Goal: Transaction & Acquisition: Purchase product/service

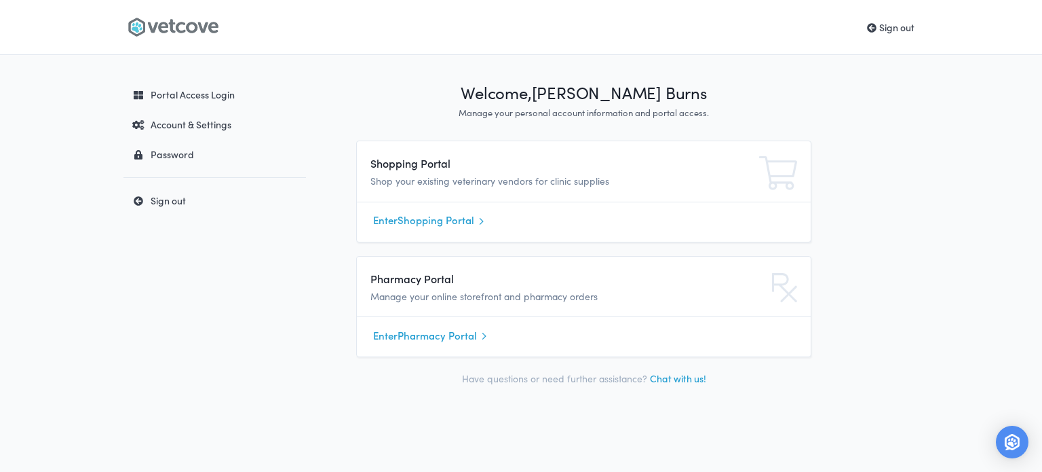
click at [421, 224] on link "Enter Shopping Portal" at bounding box center [583, 220] width 421 height 20
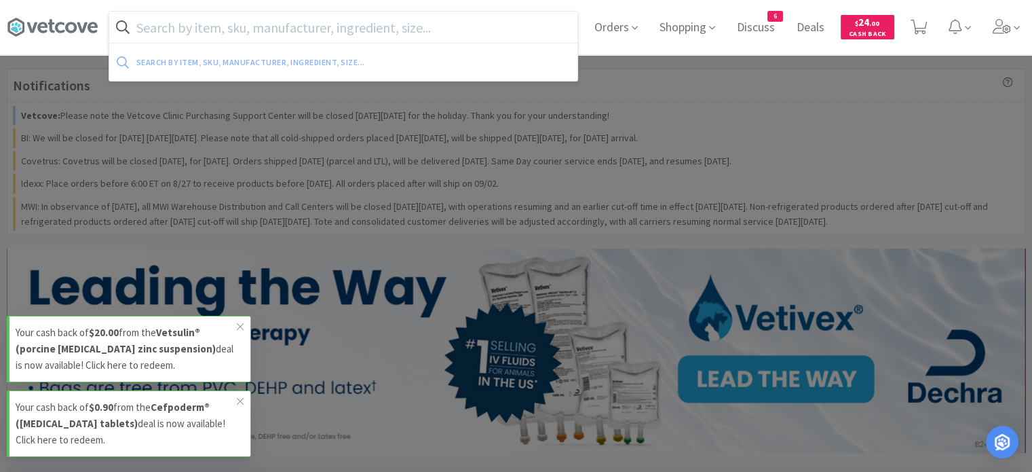
click at [381, 27] on input "text" at bounding box center [343, 27] width 468 height 31
paste input "[MEDICAL_DATA] O"
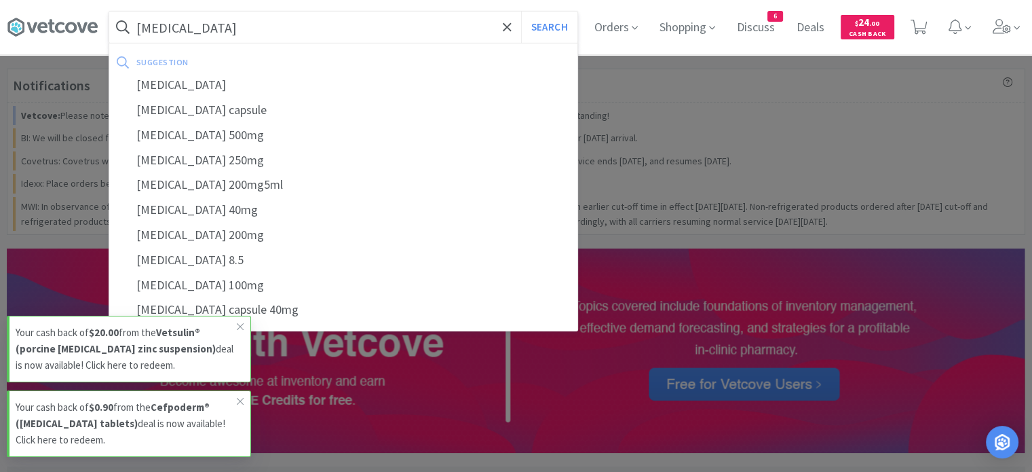
type input "[MEDICAL_DATA]"
click at [521, 12] on button "Search" at bounding box center [549, 27] width 56 height 31
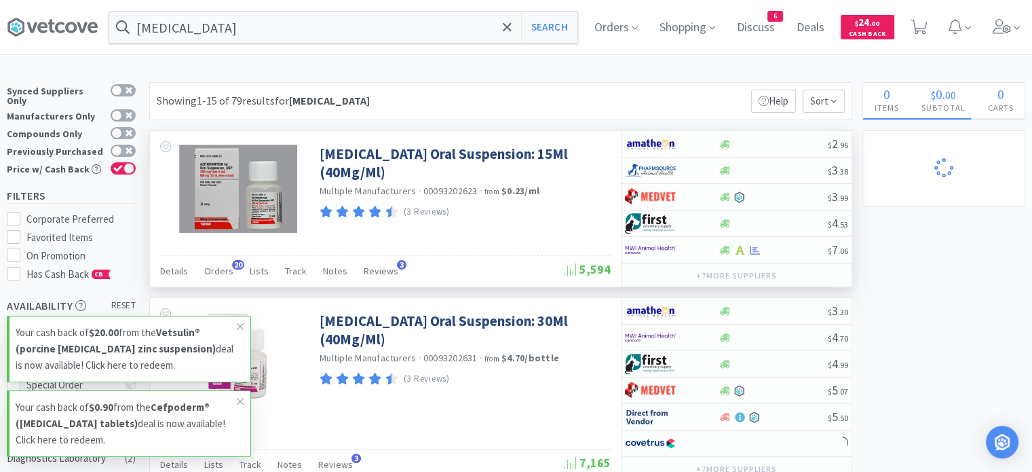
select select "1"
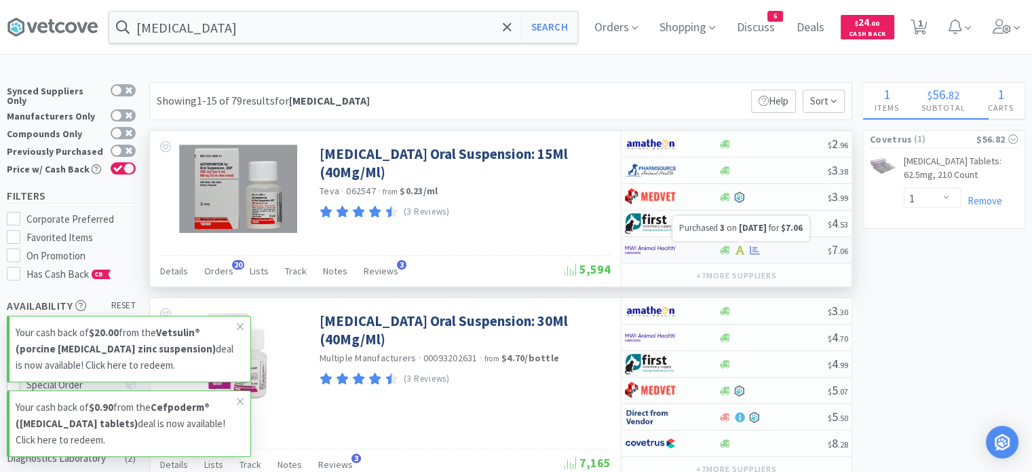
click at [754, 249] on icon at bounding box center [755, 249] width 10 height 9
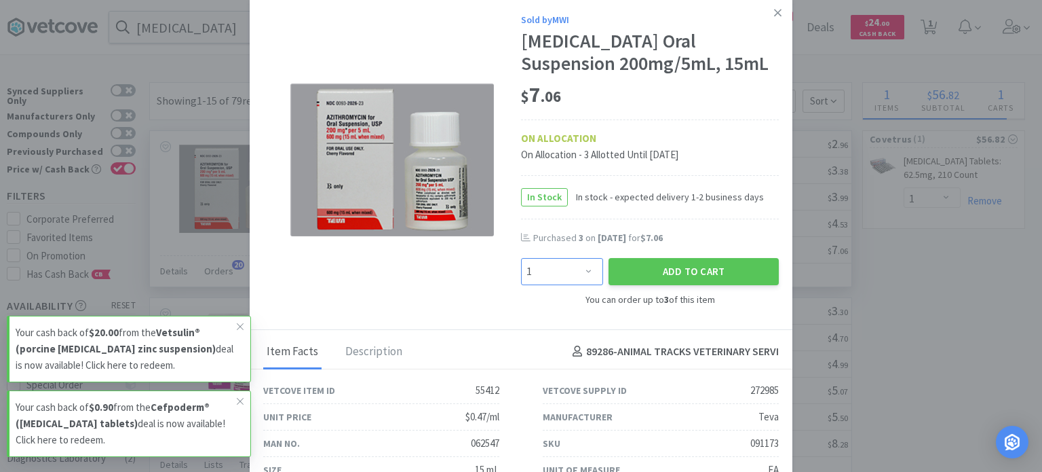
click at [589, 265] on select "Enter Quantity 1 2 3 Enter Quantity" at bounding box center [562, 271] width 82 height 27
select select "3"
click at [521, 258] on select "Enter Quantity 1 2 3 Enter Quantity" at bounding box center [562, 271] width 82 height 27
click at [647, 274] on button "Add to Cart" at bounding box center [694, 271] width 170 height 27
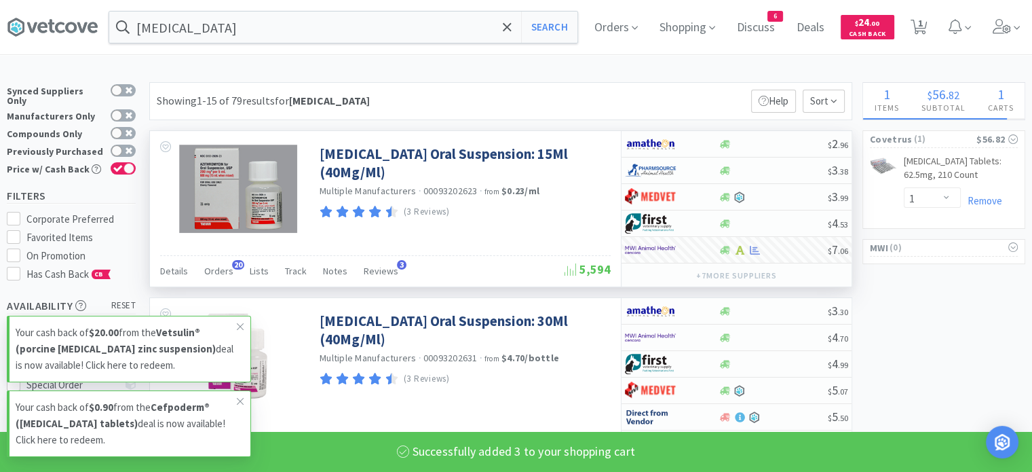
select select "3"
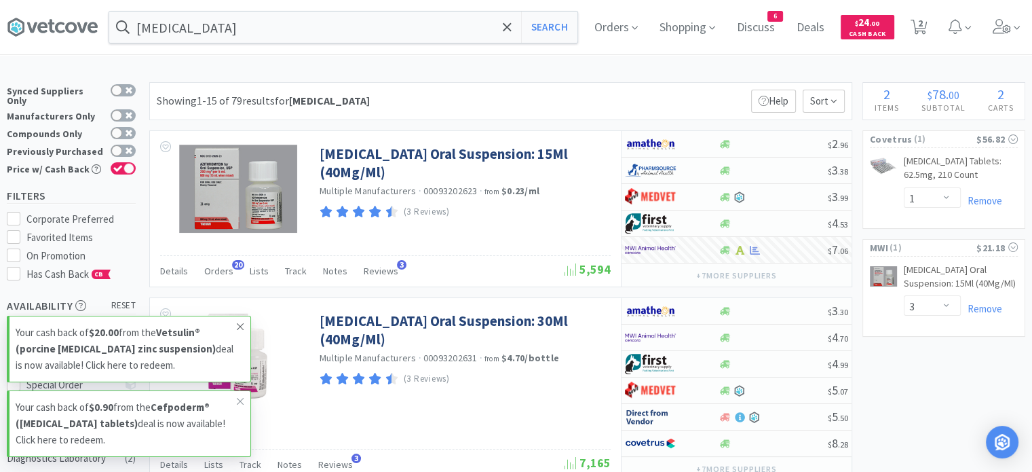
click at [238, 326] on icon at bounding box center [240, 326] width 8 height 11
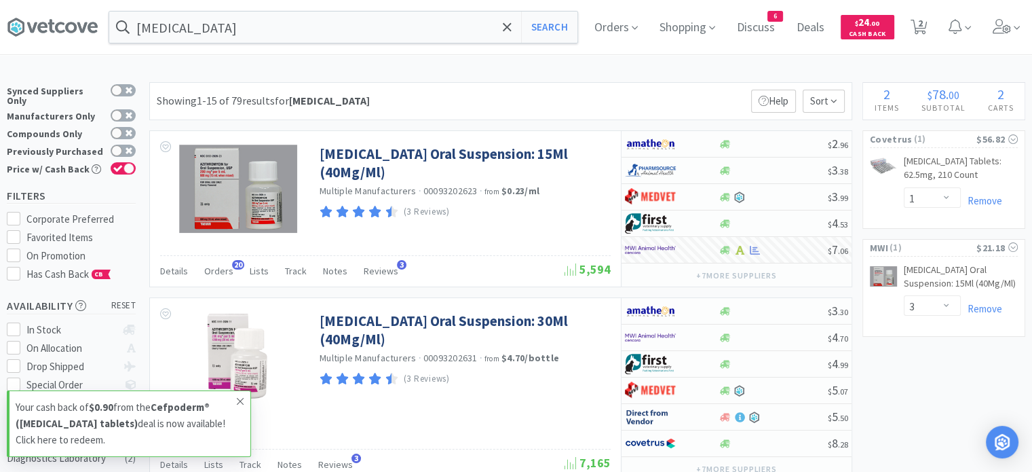
click at [247, 402] on span at bounding box center [240, 401] width 19 height 22
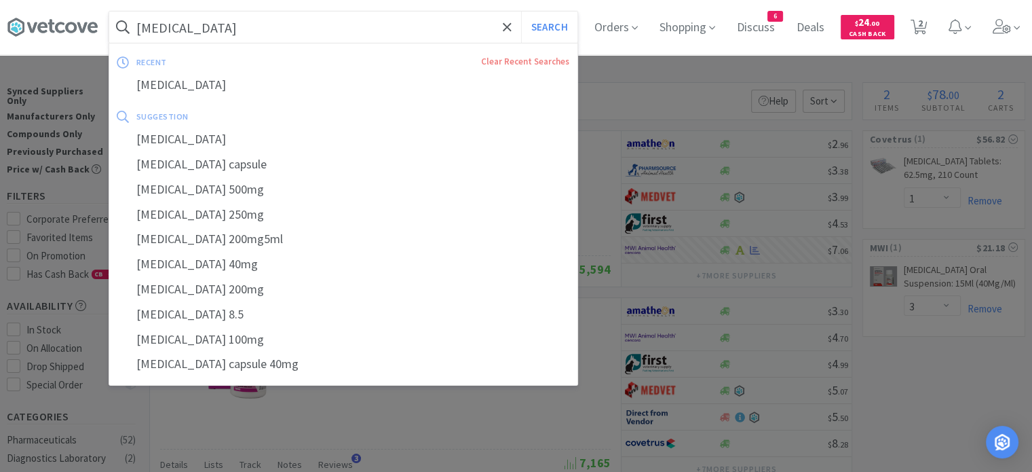
click at [454, 31] on input "[MEDICAL_DATA]" at bounding box center [343, 27] width 468 height 31
paste input "[MEDICAL_DATA]"
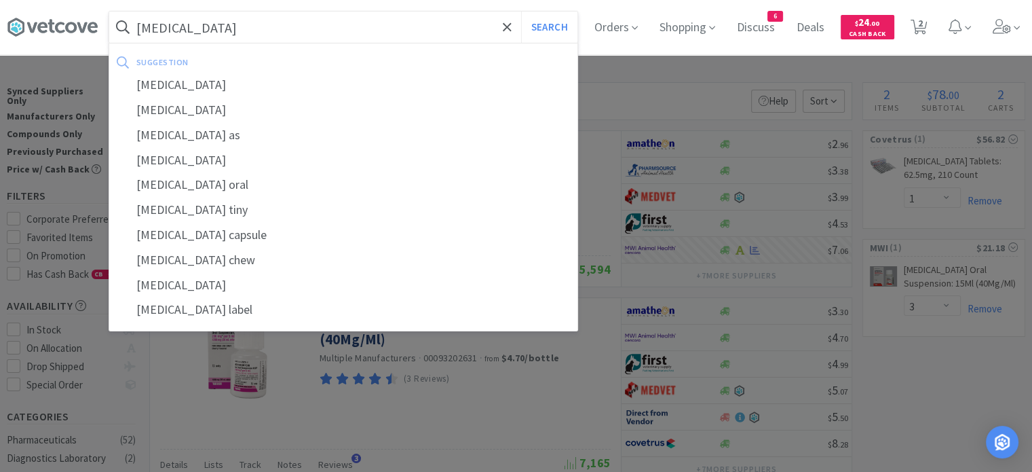
type input "[MEDICAL_DATA]"
click at [521, 12] on button "Search" at bounding box center [549, 27] width 56 height 31
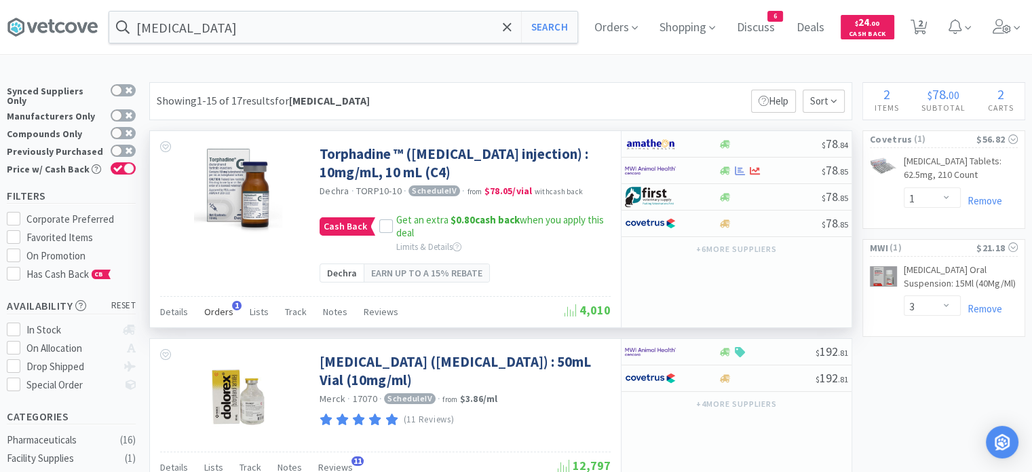
click at [216, 313] on span "Orders" at bounding box center [218, 311] width 29 height 12
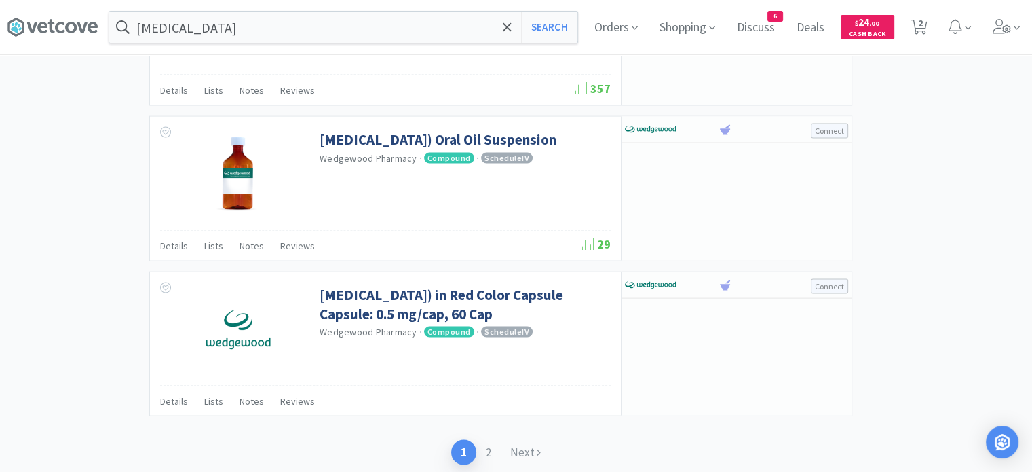
scroll to position [2738, 0]
click at [491, 444] on link "2" at bounding box center [488, 452] width 24 height 25
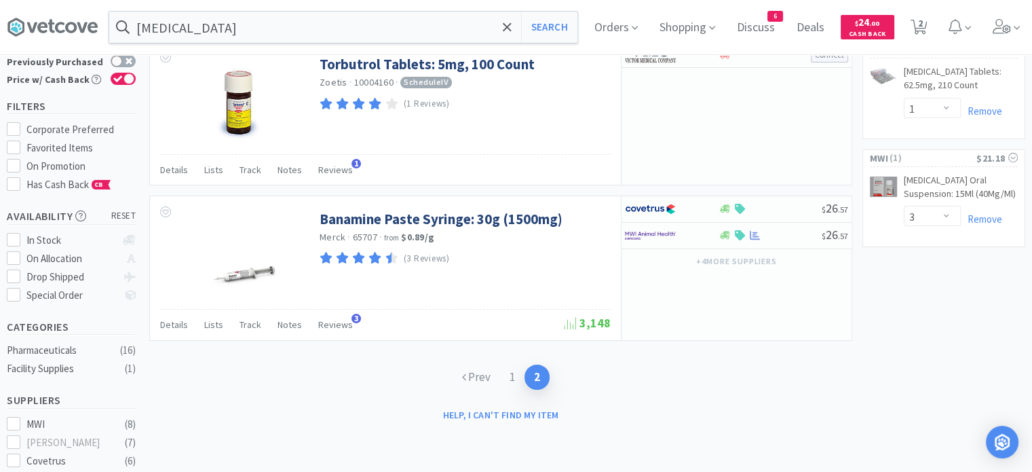
scroll to position [92, 0]
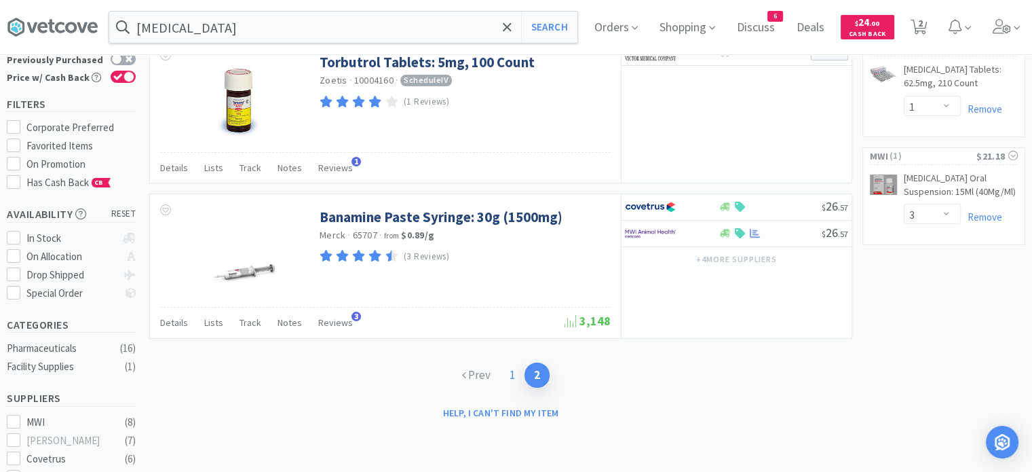
click at [510, 372] on link "1" at bounding box center [512, 374] width 24 height 25
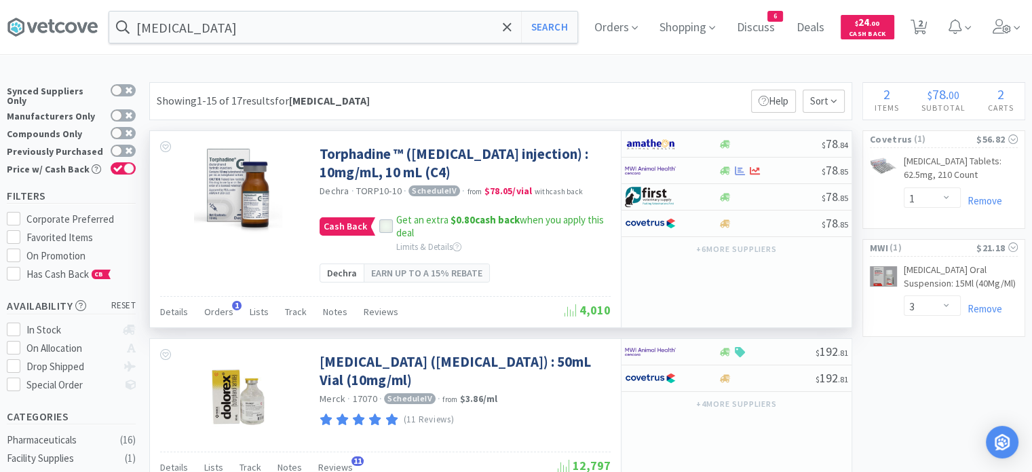
click at [382, 226] on icon at bounding box center [386, 226] width 9 height 7
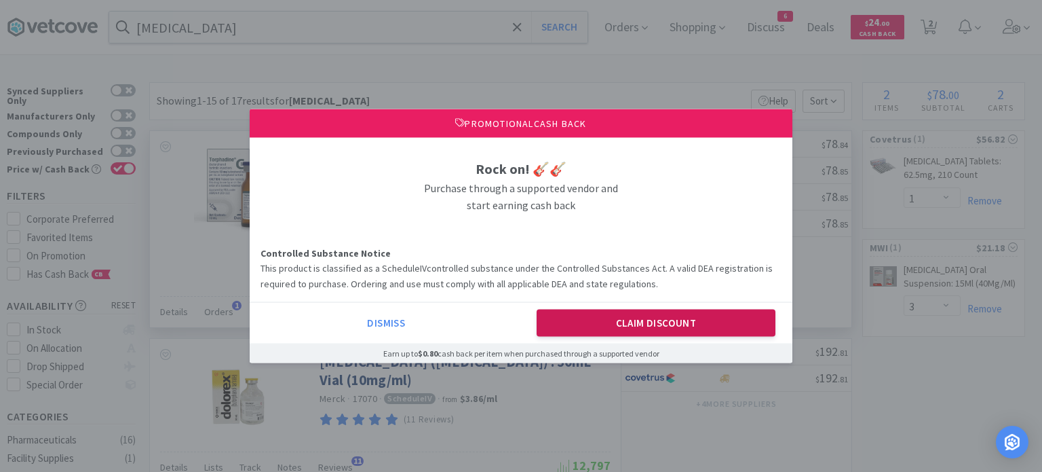
click at [590, 322] on button "Claim Discount" at bounding box center [657, 322] width 240 height 27
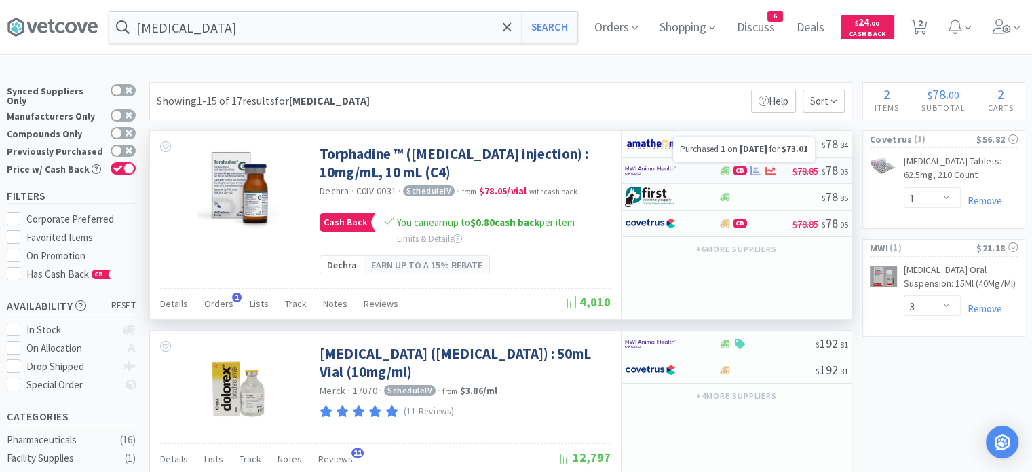
click at [759, 168] on icon at bounding box center [755, 171] width 10 height 10
select select "1"
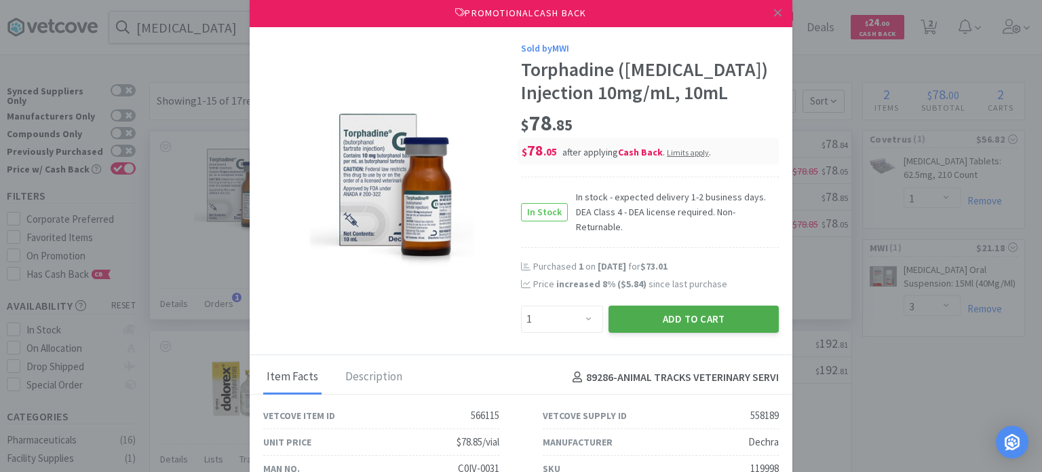
click at [681, 318] on button "Add to Cart" at bounding box center [694, 318] width 170 height 27
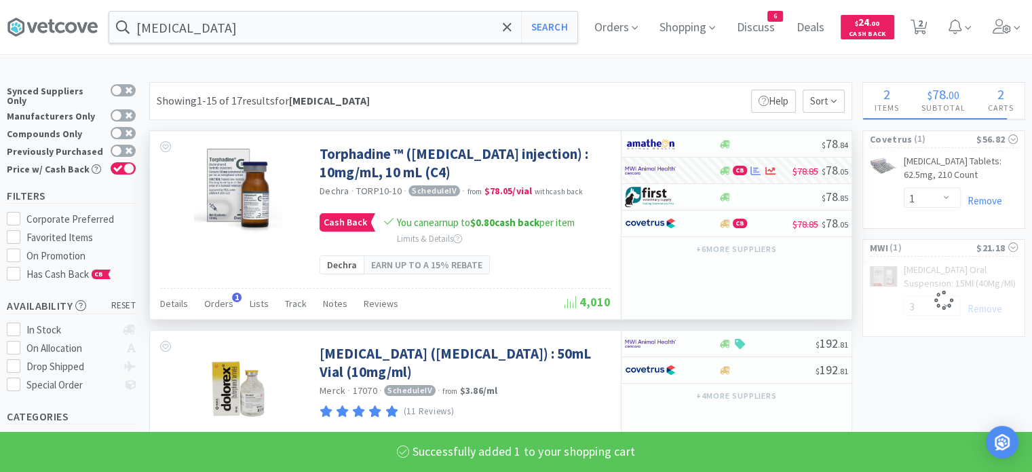
select select "1"
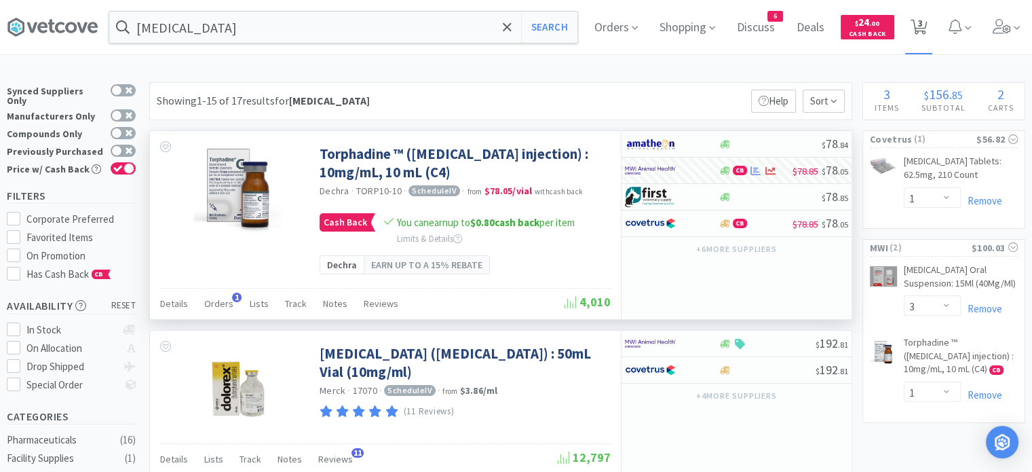
click at [923, 29] on span "3" at bounding box center [920, 23] width 5 height 54
select select "1"
select select "3"
select select "1"
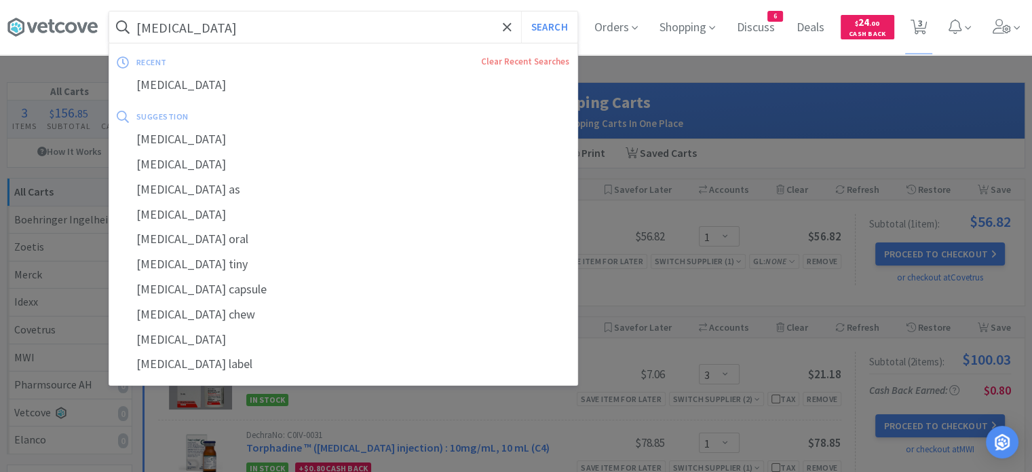
click at [429, 31] on input "[MEDICAL_DATA]" at bounding box center [343, 27] width 468 height 31
paste input "Cytopoint 30"
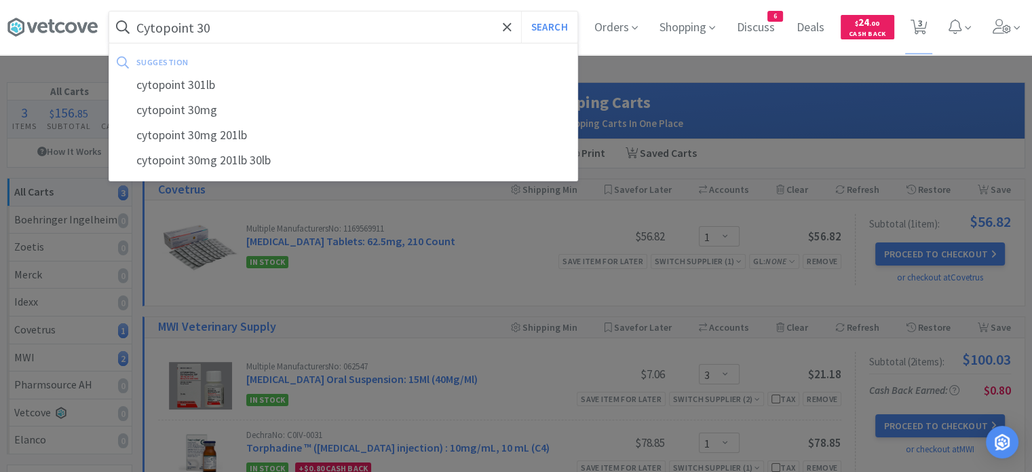
type input "Cytopoint 30"
click at [521, 12] on button "Search" at bounding box center [549, 27] width 56 height 31
select select "1"
select select "3"
select select "1"
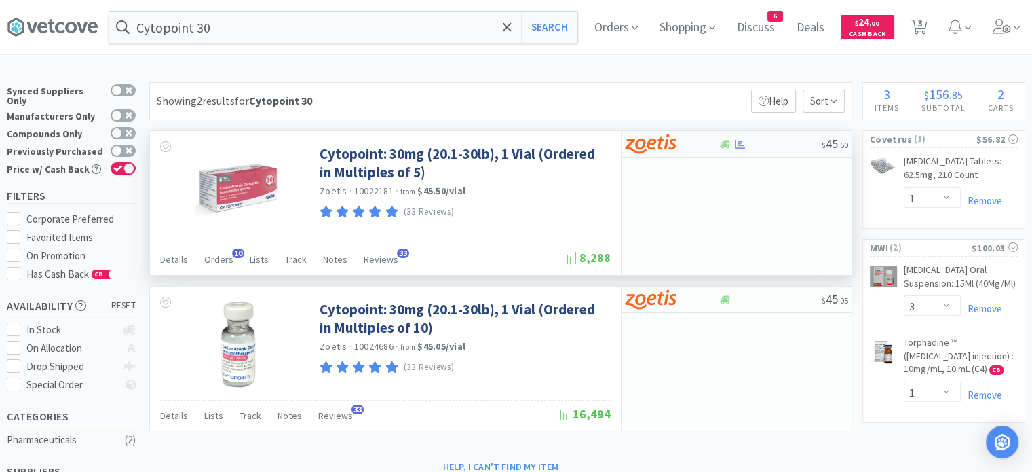
click at [788, 144] on div at bounding box center [770, 144] width 104 height 10
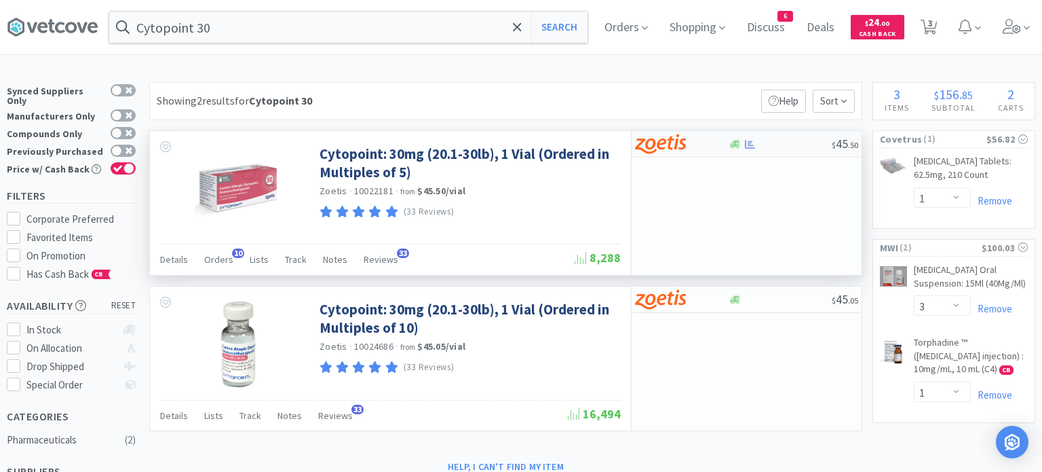
select select "5"
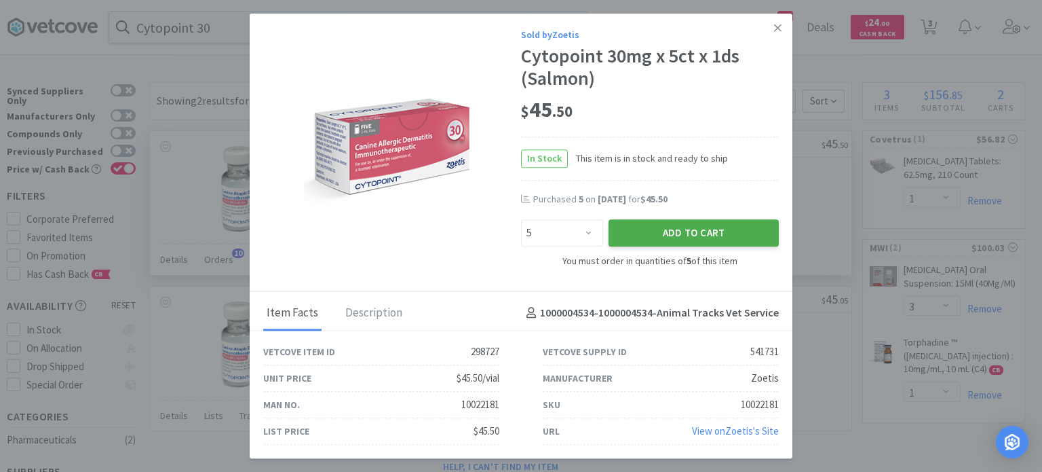
click at [692, 232] on button "Add to Cart" at bounding box center [694, 233] width 170 height 27
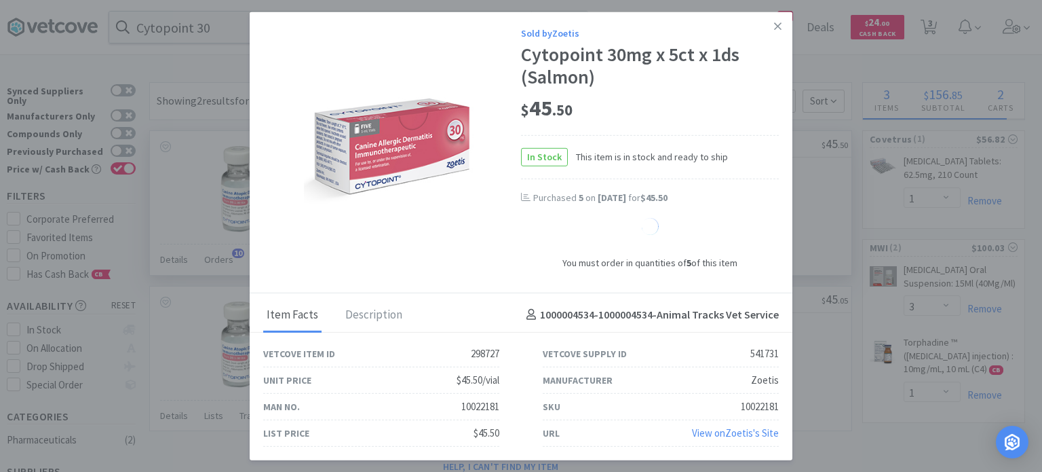
select select "5"
select select "1"
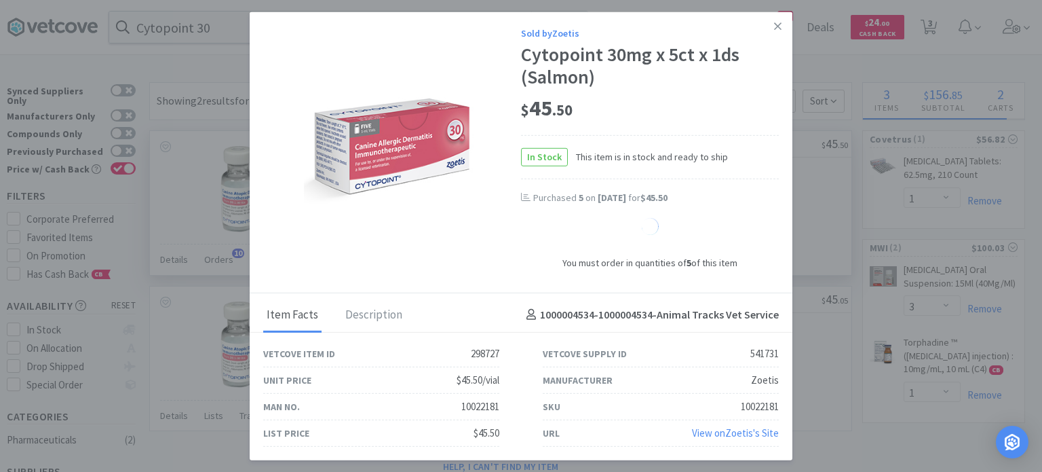
select select "1"
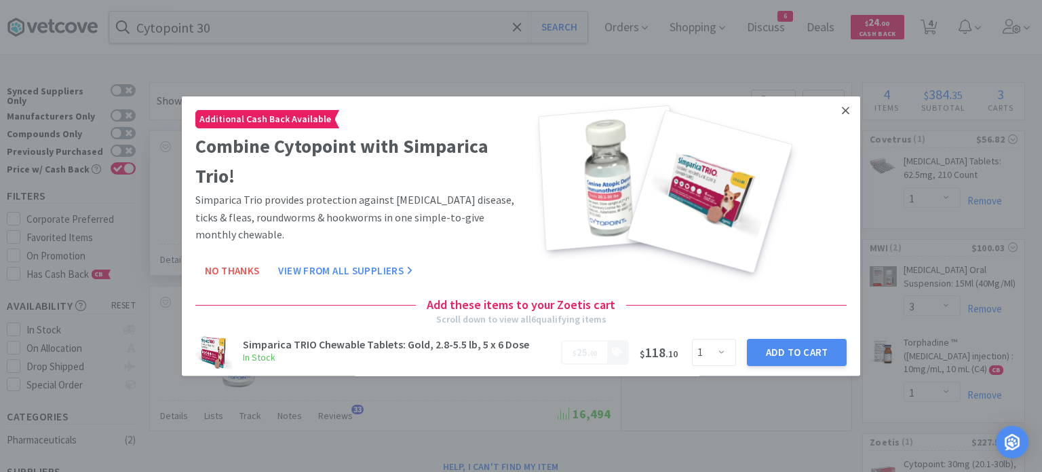
click at [839, 113] on link at bounding box center [846, 110] width 24 height 29
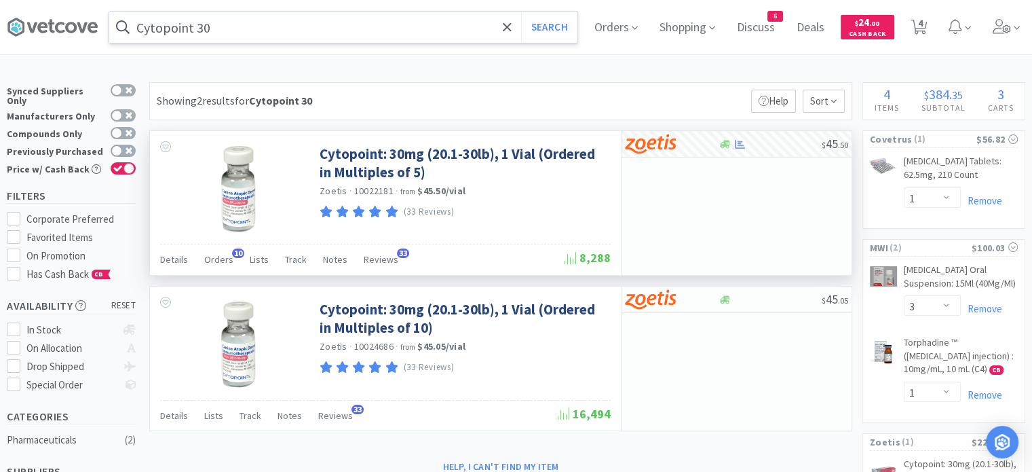
click at [460, 26] on input "Cytopoint 30" at bounding box center [343, 27] width 468 height 31
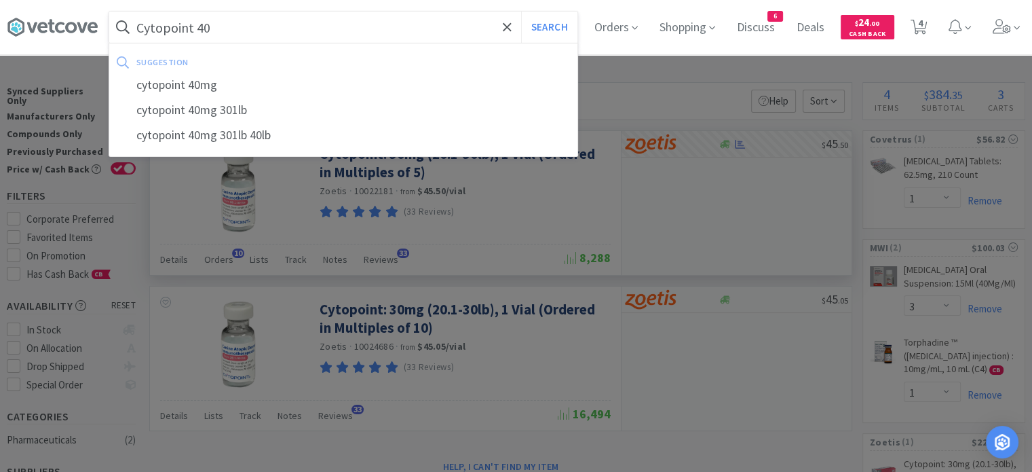
type input "Cytopoint 40"
click at [521, 12] on button "Search" at bounding box center [549, 27] width 56 height 31
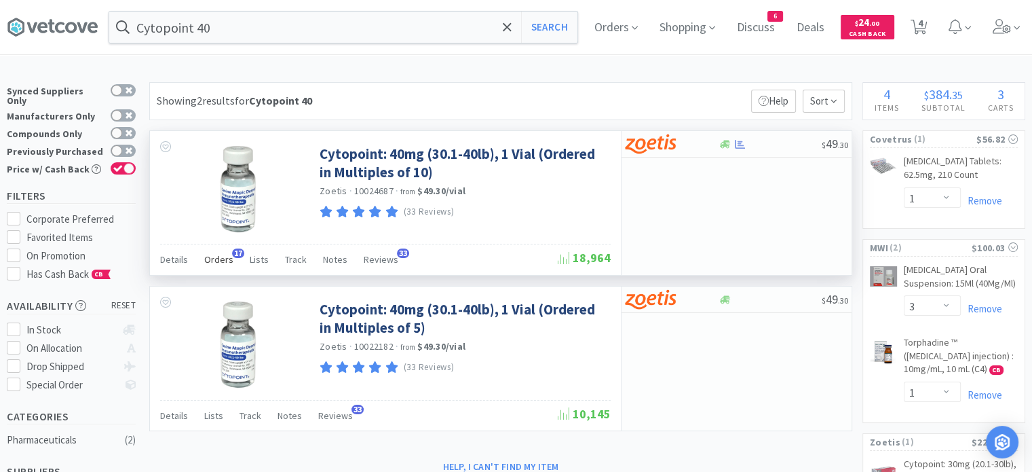
click at [214, 258] on span "Orders" at bounding box center [218, 259] width 29 height 12
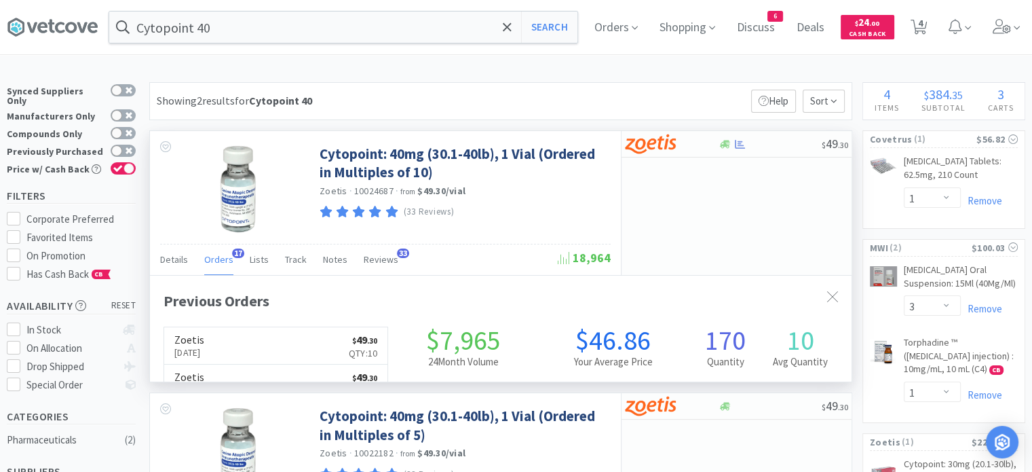
scroll to position [364, 702]
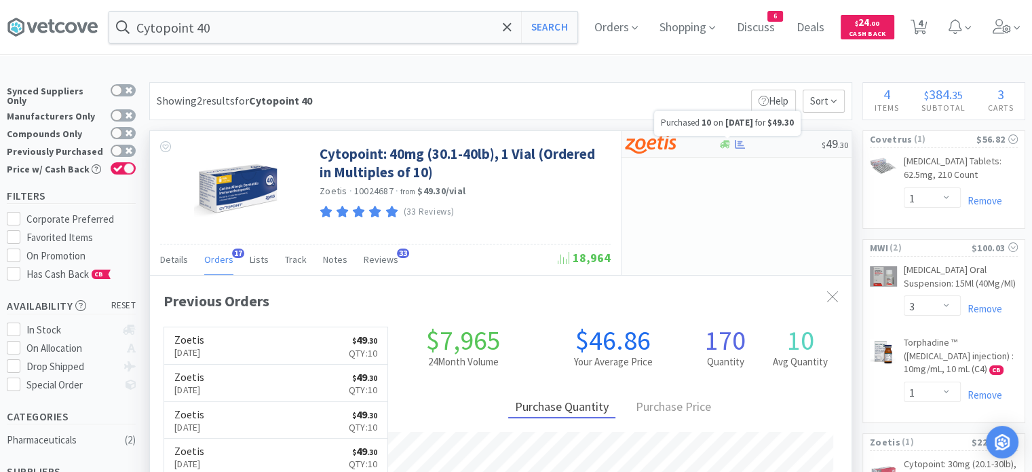
click at [743, 143] on icon at bounding box center [740, 144] width 10 height 10
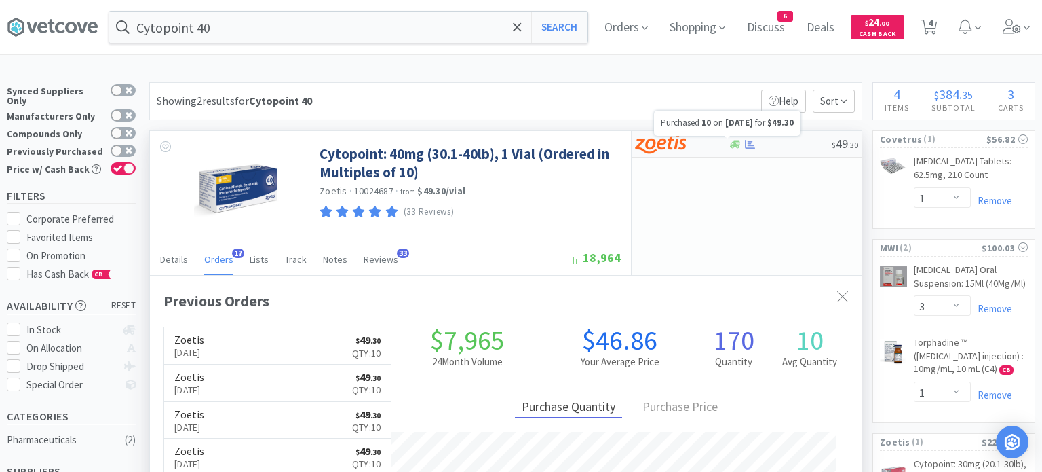
select select "10"
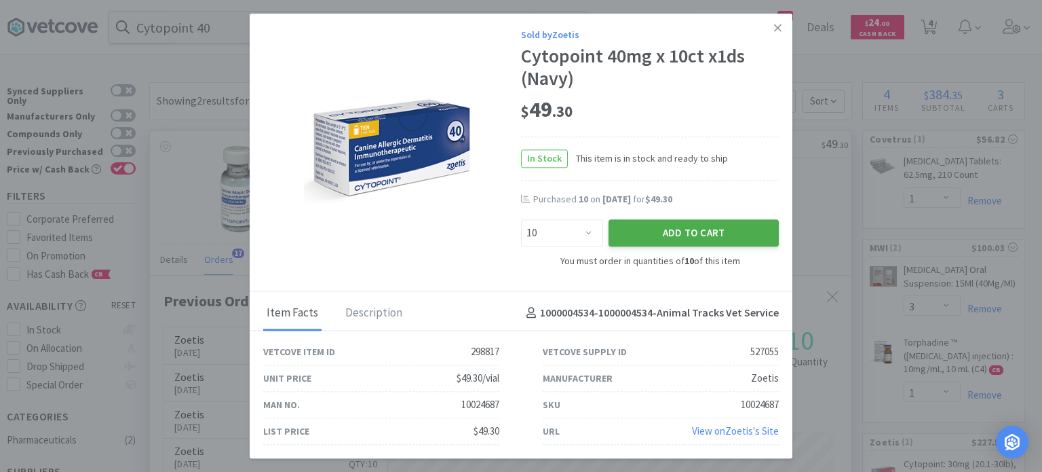
click at [689, 239] on button "Add to Cart" at bounding box center [694, 233] width 170 height 27
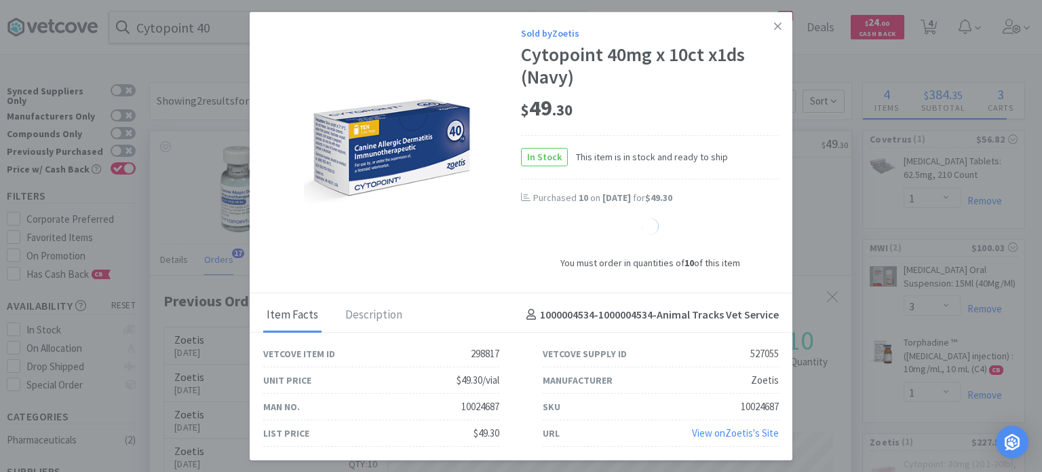
select select "10"
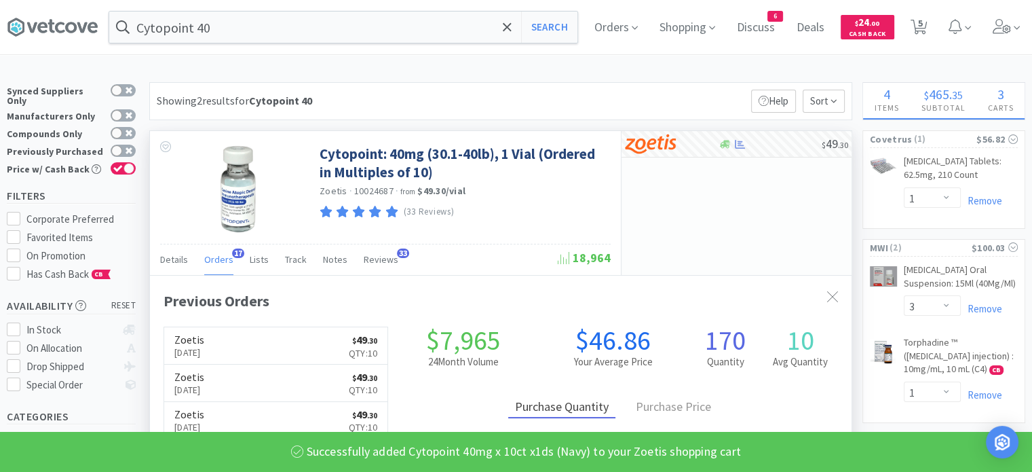
scroll to position [678112, 677773]
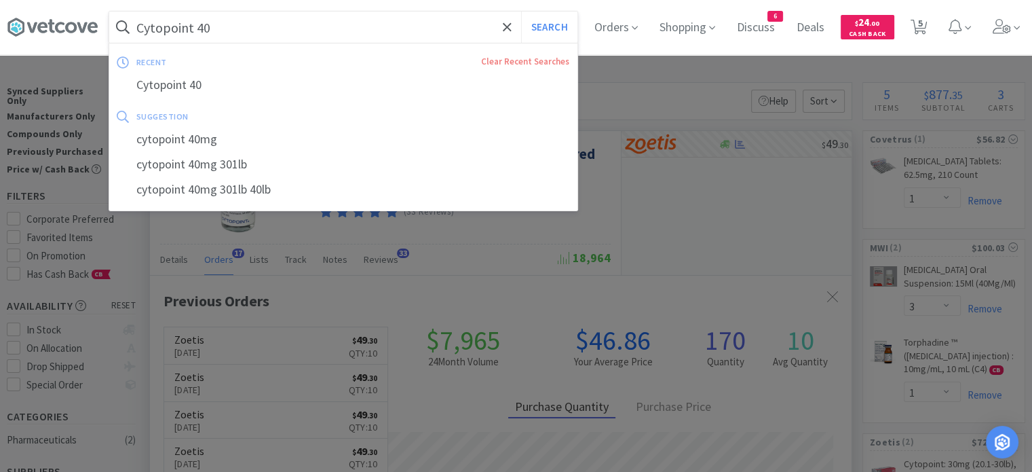
click at [391, 22] on input "Cytopoint 40" at bounding box center [343, 27] width 468 height 31
paste input "Shampoo - Douxo S3 Pyo"
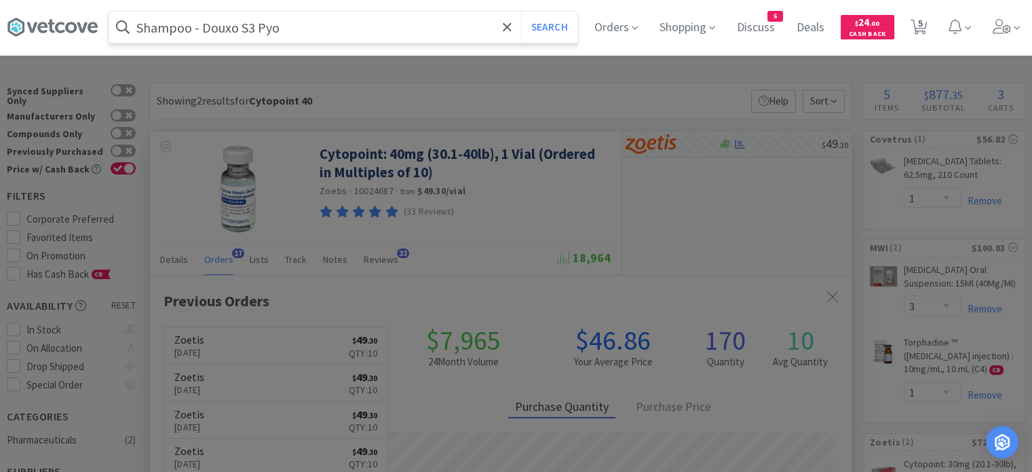
type input "Shampoo - Douxo S3 Pyo"
click at [521, 12] on button "Search" at bounding box center [549, 27] width 56 height 31
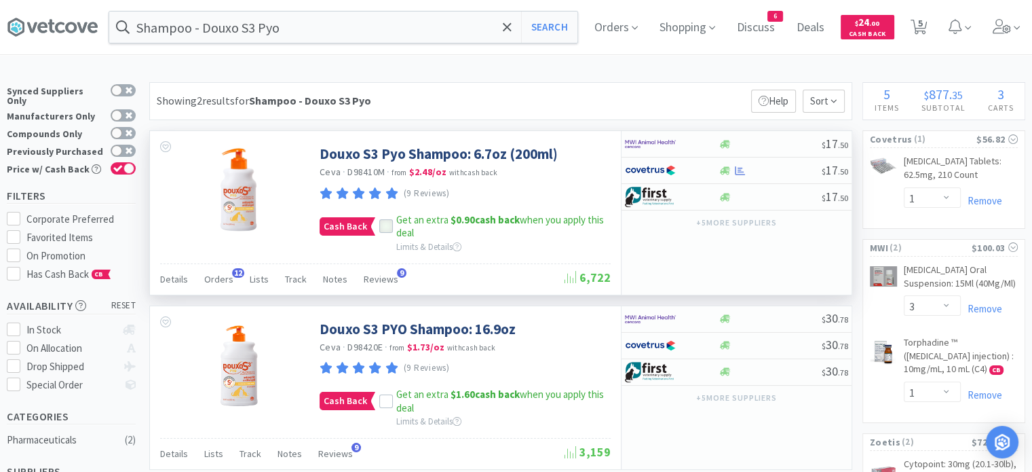
click at [386, 225] on icon at bounding box center [385, 226] width 9 height 9
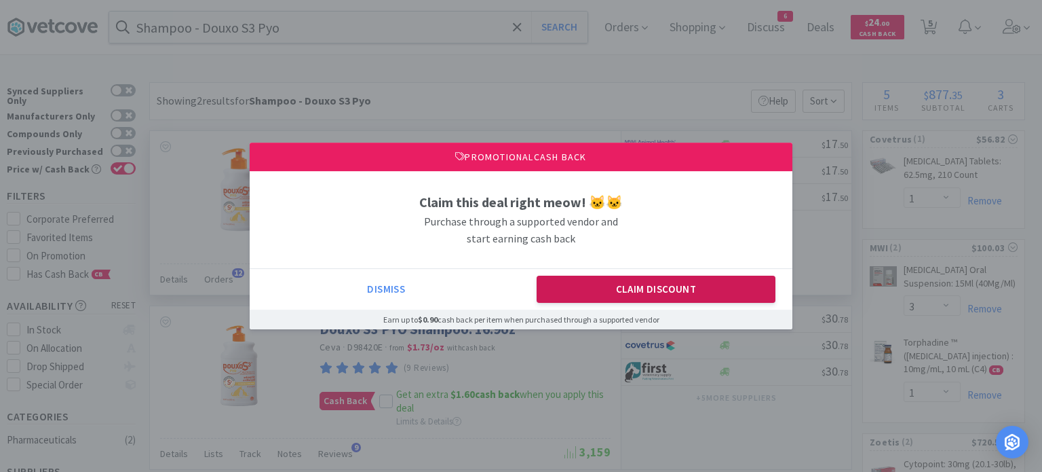
click at [643, 292] on button "Claim Discount" at bounding box center [657, 288] width 240 height 27
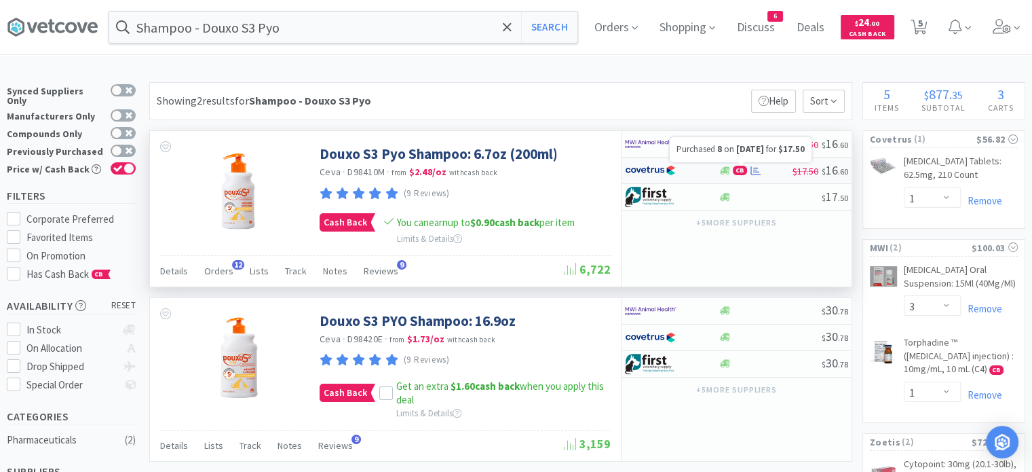
click at [753, 170] on icon at bounding box center [755, 171] width 10 height 10
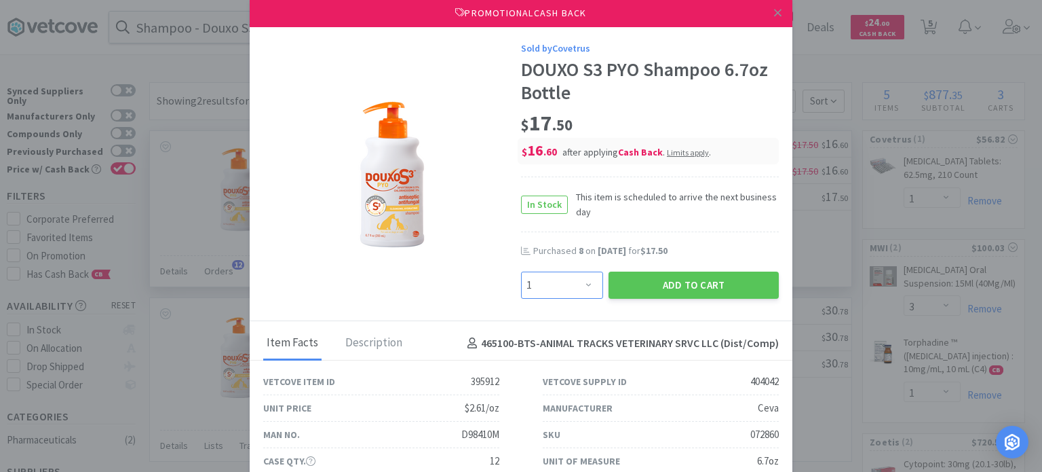
click at [562, 282] on select "Enter Quantity 1 2 3 4 5 6 7 8 9 10 11 12 13 14 15 16 17 18 19 20 Enter Quantity" at bounding box center [562, 284] width 82 height 27
select select "6"
click at [521, 271] on select "Enter Quantity 1 2 3 4 5 6 7 8 9 10 11 12 13 14 15 16 17 18 19 20 Enter Quantity" at bounding box center [562, 284] width 82 height 27
click at [650, 287] on button "Add to Cart" at bounding box center [694, 284] width 170 height 27
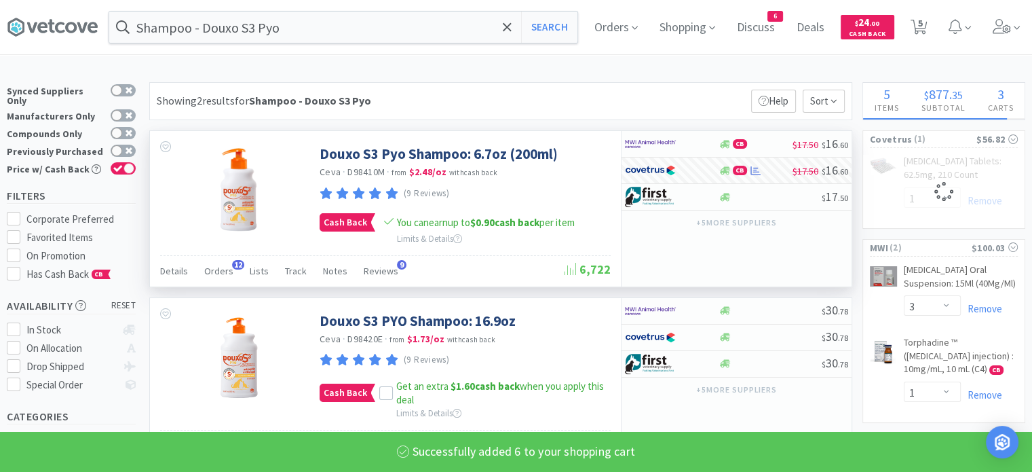
select select "6"
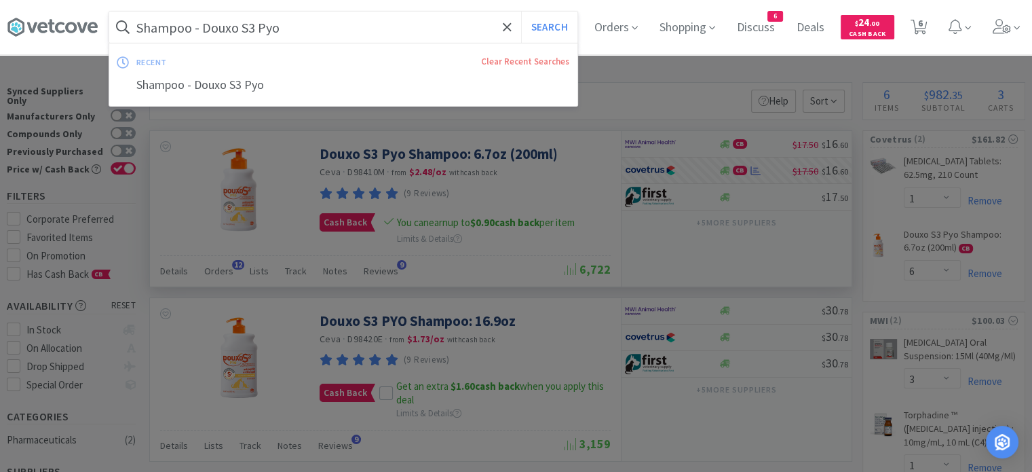
click at [403, 34] on input "Shampoo - Douxo S3 Pyo" at bounding box center [343, 27] width 468 height 31
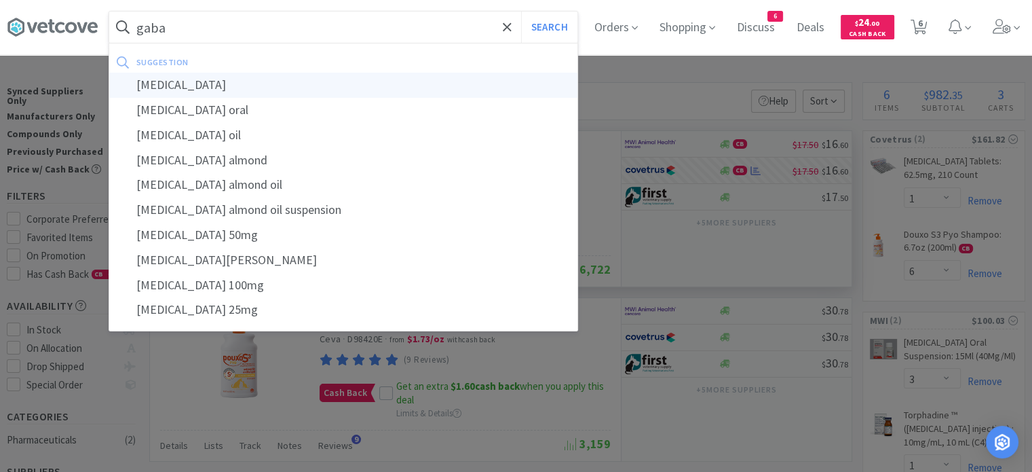
type input "[MEDICAL_DATA]"
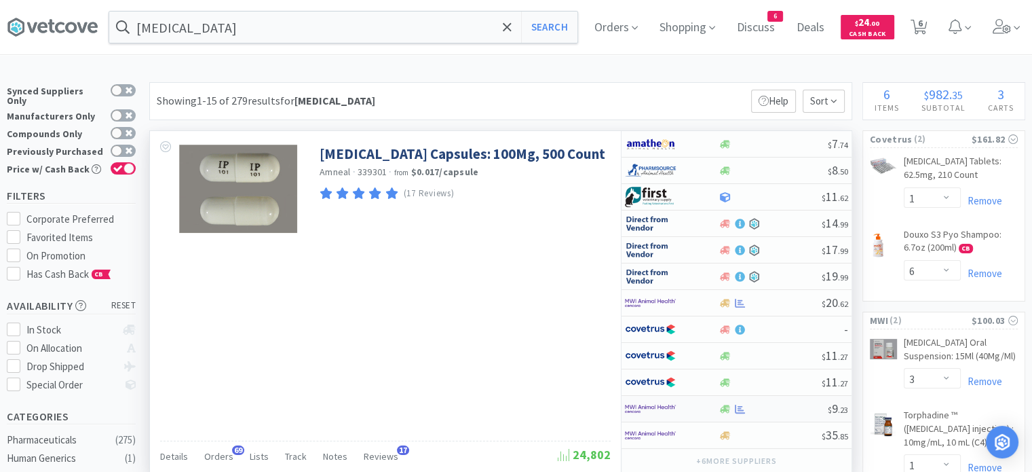
click at [750, 409] on div at bounding box center [773, 409] width 110 height 10
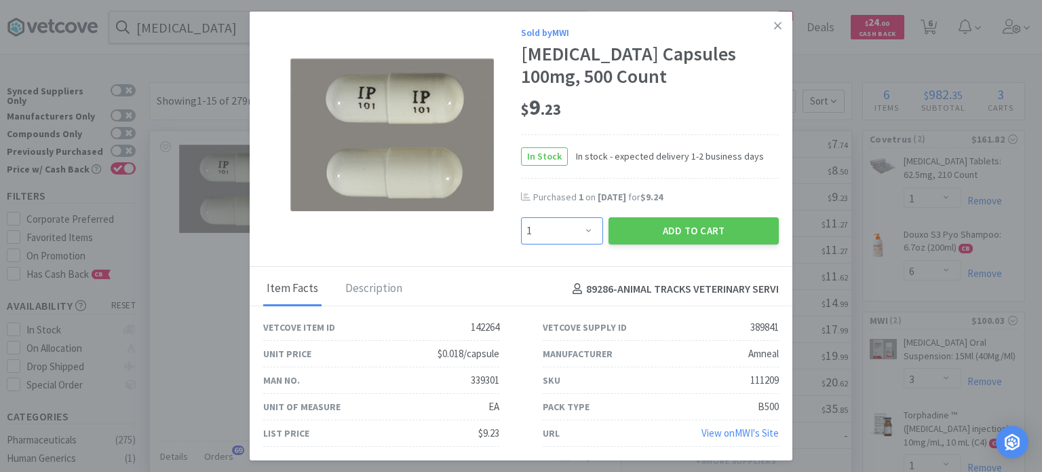
click at [583, 223] on select "Enter Quantity 1 2 3 4 5 6 7 8 9 10 11 12 13 14 15 16 17 18 19 20 Enter Quantity" at bounding box center [562, 230] width 82 height 27
select select "2"
click at [521, 218] on select "Enter Quantity 1 2 3 4 5 6 7 8 9 10 11 12 13 14 15 16 17 18 19 20 Enter Quantity" at bounding box center [562, 230] width 82 height 27
click at [657, 233] on button "Add to Cart" at bounding box center [694, 230] width 170 height 27
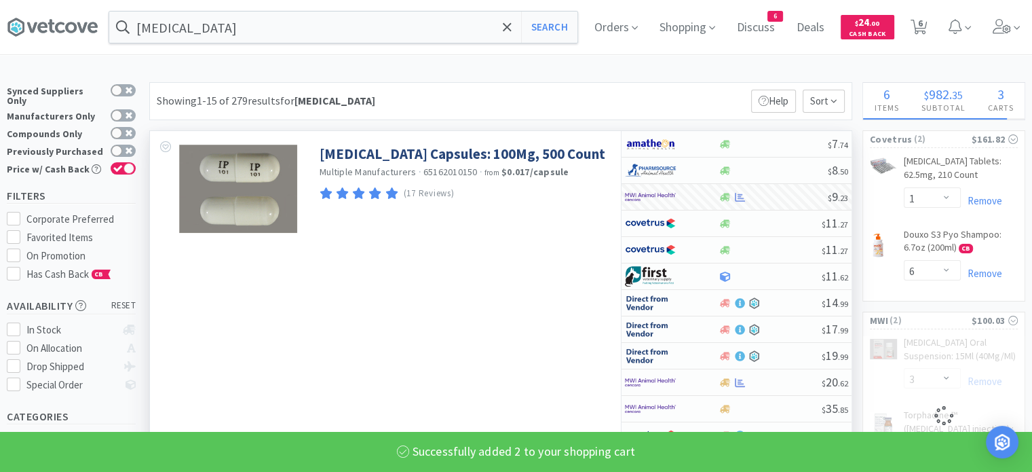
select select "2"
select select "1"
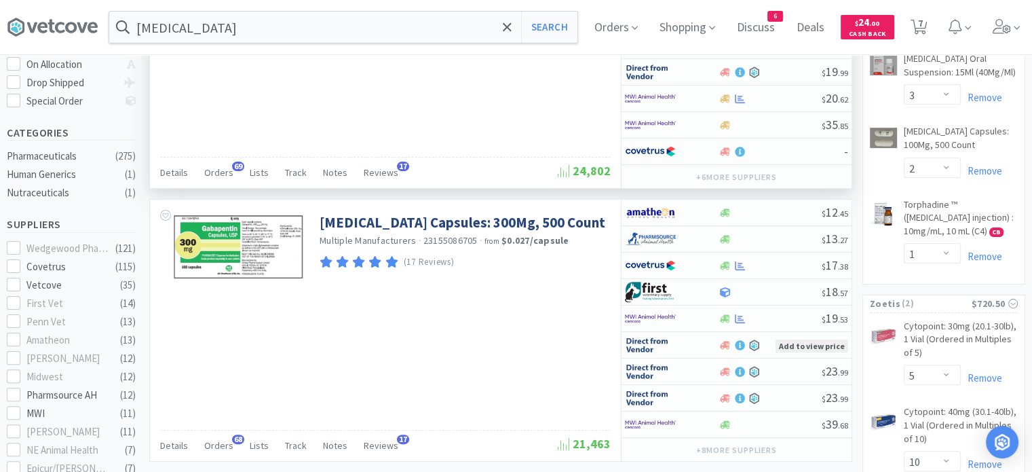
scroll to position [358, 0]
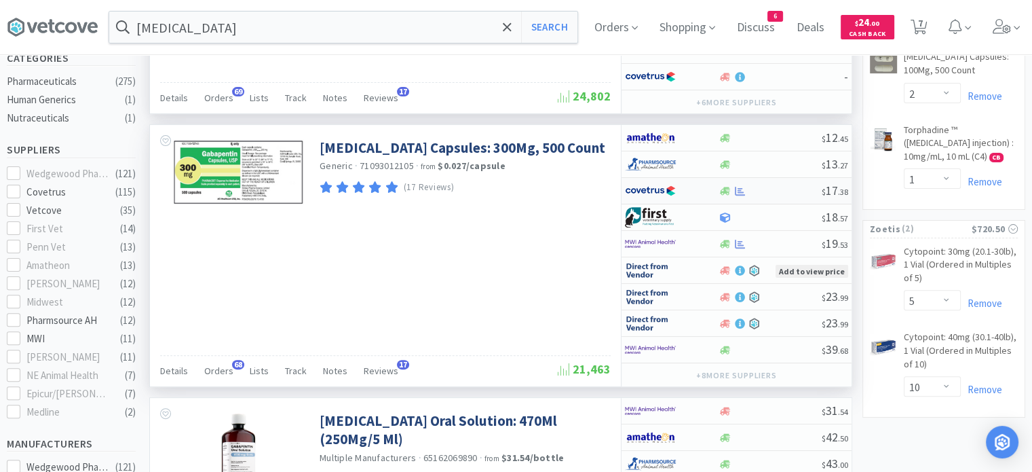
click at [773, 192] on div "$ 17 . 38" at bounding box center [736, 191] width 230 height 26
select select "1"
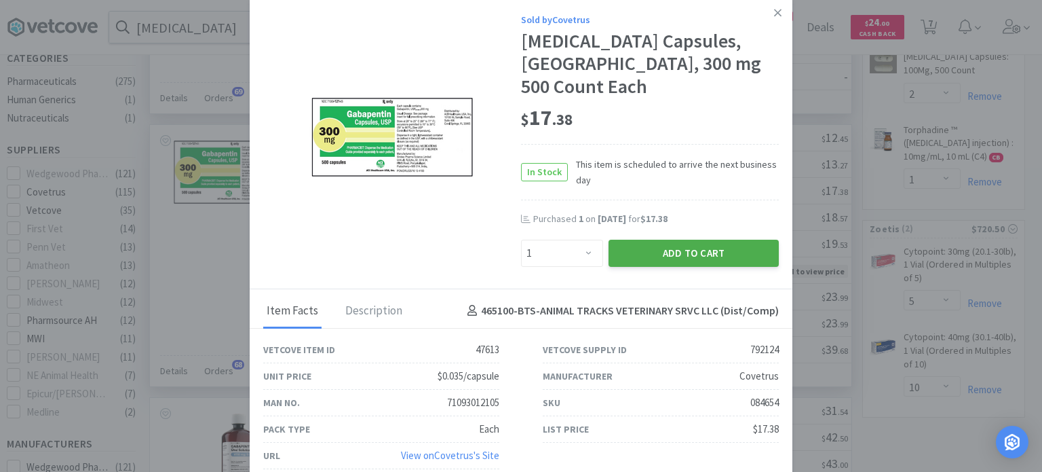
click at [730, 240] on button "Add to Cart" at bounding box center [694, 253] width 170 height 27
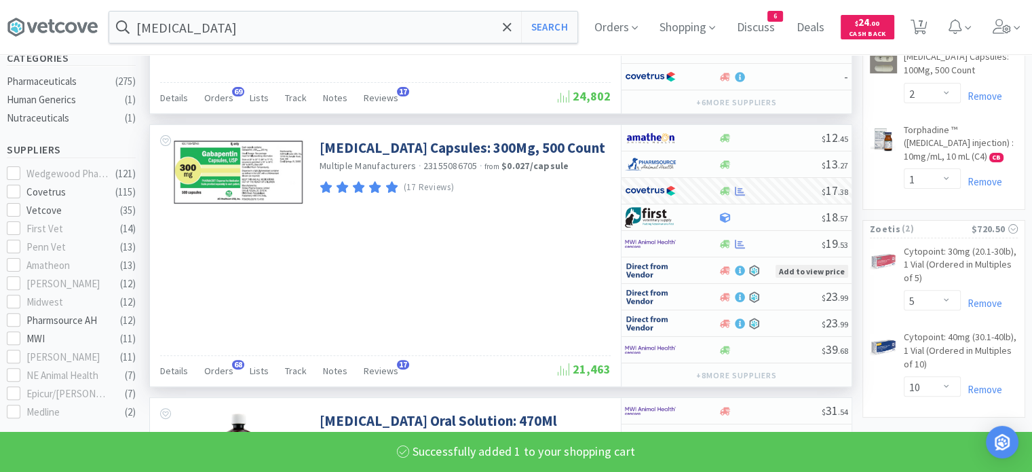
select select "1"
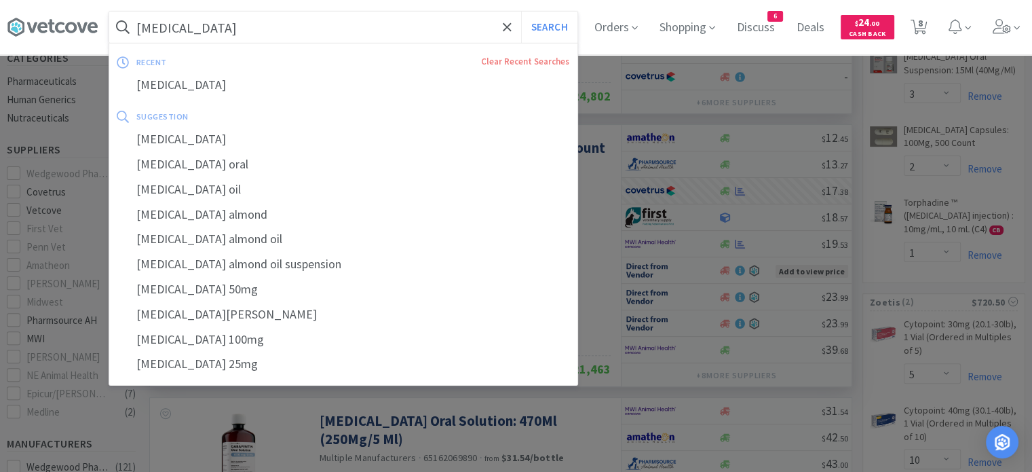
click at [405, 25] on input "[MEDICAL_DATA]" at bounding box center [343, 27] width 468 height 31
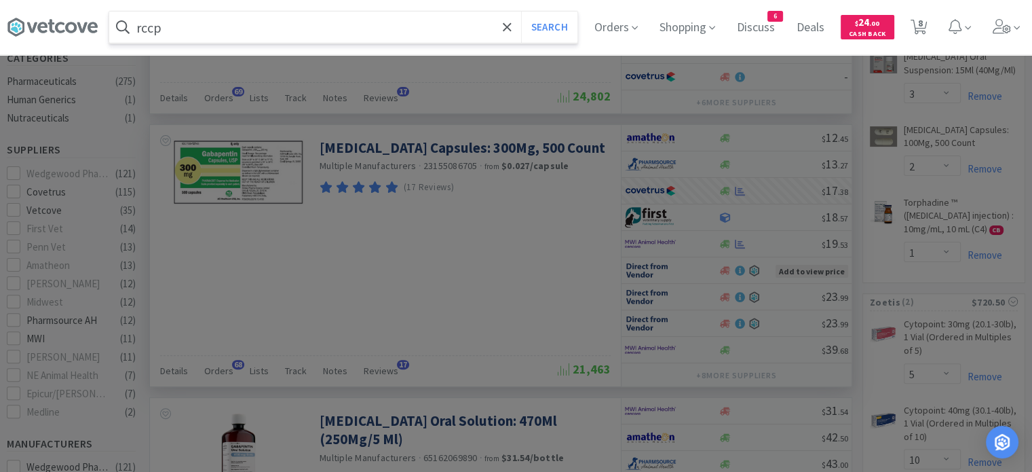
type input "rccp"
click at [521, 12] on button "Search" at bounding box center [549, 27] width 56 height 31
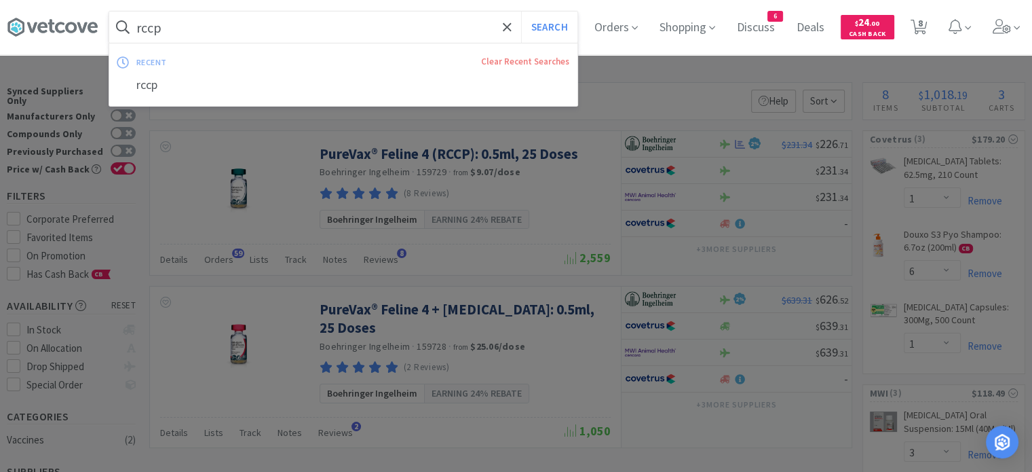
click at [421, 24] on input "rccp" at bounding box center [343, 27] width 468 height 31
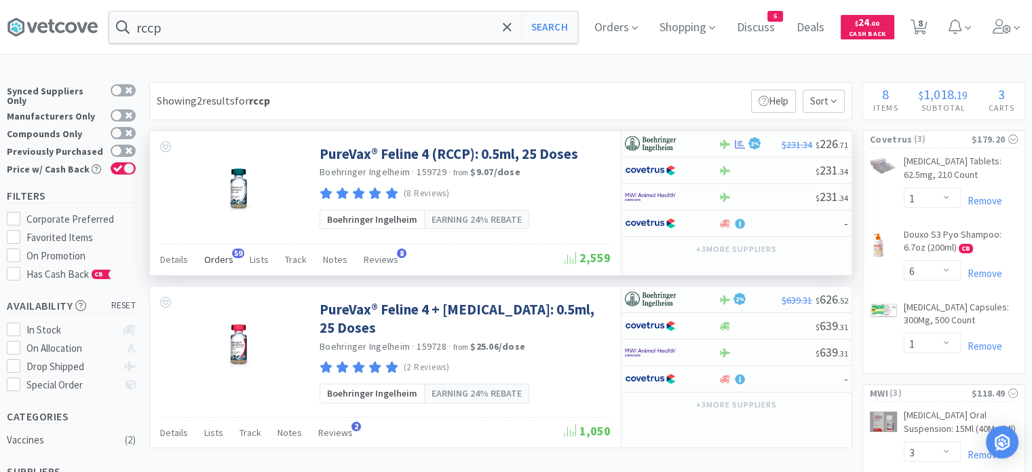
click at [212, 261] on span "Orders" at bounding box center [218, 259] width 29 height 12
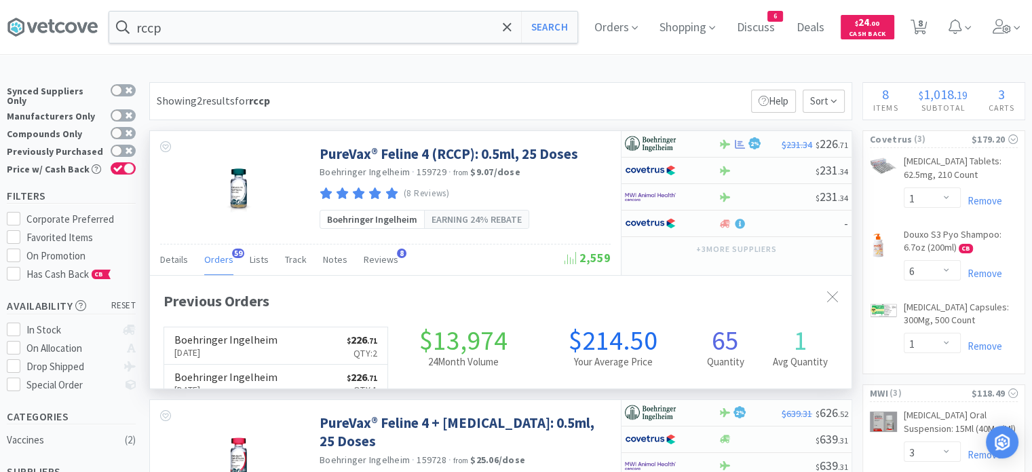
scroll to position [364, 702]
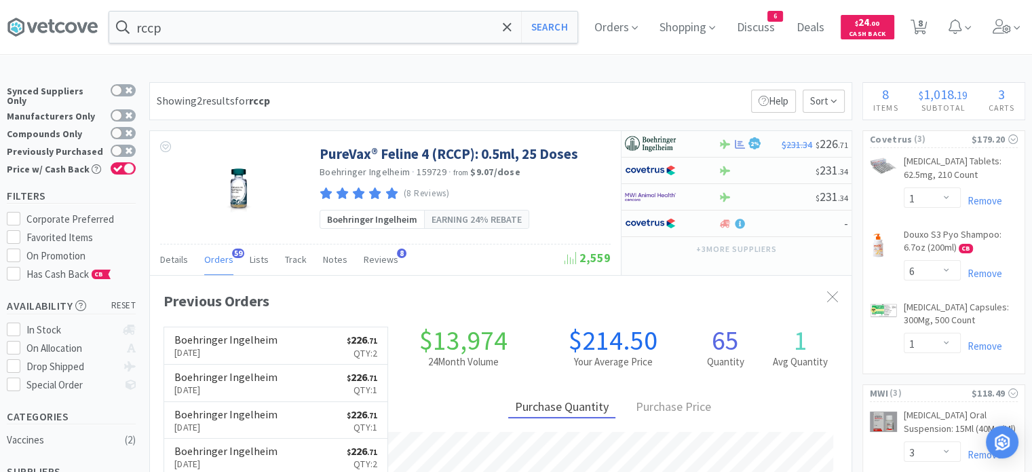
click at [725, 63] on div "rccp Search Orders Shopping Discuss Discuss 6 Deals Deals $ 24 . 00 Cash Back 8…" at bounding box center [516, 429] width 1032 height 859
click at [923, 32] on span "8" at bounding box center [920, 23] width 5 height 54
select select "5"
select select "10"
select select "1"
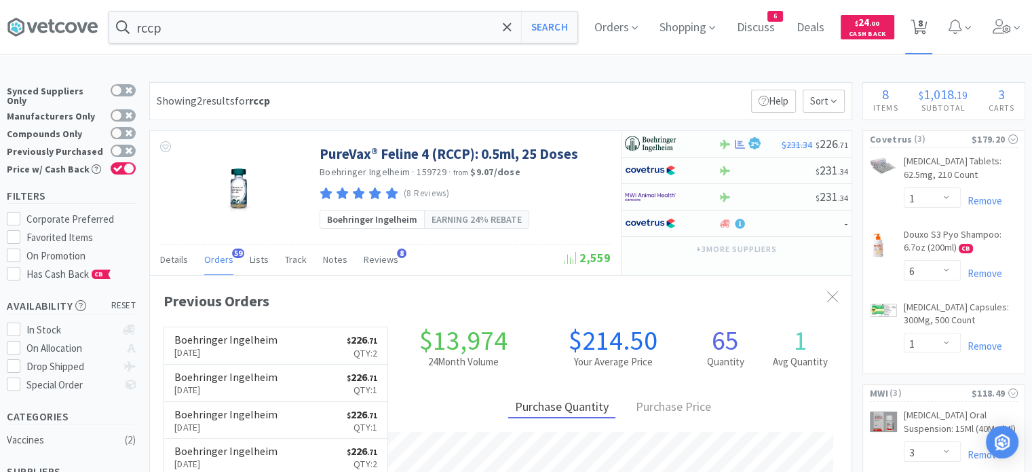
select select "6"
select select "1"
select select "3"
select select "2"
select select "1"
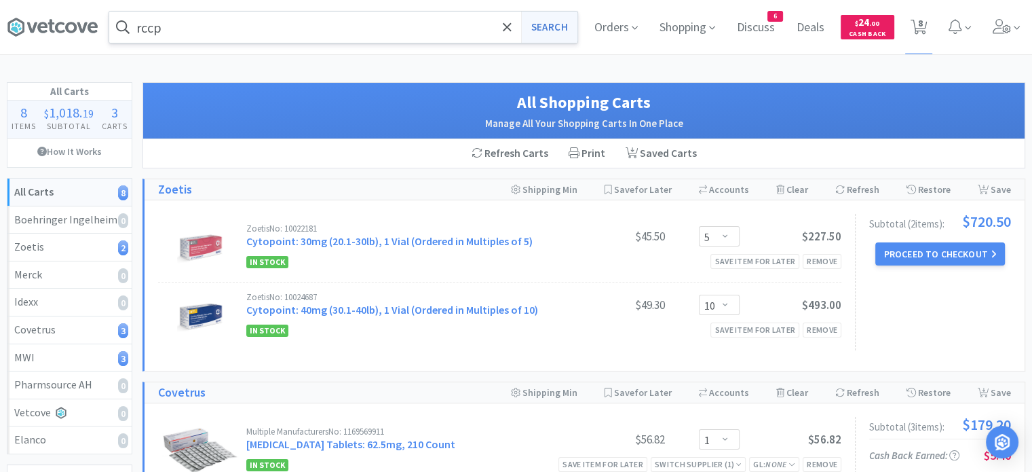
click at [560, 29] on button "Search" at bounding box center [549, 27] width 56 height 31
select select "1"
select select "6"
select select "1"
select select "3"
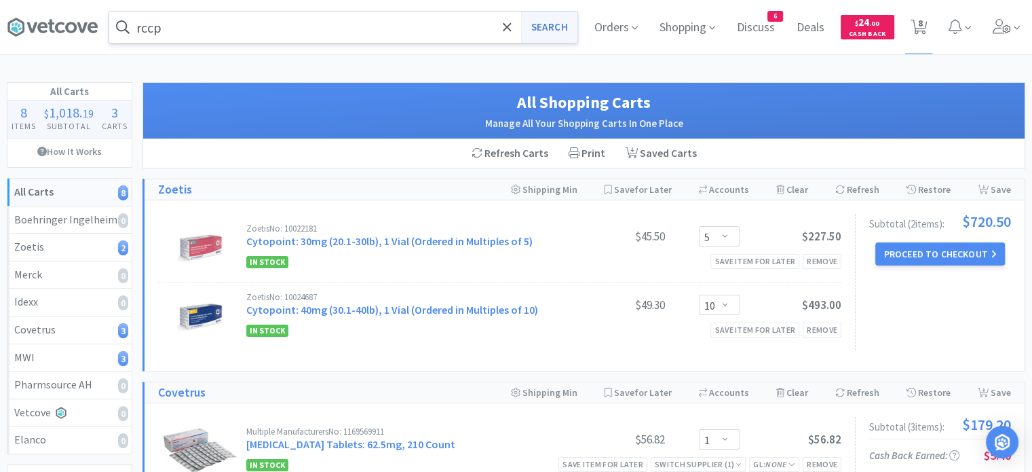
select select "2"
select select "1"
select select "5"
select select "10"
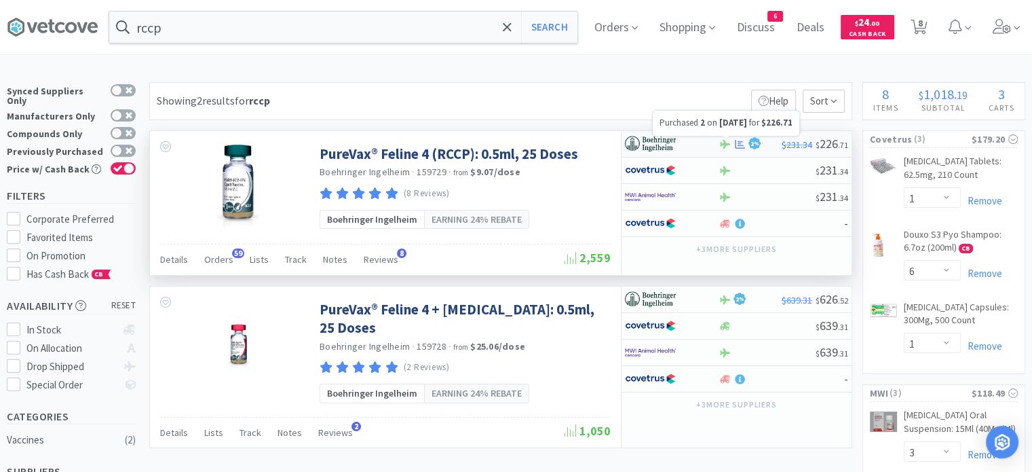
click at [741, 143] on icon at bounding box center [740, 144] width 10 height 10
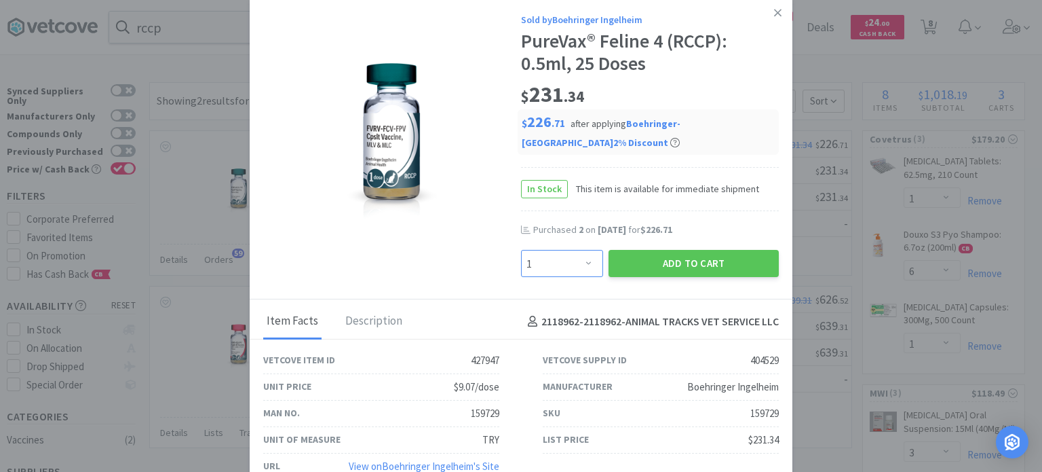
drag, startPoint x: 552, startPoint y: 267, endPoint x: 532, endPoint y: -34, distance: 301.9
click at [532, 0] on html "rccp Search Orders Shopping Discuss Discuss 6 Deals Deals $ 24 . 00 Cash Back 8…" at bounding box center [521, 236] width 1042 height 472
select select "2"
click at [521, 250] on select "Enter Quantity 1 2 3 4 5 6 7 8 9 10 11 12 13 14 15 16 17 18 19 20 Enter Quantity" at bounding box center [562, 263] width 82 height 27
click at [683, 263] on button "Add to Cart" at bounding box center [694, 263] width 170 height 27
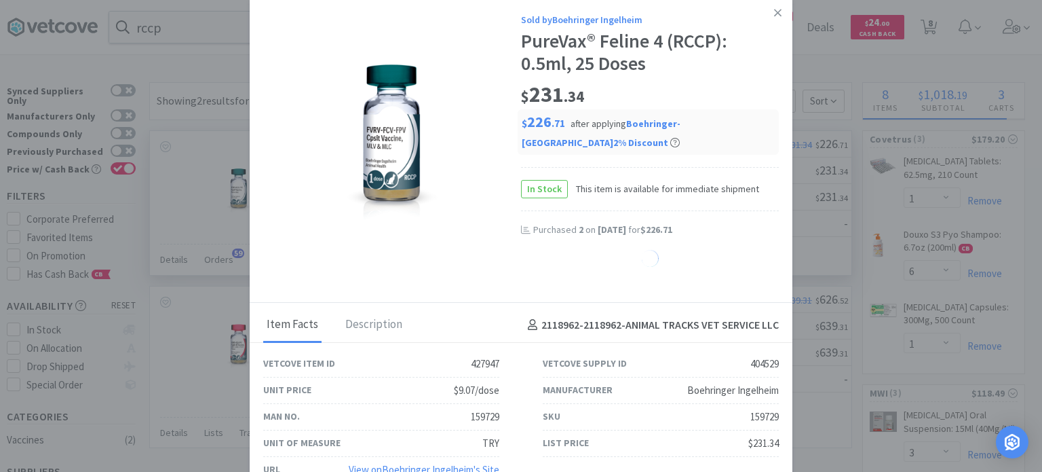
select select "2"
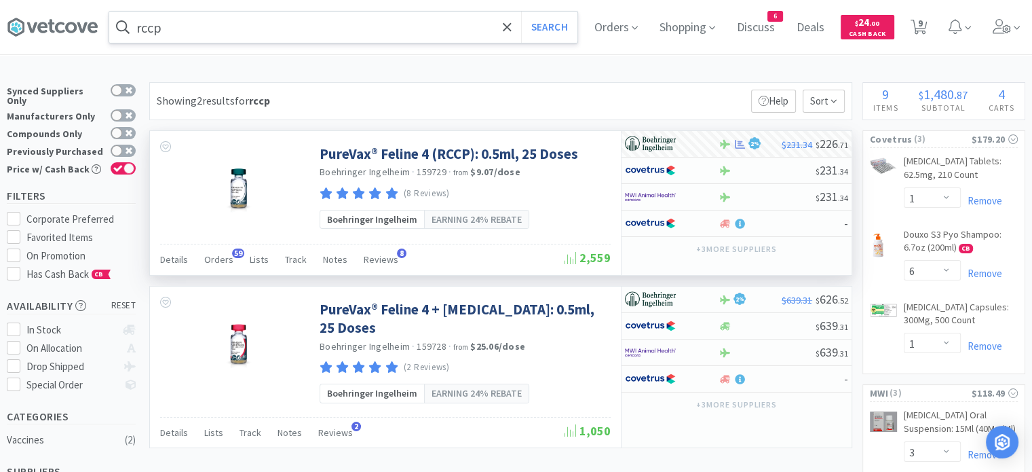
click at [425, 22] on input "rccp" at bounding box center [343, 27] width 468 height 31
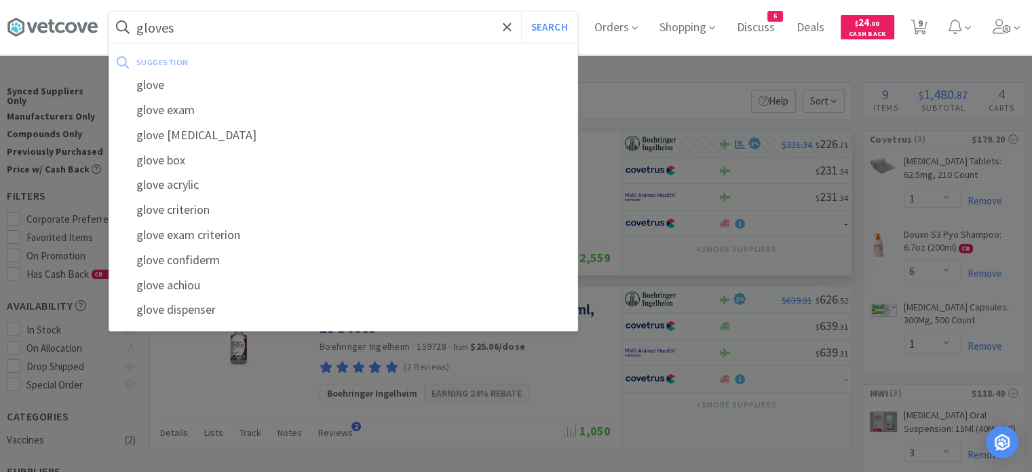
type input "gloves"
click at [521, 12] on button "Search" at bounding box center [549, 27] width 56 height 31
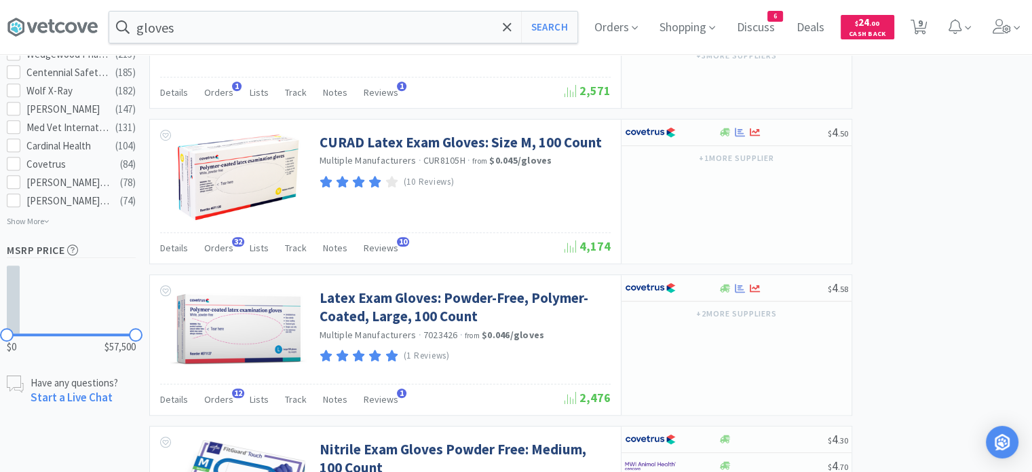
scroll to position [917, 0]
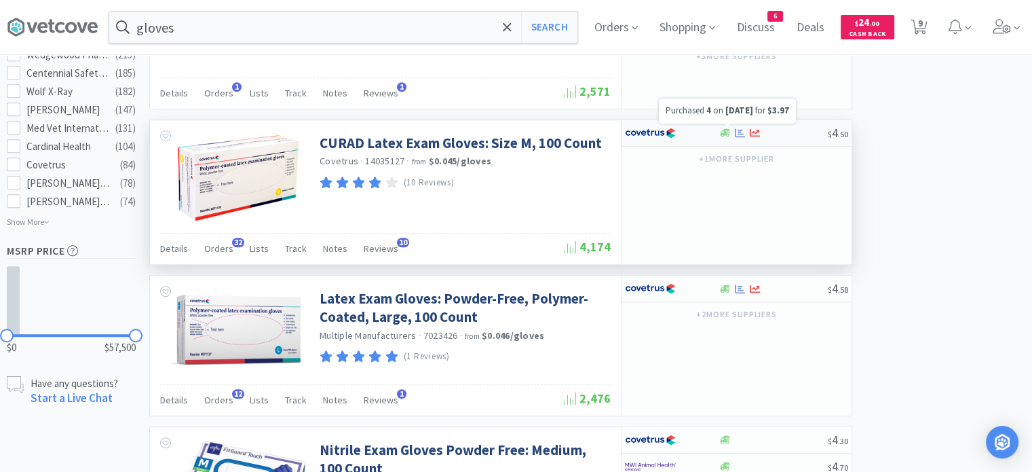
click at [740, 130] on icon at bounding box center [740, 132] width 10 height 9
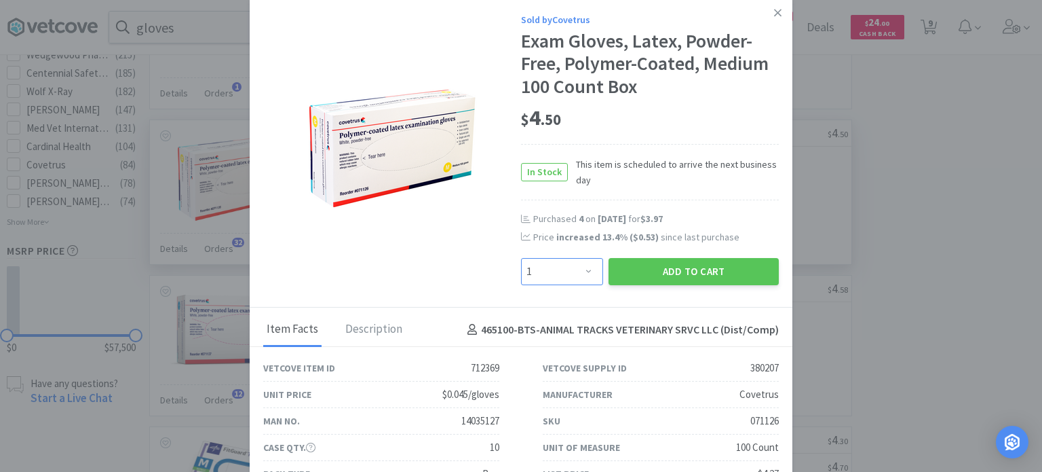
click at [571, 278] on select "Enter Quantity 1 2 3 4 5 6 7 8 9 10 11 12 13 14 15 16 17 18 19 20 Enter Quantity" at bounding box center [562, 271] width 82 height 27
select select "2"
click at [521, 258] on select "Enter Quantity 1 2 3 4 5 6 7 8 9 10 11 12 13 14 15 16 17 18 19 20 Enter Quantity" at bounding box center [562, 271] width 82 height 27
click at [566, 263] on select "Enter Quantity 1 2 3 4 5 6 7 8 9 10 11 12 13 14 15 16 17 18 19 20 Enter Quantity" at bounding box center [562, 271] width 82 height 27
click at [521, 258] on select "Enter Quantity 1 2 3 4 5 6 7 8 9 10 11 12 13 14 15 16 17 18 19 20 Enter Quantity" at bounding box center [562, 271] width 82 height 27
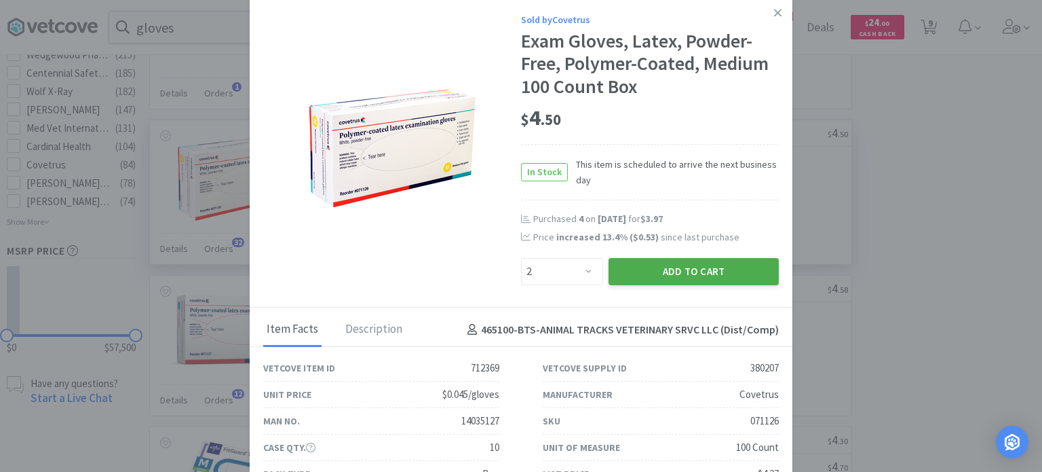
click at [695, 280] on button "Add to Cart" at bounding box center [694, 271] width 170 height 27
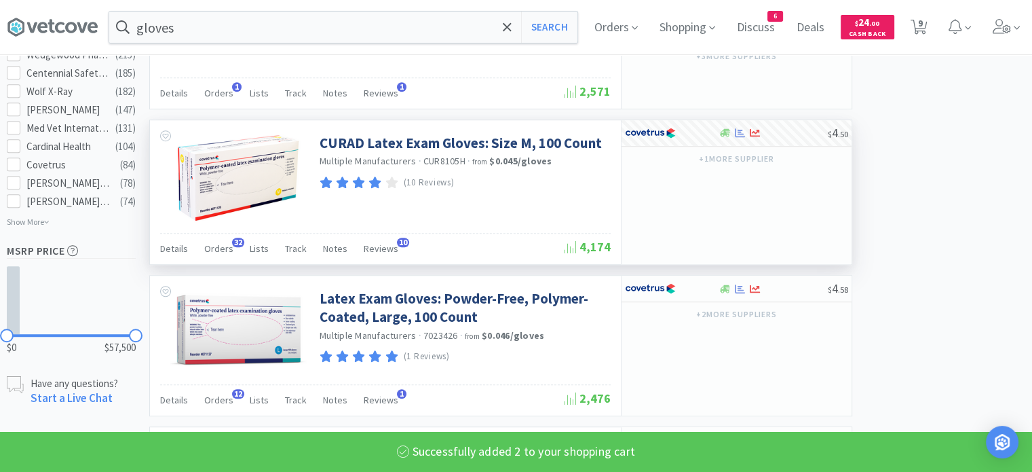
select select "2"
select select "6"
select select "1"
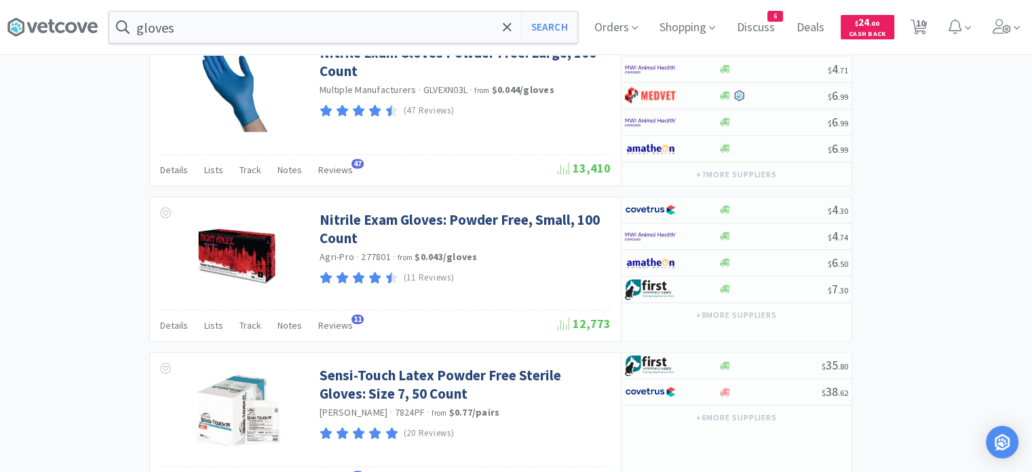
scroll to position [1541, 0]
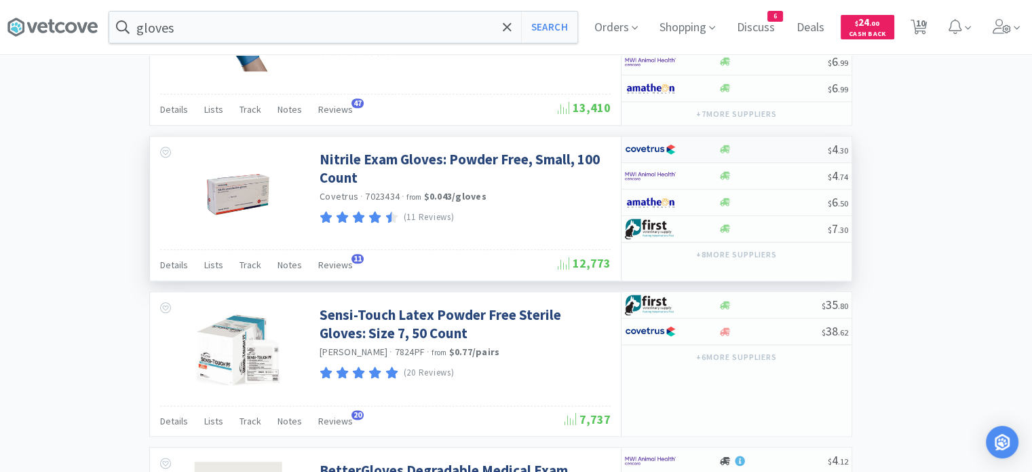
click at [771, 144] on div at bounding box center [773, 149] width 110 height 10
select select "1"
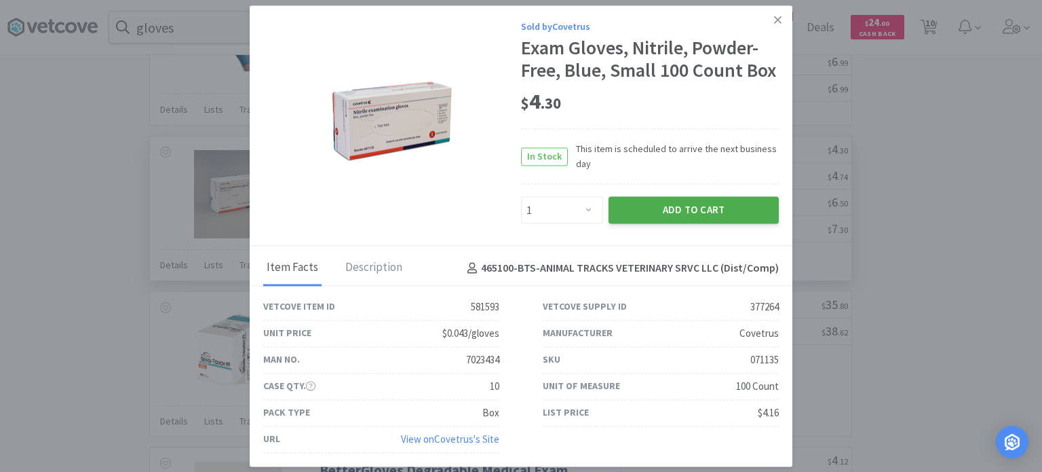
click at [697, 210] on button "Add to Cart" at bounding box center [694, 210] width 170 height 27
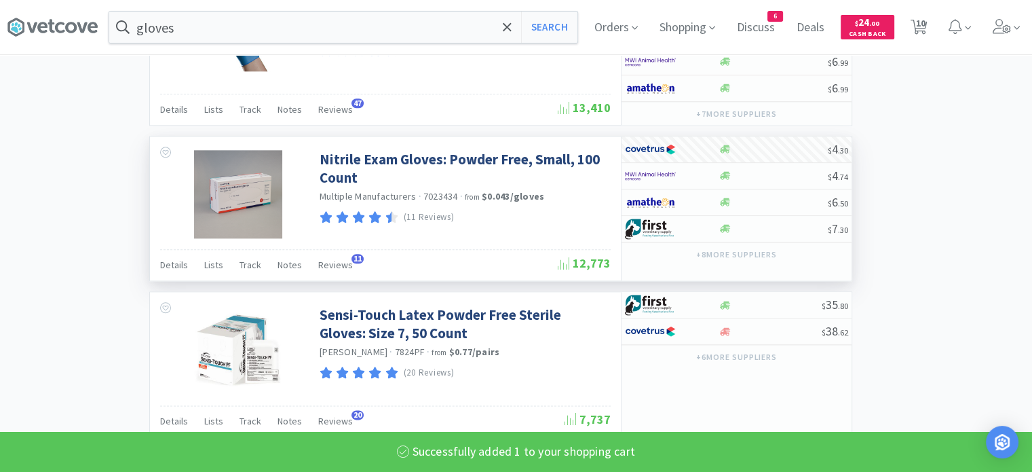
select select "1"
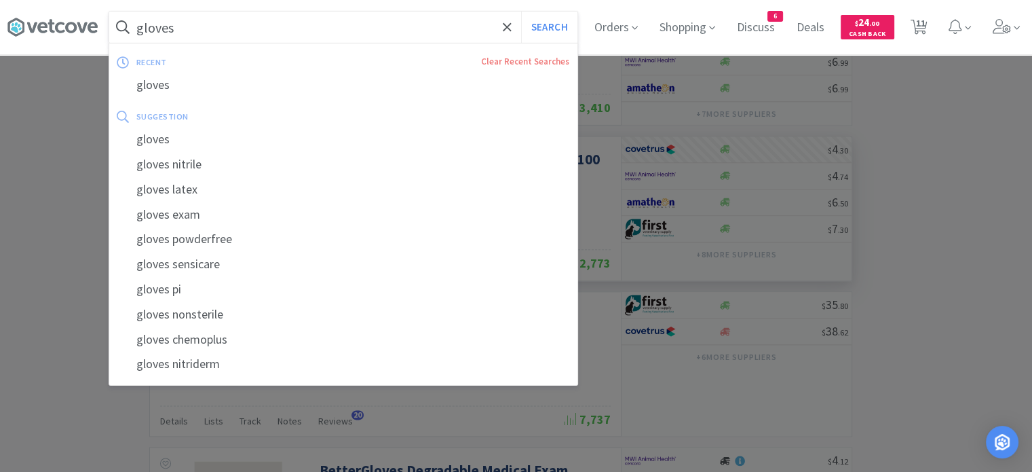
click at [487, 32] on input "gloves" at bounding box center [343, 27] width 468 height 31
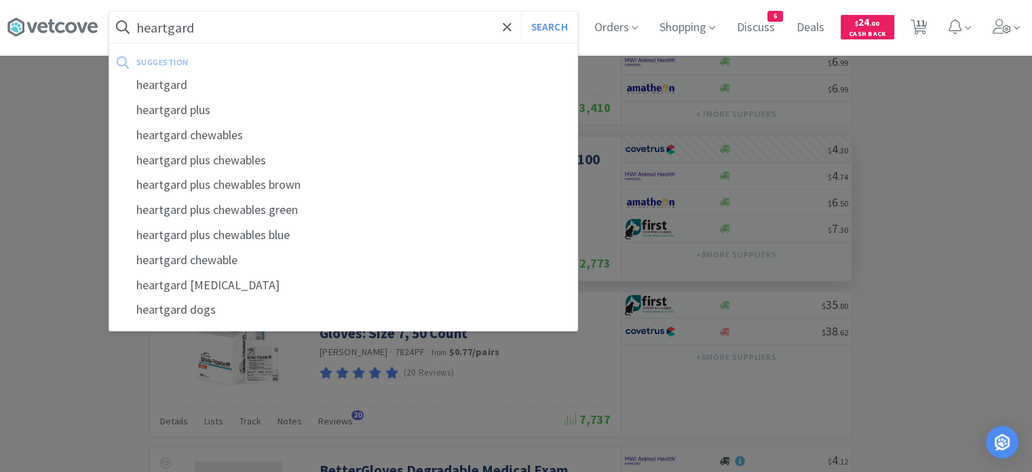
type input "heartgard"
click at [521, 12] on button "Search" at bounding box center [549, 27] width 56 height 31
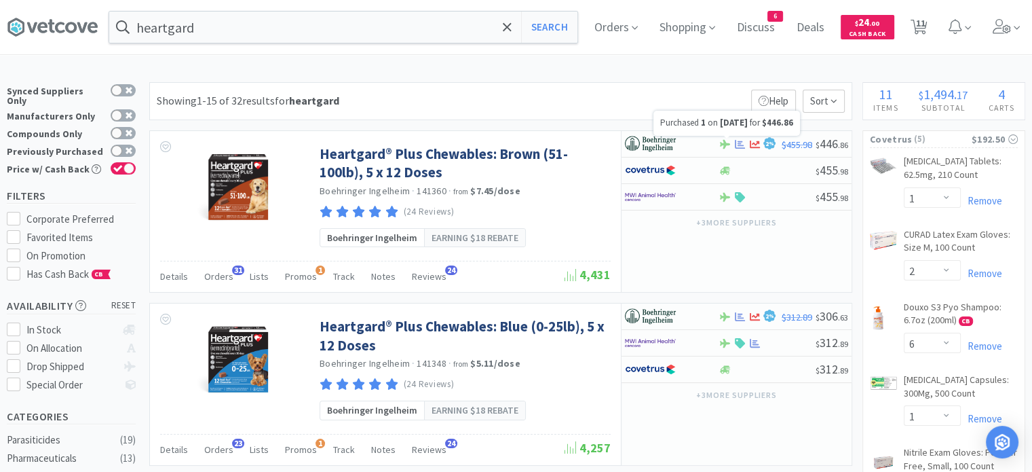
click at [729, 138] on div at bounding box center [726, 137] width 5 height 3
select select "1"
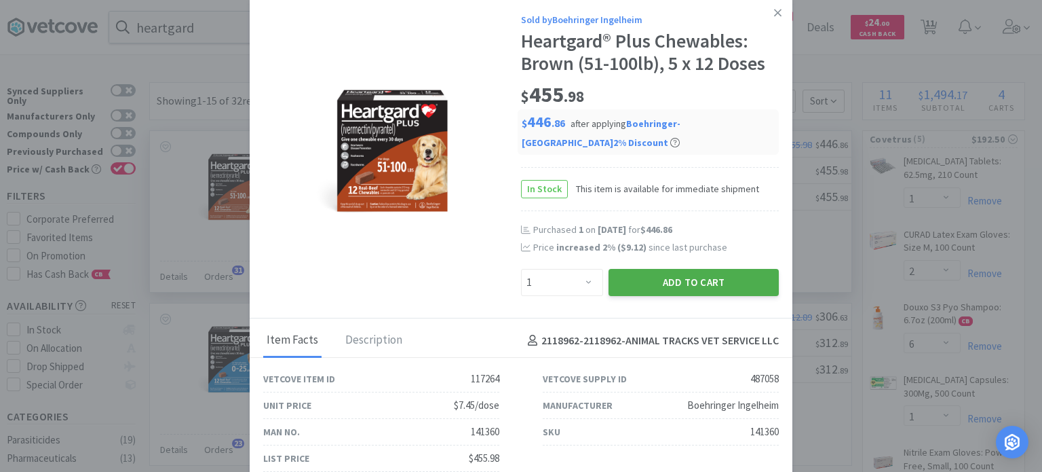
click at [688, 279] on button "Add to Cart" at bounding box center [694, 282] width 170 height 27
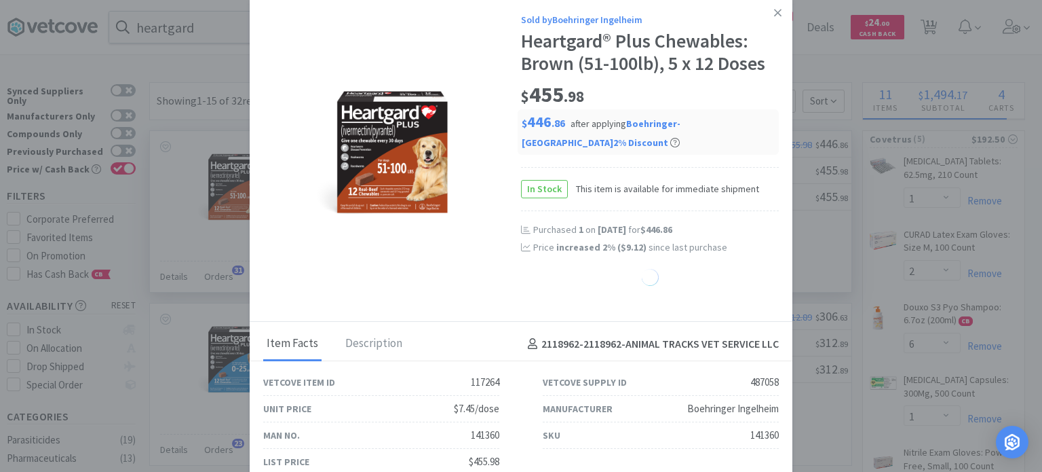
select select "1"
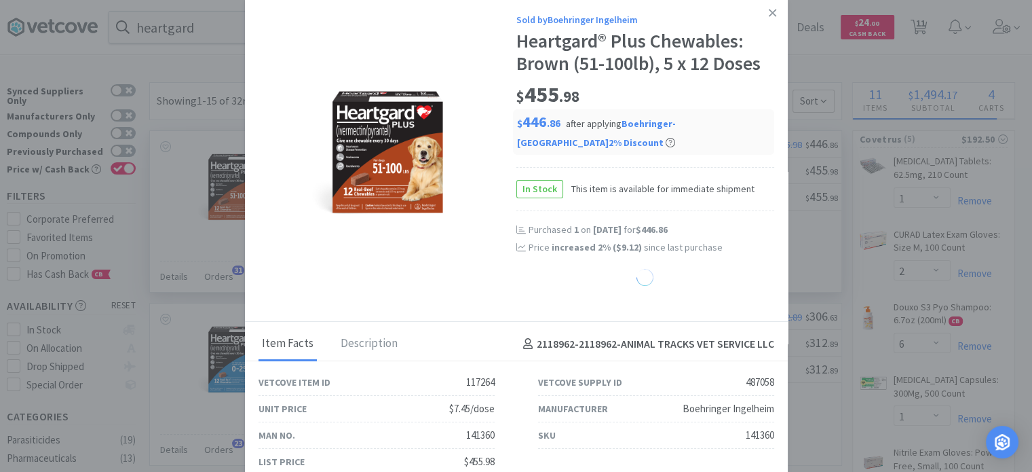
select select "2"
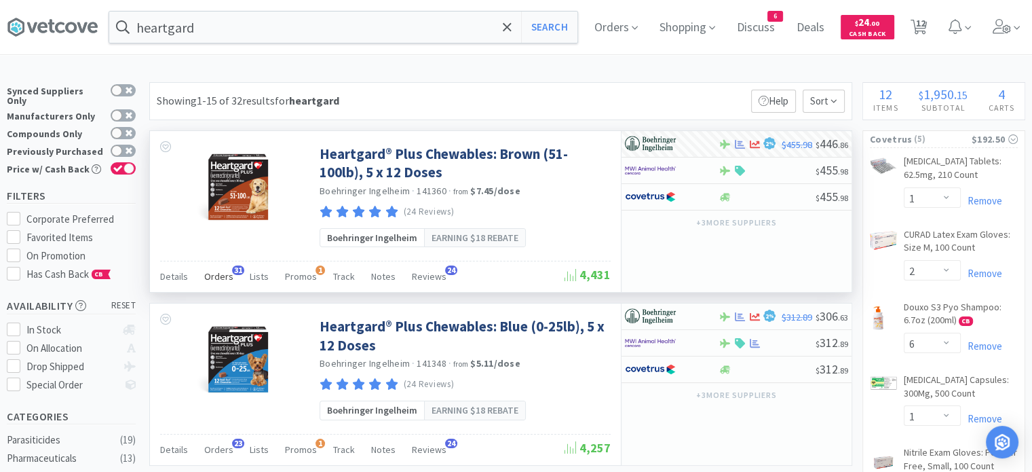
click at [218, 277] on span "Orders" at bounding box center [218, 276] width 29 height 12
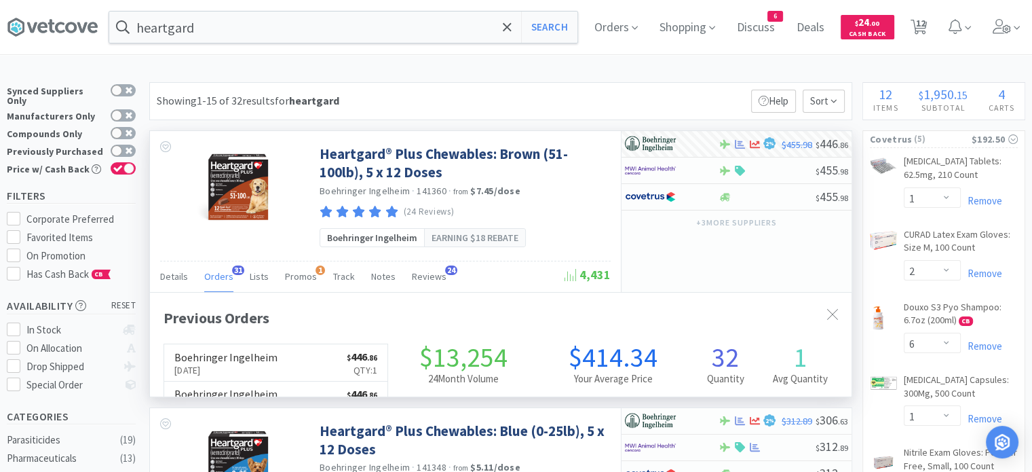
scroll to position [364, 702]
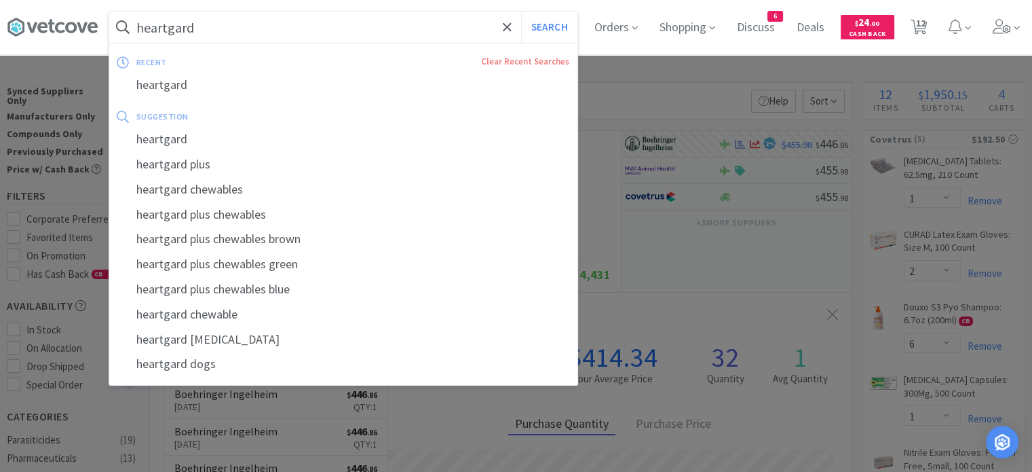
click at [404, 31] on input "heartgard" at bounding box center [343, 27] width 468 height 31
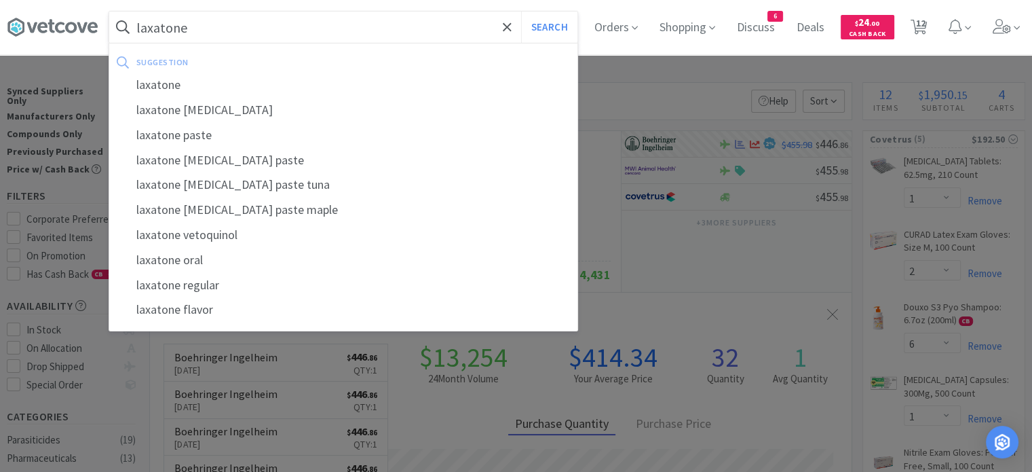
type input "laxatone"
click at [521, 12] on button "Search" at bounding box center [549, 27] width 56 height 31
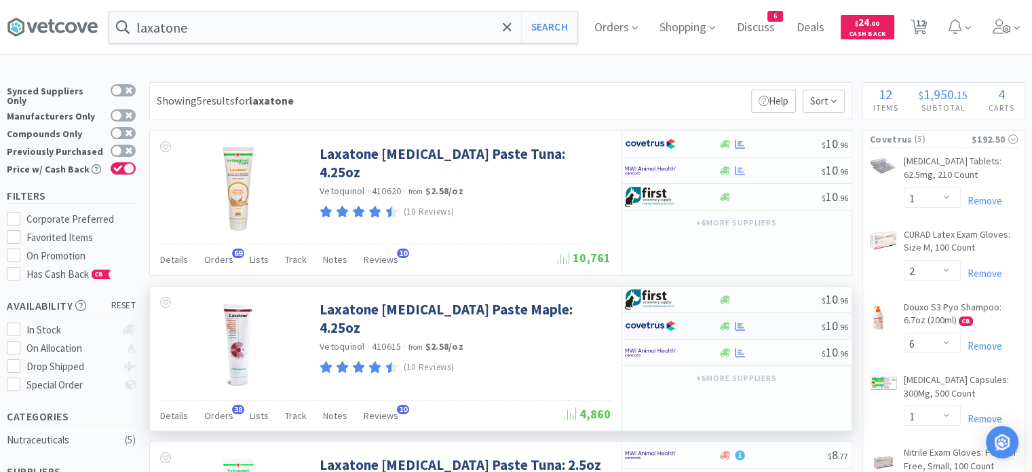
click at [799, 330] on div "$ 10 . 96" at bounding box center [736, 326] width 230 height 26
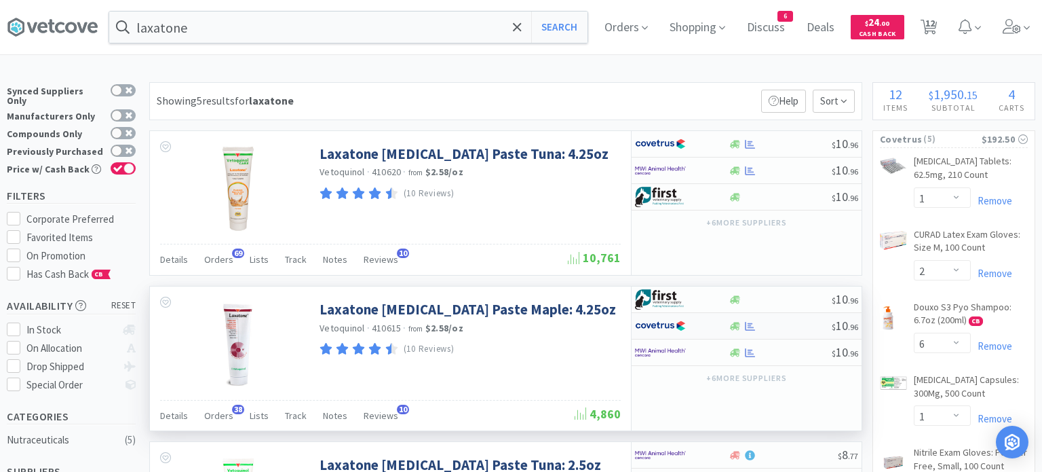
select select "1"
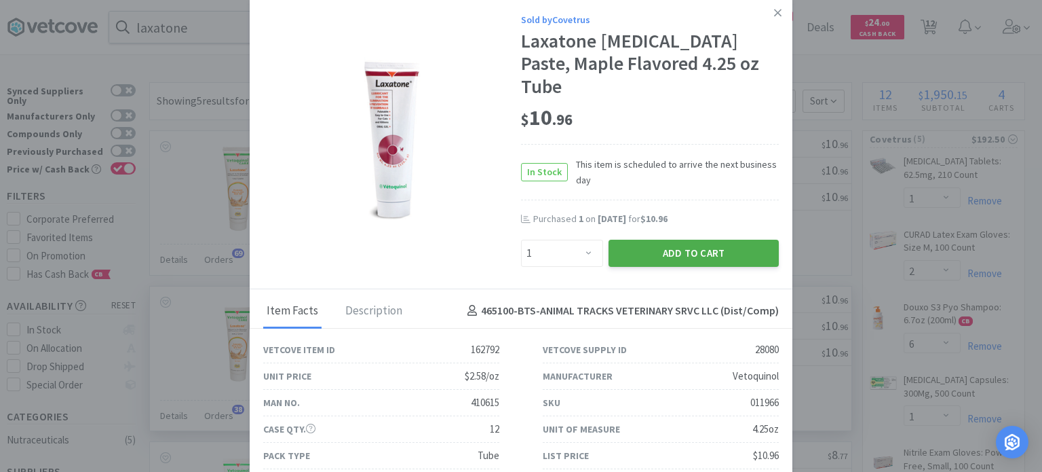
click at [727, 240] on button "Add to Cart" at bounding box center [694, 253] width 170 height 27
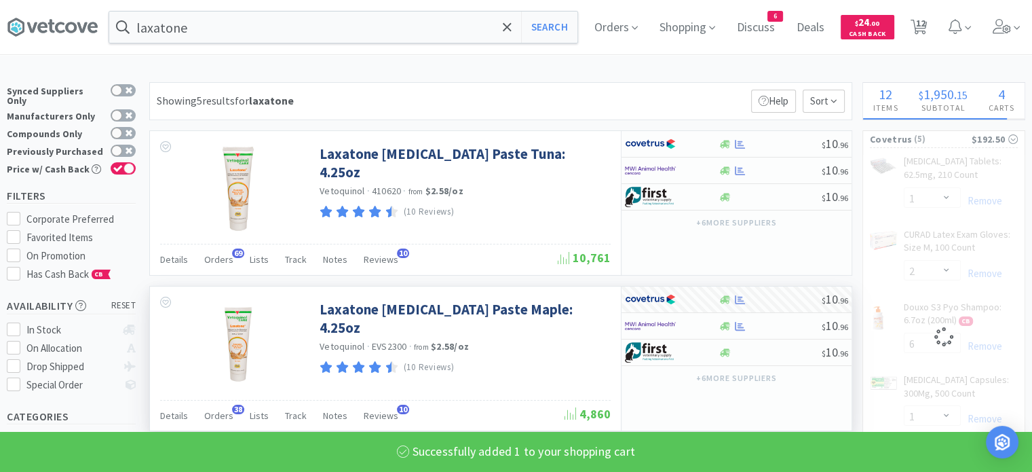
select select "1"
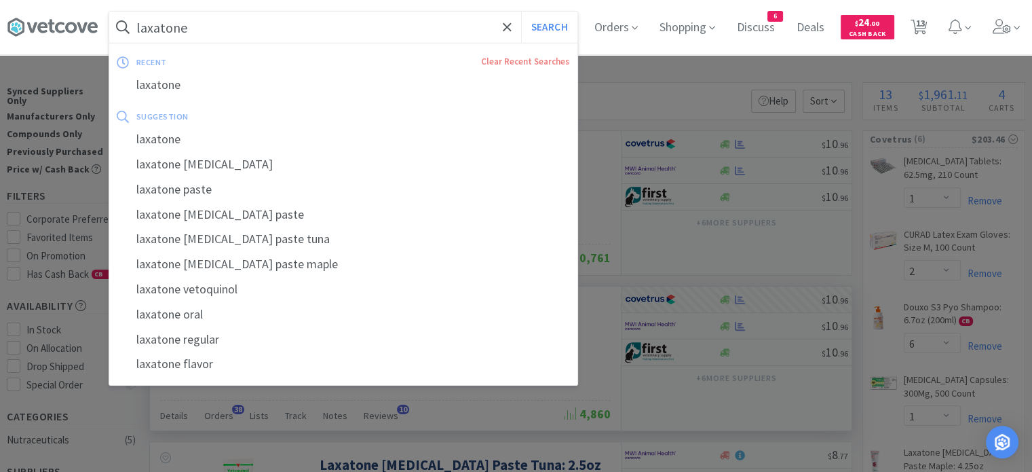
click at [398, 28] on input "laxatone" at bounding box center [343, 27] width 468 height 31
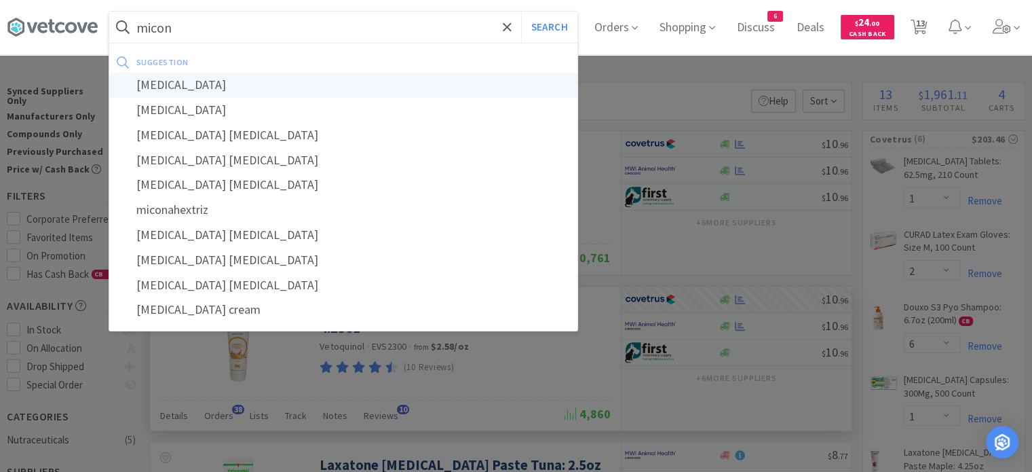
type input "[MEDICAL_DATA]"
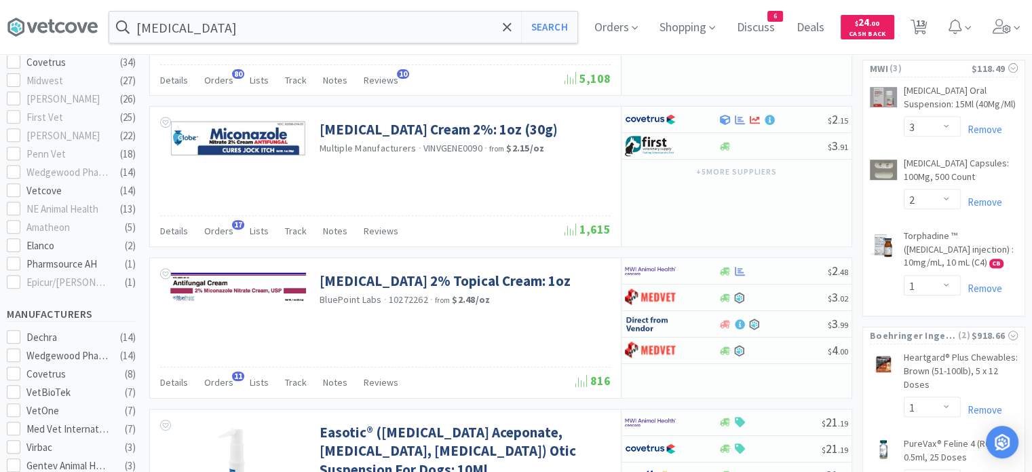
scroll to position [544, 0]
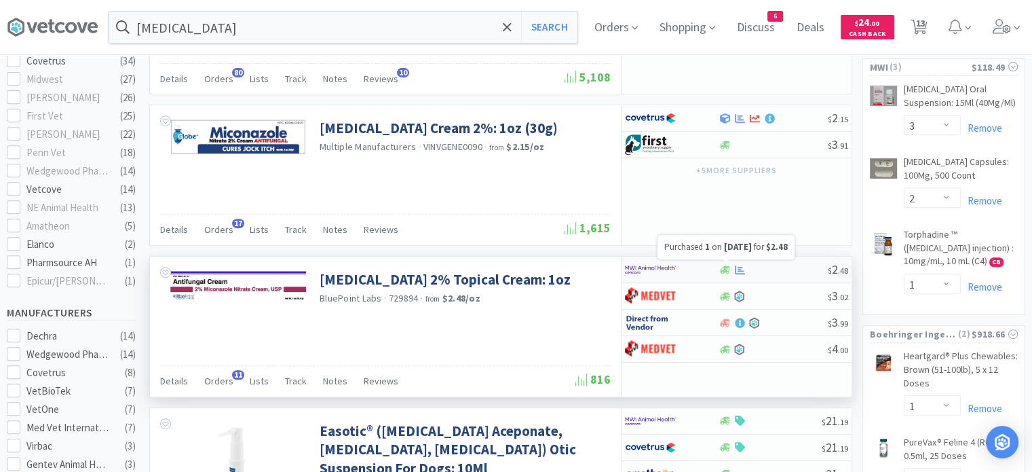
click at [738, 267] on icon at bounding box center [740, 269] width 10 height 9
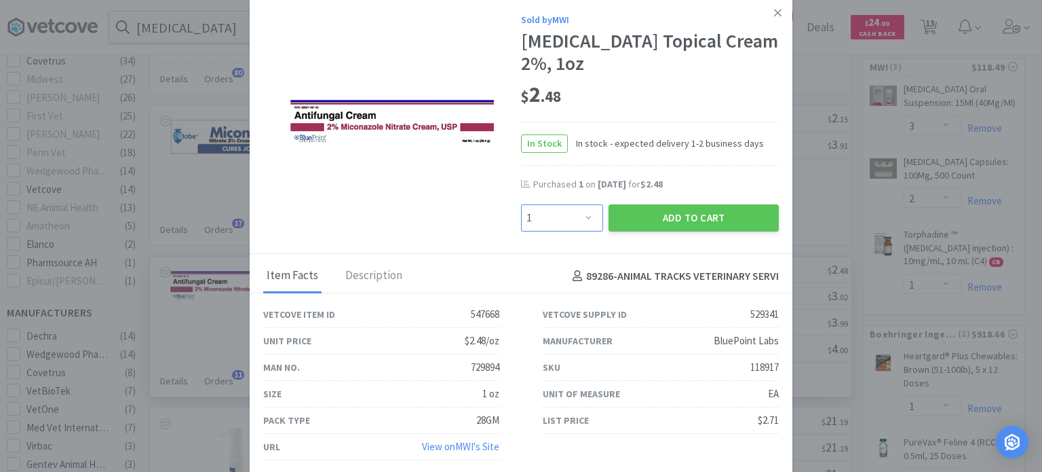
click at [590, 218] on select "Enter Quantity 1 2 3 4 5 6 7 8 9 10 11 12 13 14 15 16 17 18 19 20 Enter Quantity" at bounding box center [562, 217] width 82 height 27
select select "2"
click at [521, 204] on select "Enter Quantity 1 2 3 4 5 6 7 8 9 10 11 12 13 14 15 16 17 18 19 20 Enter Quantity" at bounding box center [562, 217] width 82 height 27
click at [651, 217] on button "Add to Cart" at bounding box center [694, 217] width 170 height 27
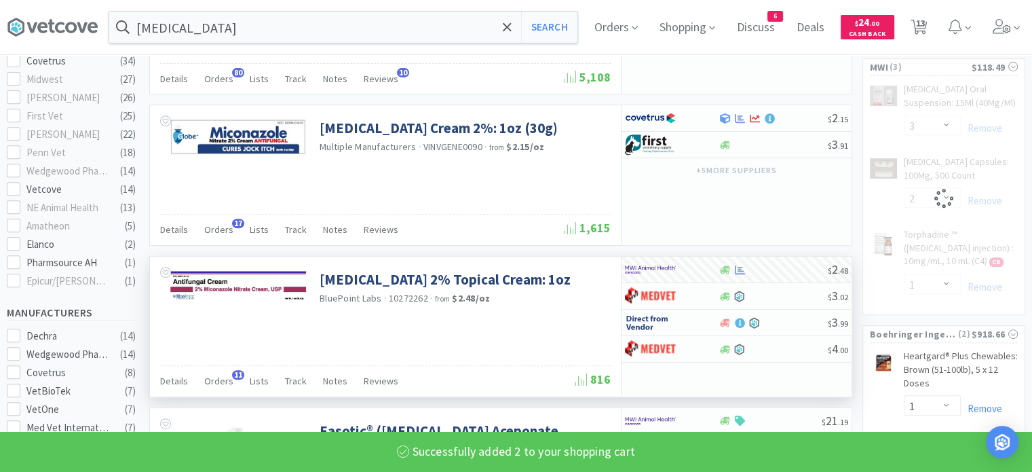
select select "2"
select select "1"
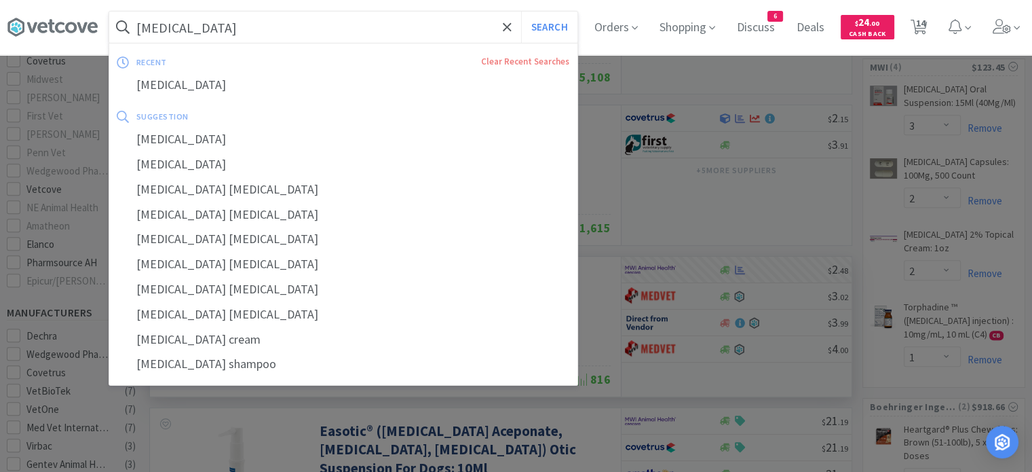
click at [404, 24] on input "[MEDICAL_DATA]" at bounding box center [343, 27] width 468 height 31
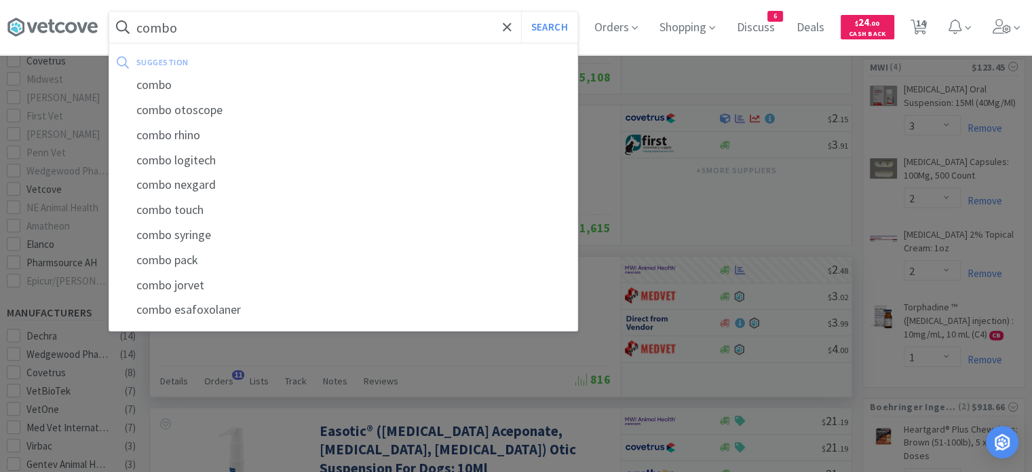
type input "combo"
click at [521, 12] on button "Search" at bounding box center [549, 27] width 56 height 31
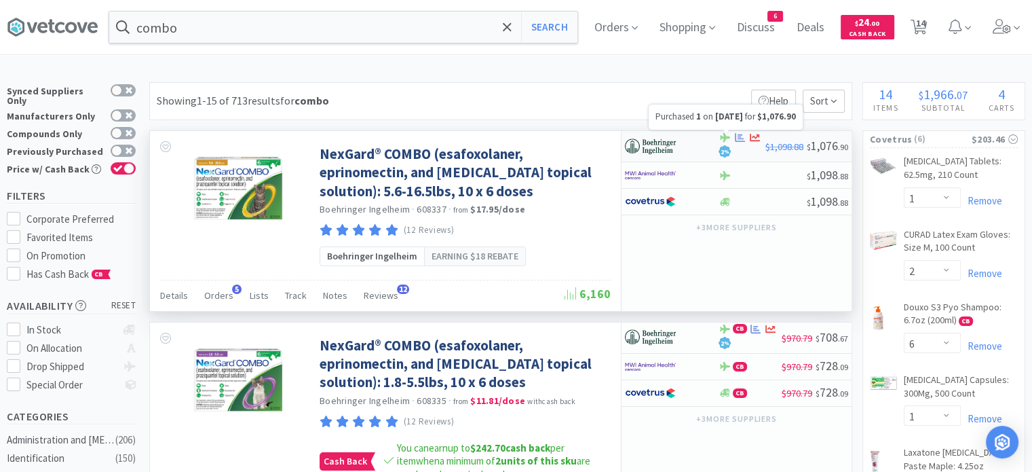
click at [738, 138] on icon at bounding box center [740, 137] width 10 height 9
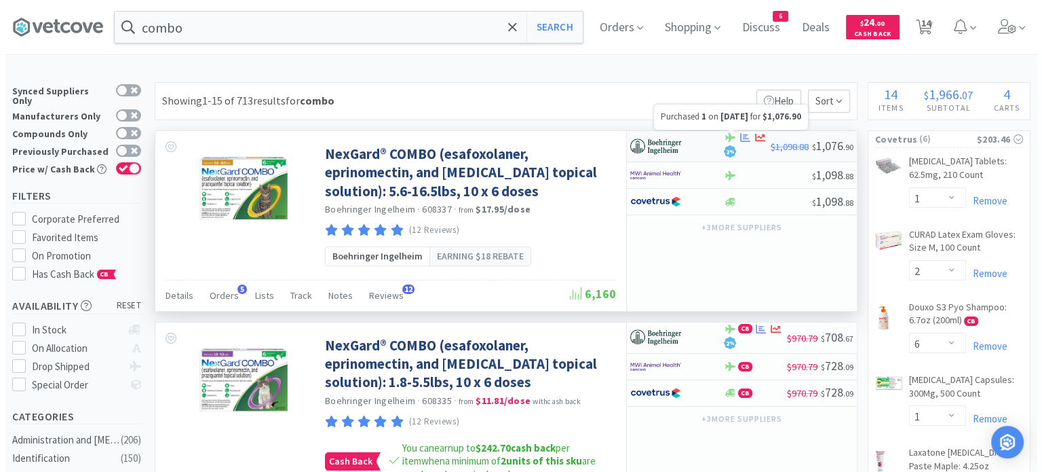
select select "1"
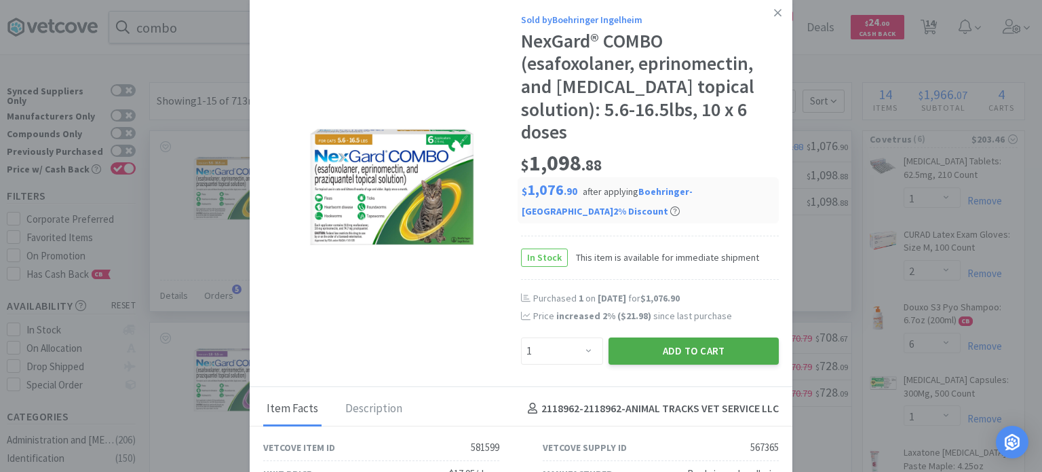
click at [674, 353] on button "Add to Cart" at bounding box center [694, 350] width 170 height 27
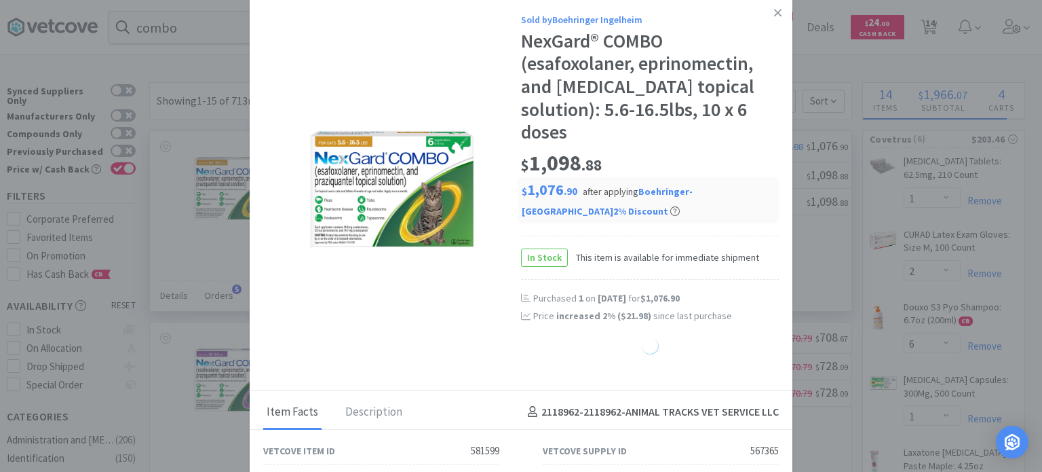
select select "1"
select select "2"
select select "1"
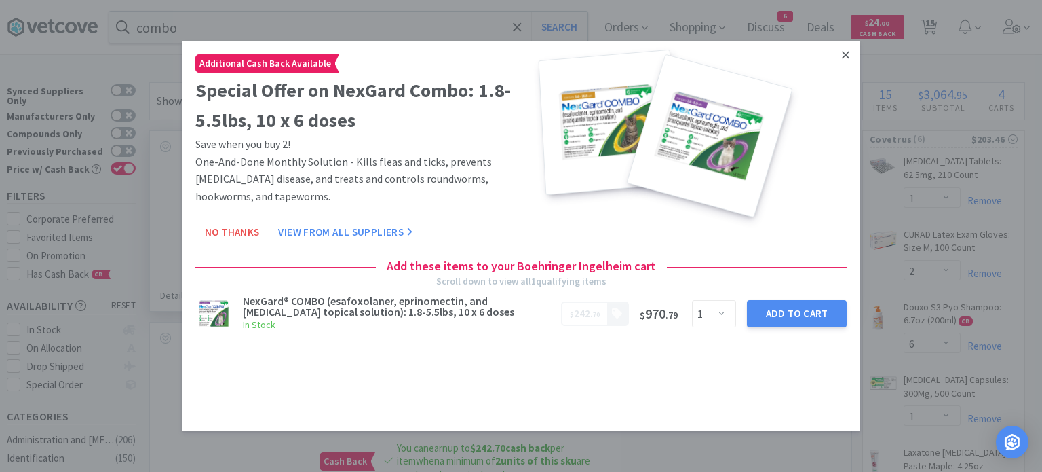
click at [847, 61] on icon at bounding box center [845, 55] width 7 height 12
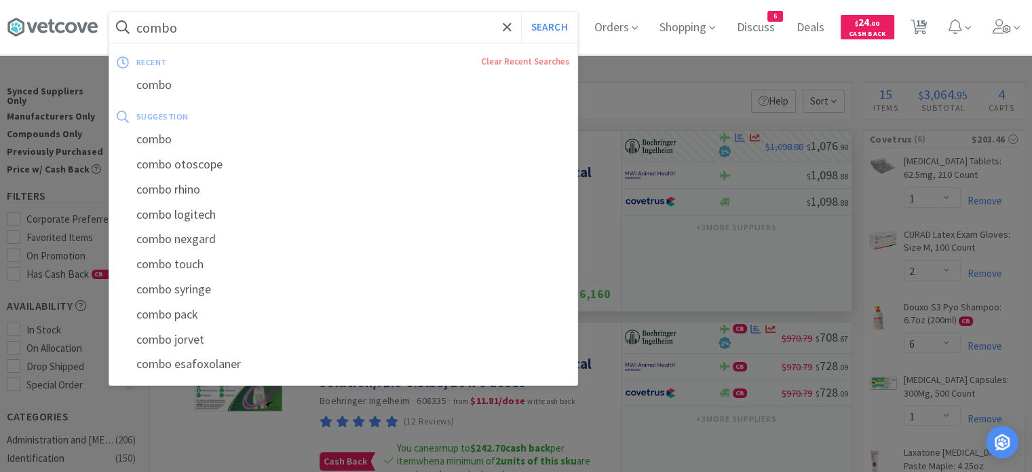
click at [416, 30] on input "combo" at bounding box center [343, 27] width 468 height 31
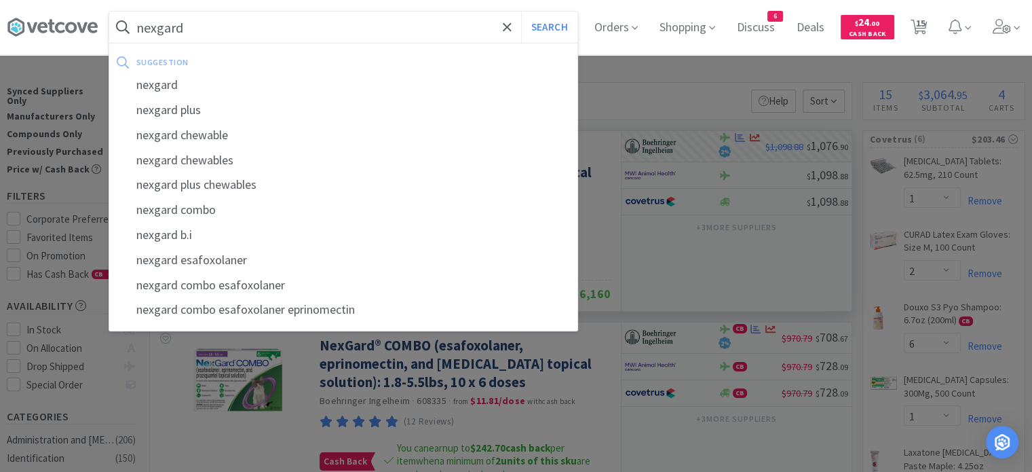
type input "nexgard"
click at [521, 12] on button "Search" at bounding box center [549, 27] width 56 height 31
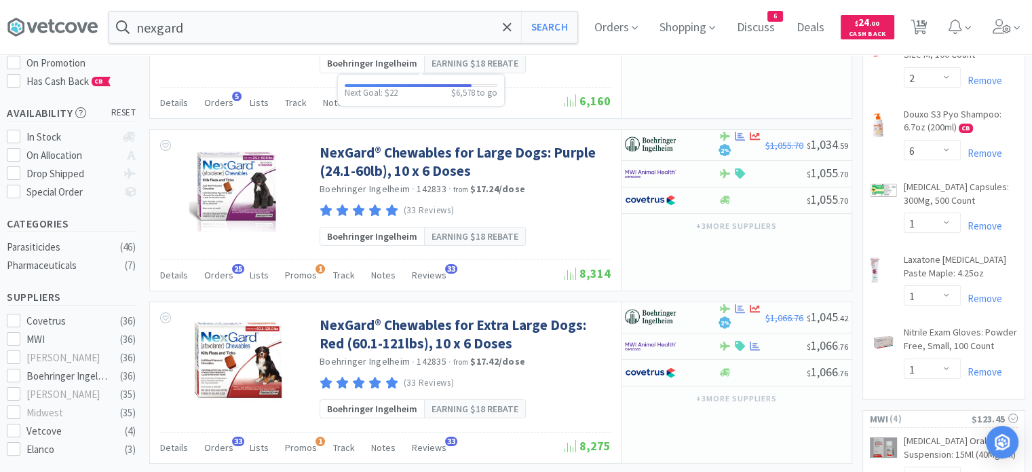
scroll to position [193, 0]
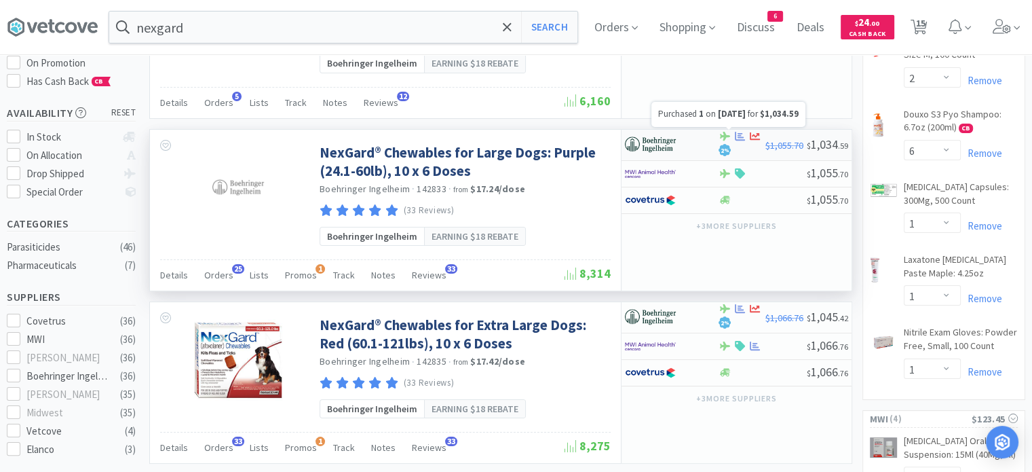
click at [738, 132] on icon at bounding box center [740, 135] width 10 height 9
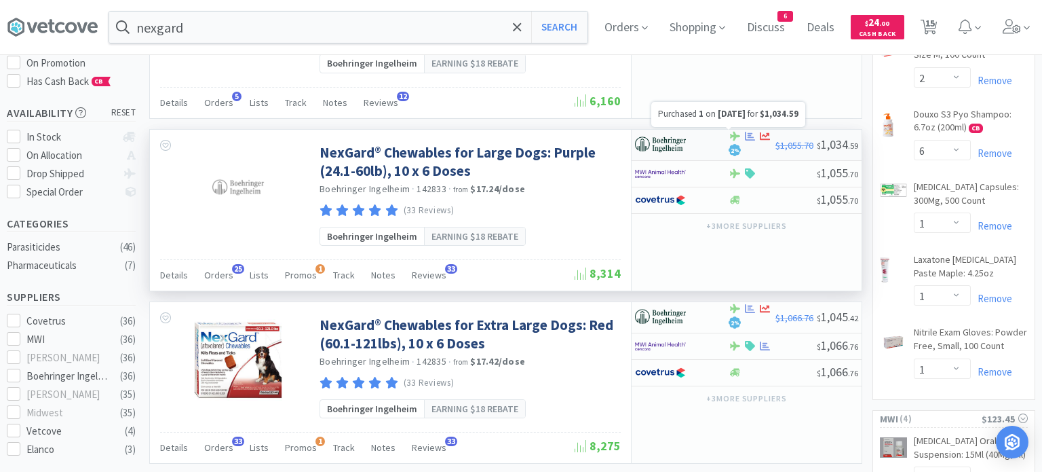
select select "1"
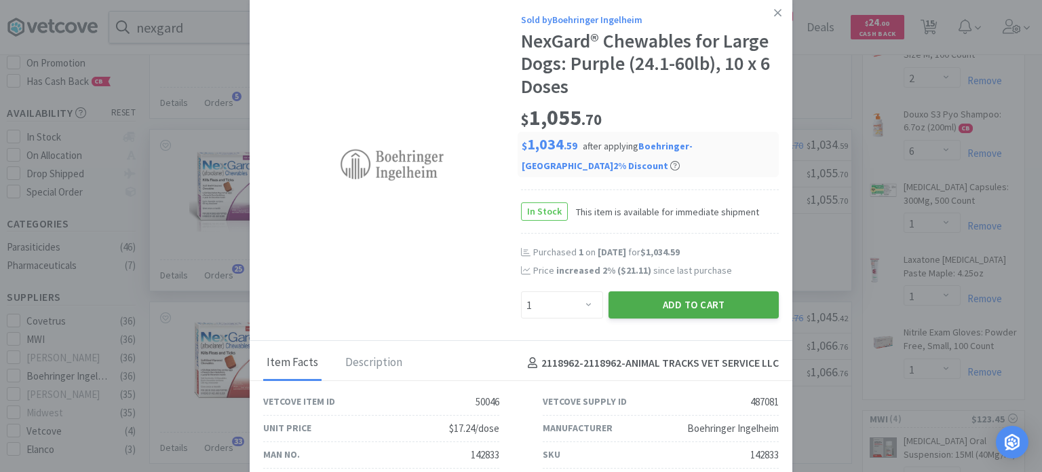
click at [638, 302] on button "Add to Cart" at bounding box center [694, 304] width 170 height 27
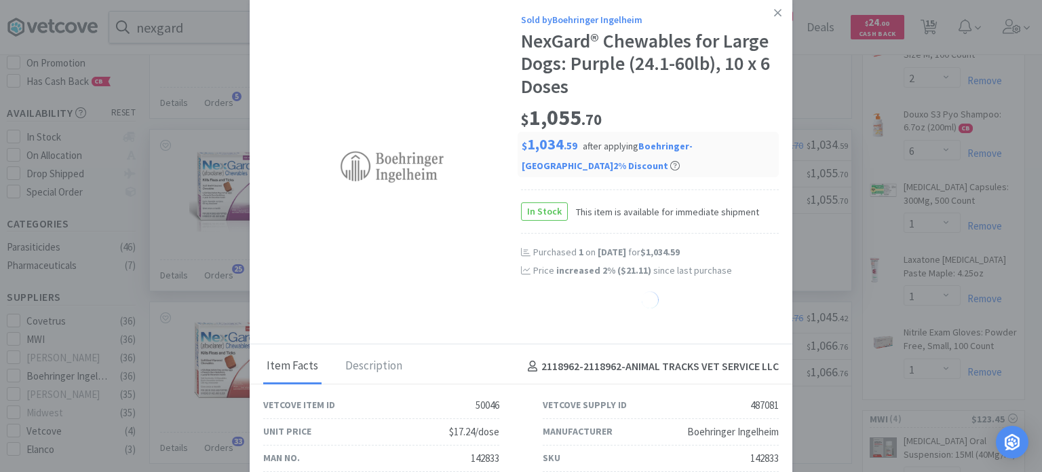
select select "1"
select select "2"
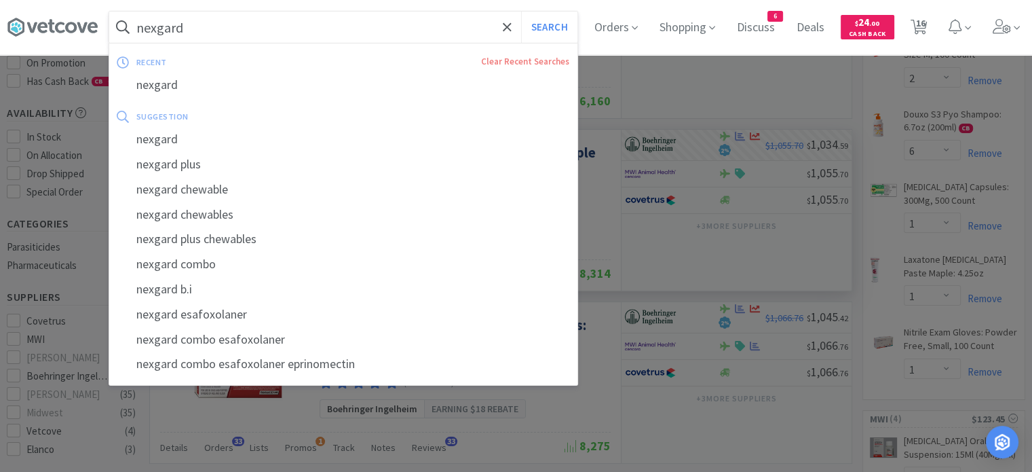
click at [497, 31] on input "nexgard" at bounding box center [343, 27] width 468 height 31
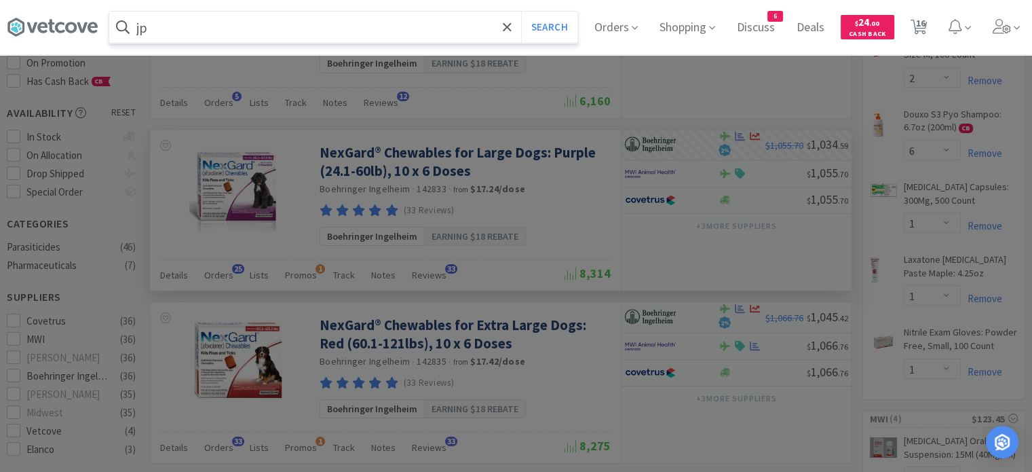
type input "j"
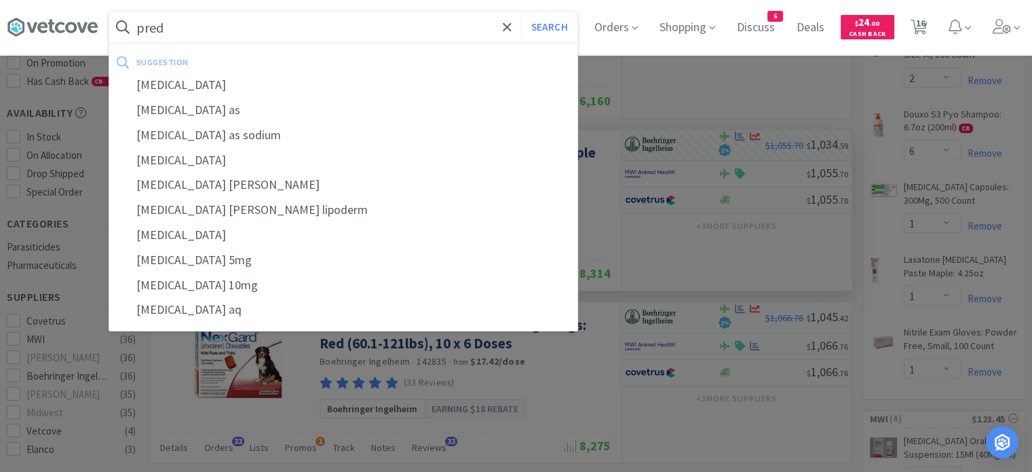
type input "pred"
click at [521, 12] on button "Search" at bounding box center [549, 27] width 56 height 31
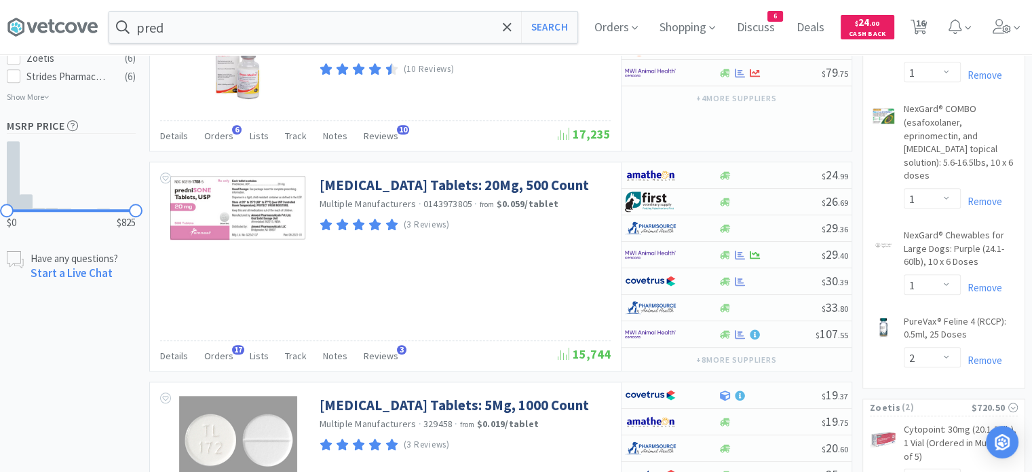
scroll to position [955, 0]
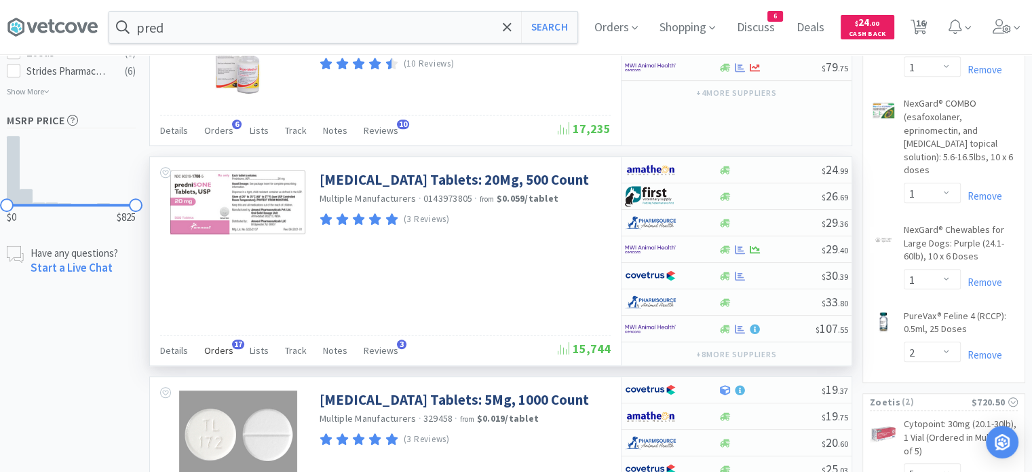
click at [220, 346] on span "Orders" at bounding box center [218, 350] width 29 height 12
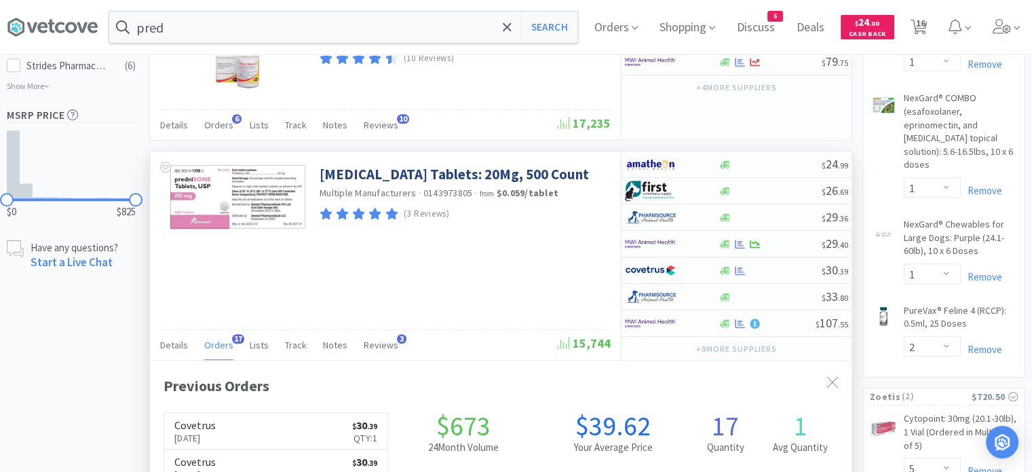
scroll to position [934, 0]
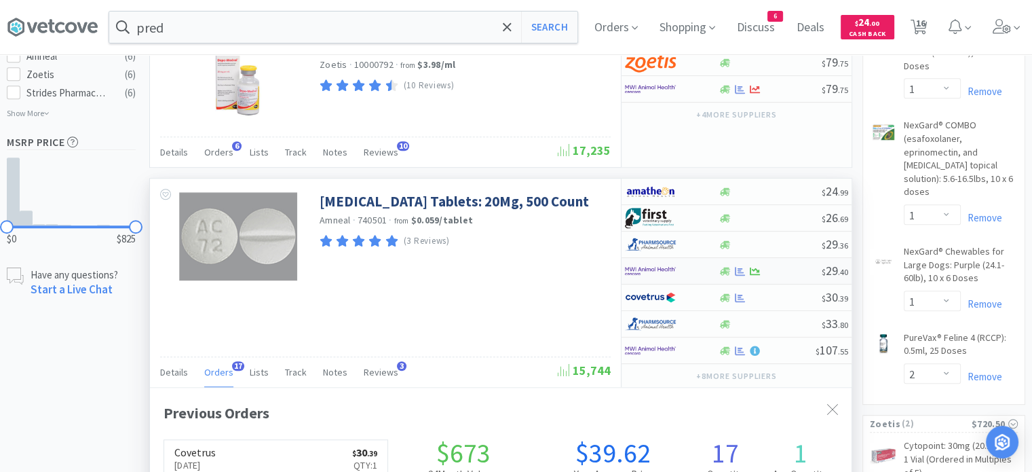
click at [791, 266] on div at bounding box center [770, 271] width 104 height 10
select select "1"
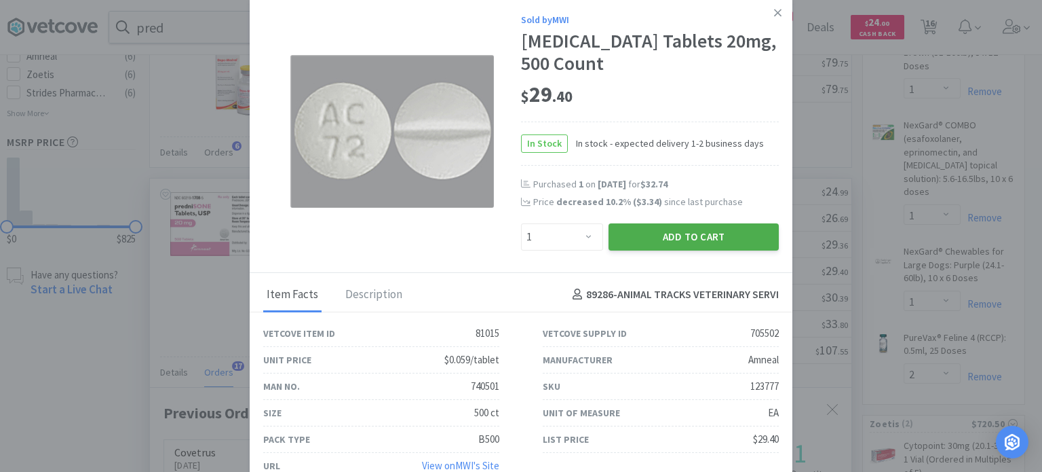
click at [729, 236] on button "Add to Cart" at bounding box center [694, 236] width 170 height 27
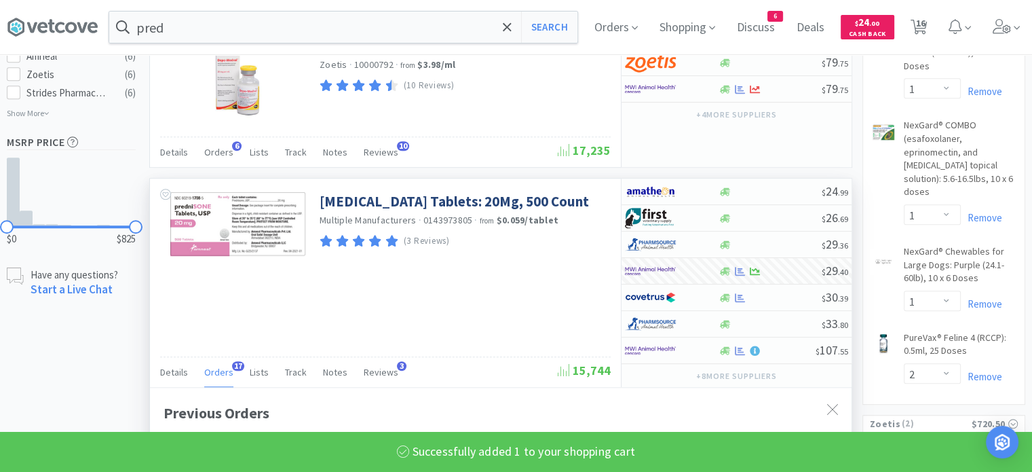
scroll to position [678112, 677773]
select select "1"
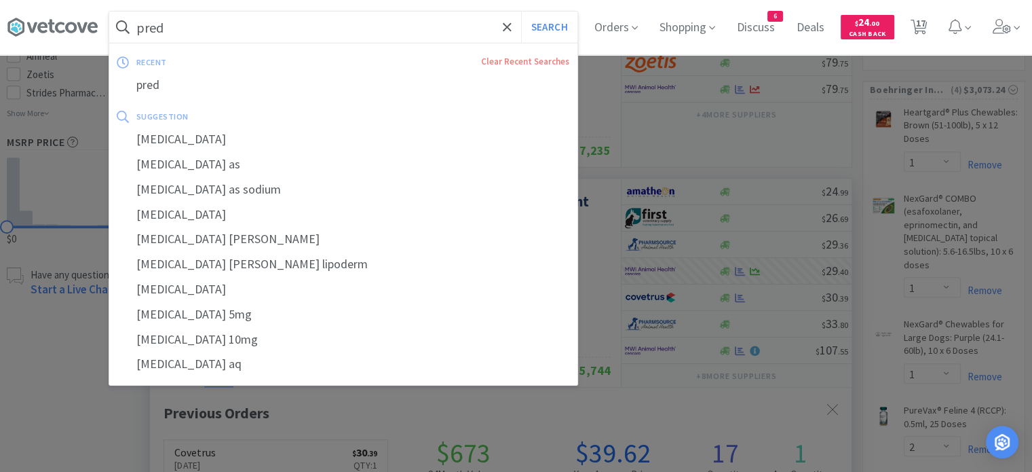
click at [500, 24] on input "pred" at bounding box center [343, 27] width 468 height 31
paste input "Surolan 15 ml"
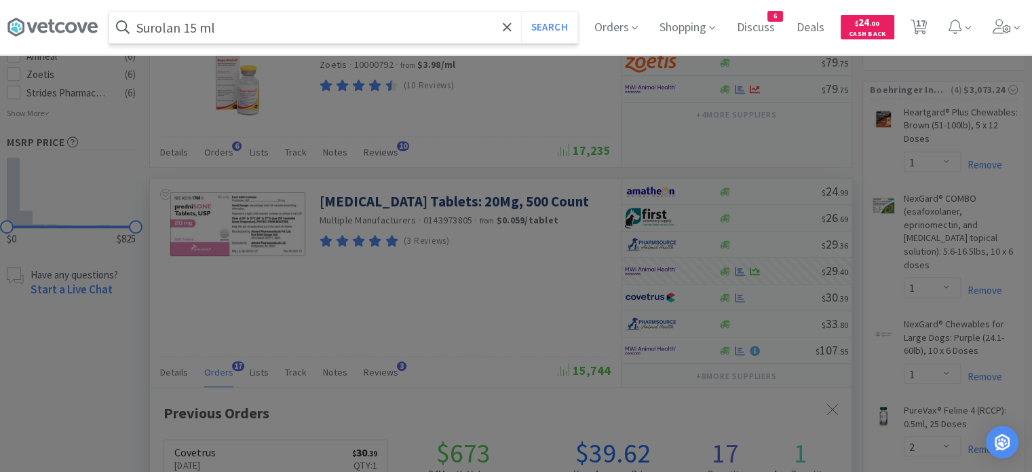
type input "Surolan 15 ml"
click at [521, 12] on button "Search" at bounding box center [549, 27] width 56 height 31
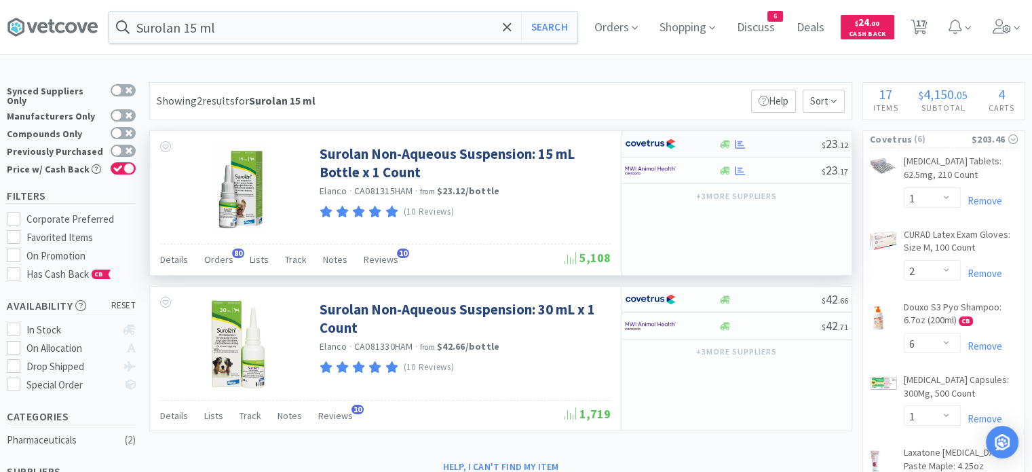
click at [769, 142] on div at bounding box center [770, 144] width 104 height 10
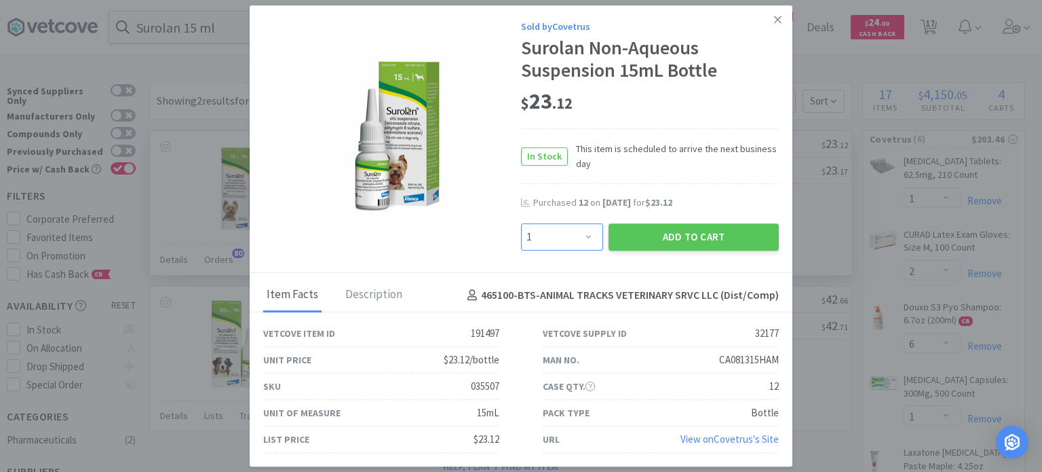
click at [554, 239] on select "Enter Quantity 1 2 3 4 5 6 7 8 9 10 11 12 13 14 15 16 17 18 19 20 Enter Quantity" at bounding box center [562, 236] width 82 height 27
select select "10"
click at [521, 224] on select "Enter Quantity 1 2 3 4 5 6 7 8 9 10 11 12 13 14 15 16 17 18 19 20 Enter Quantity" at bounding box center [562, 236] width 82 height 27
click at [647, 246] on button "Add to Cart" at bounding box center [694, 236] width 170 height 27
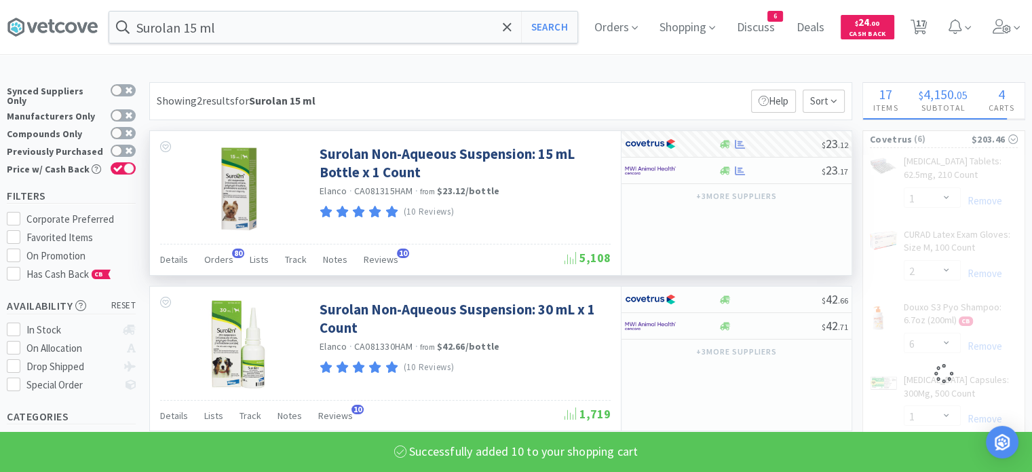
select select "10"
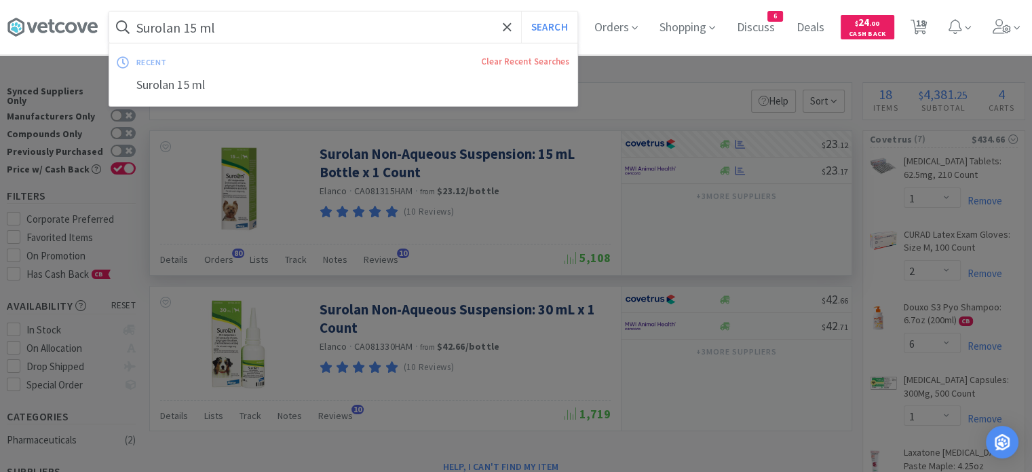
click at [366, 28] on input "Surolan 15 ml" at bounding box center [343, 27] width 468 height 31
paste input "Triz EDTA Flush 12 oz"
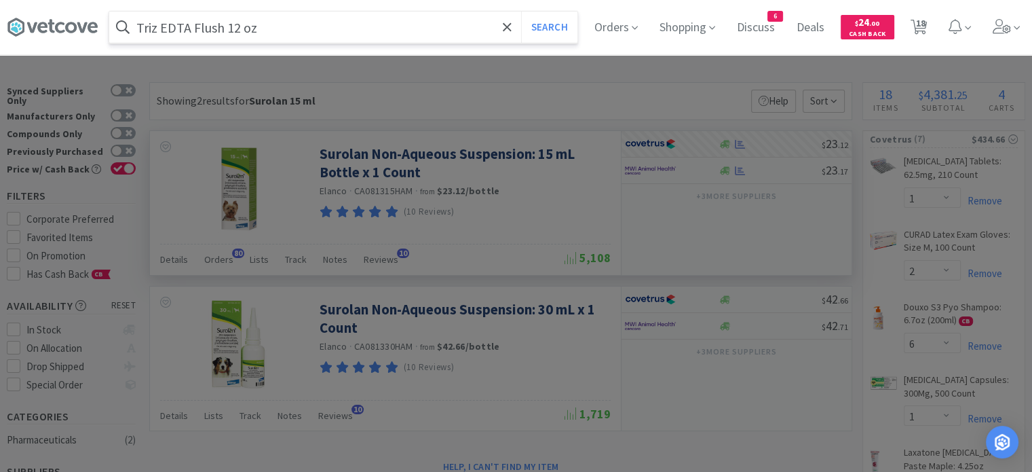
type input "Triz EDTA Flush 12 oz"
click at [521, 12] on button "Search" at bounding box center [549, 27] width 56 height 31
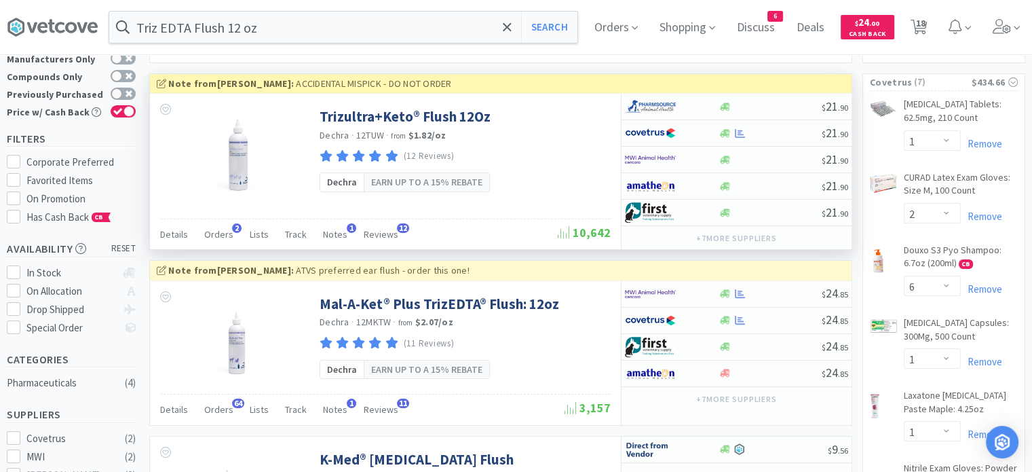
scroll to position [68, 0]
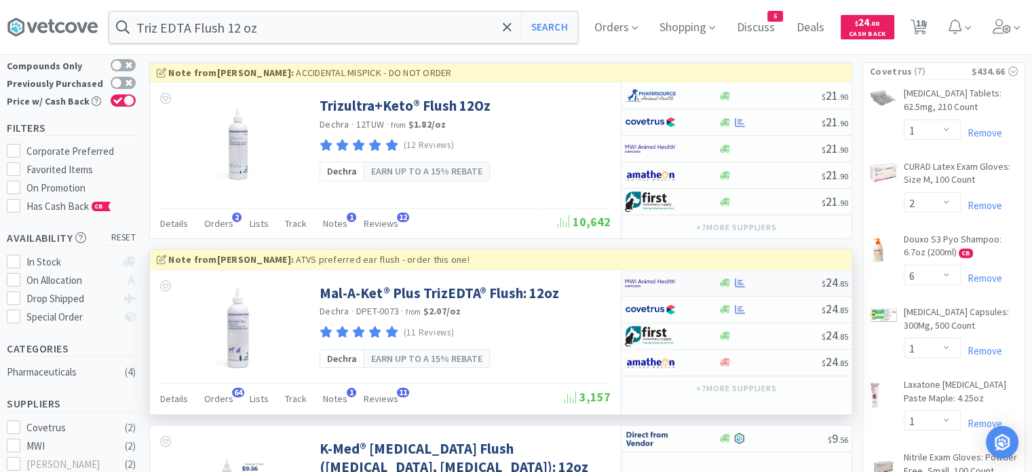
click at [765, 282] on div at bounding box center [770, 282] width 104 height 10
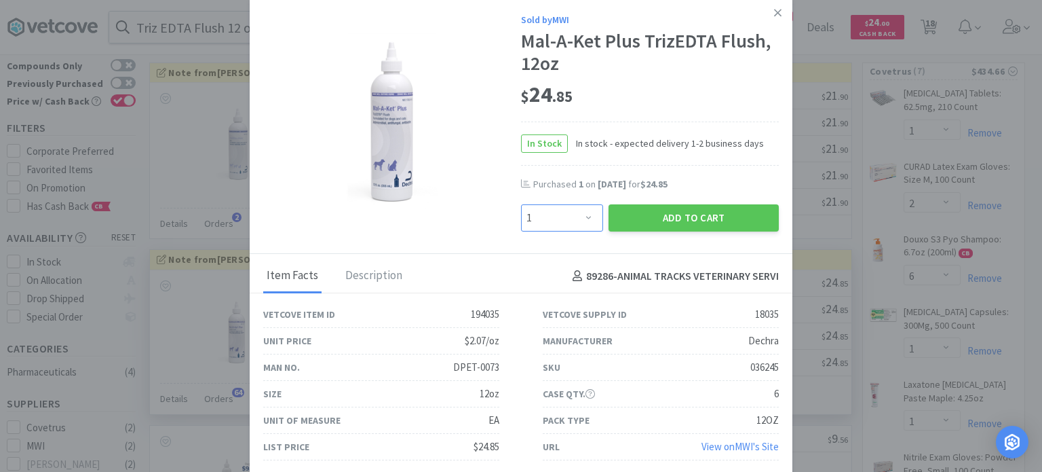
click at [586, 218] on select "Enter Quantity 1 2 3 4 5 6 7 8 9 10 11 12 13 14 15 16 17 18 19 20 Enter Quantity" at bounding box center [562, 217] width 82 height 27
select select "4"
click at [521, 204] on select "Enter Quantity 1 2 3 4 5 6 7 8 9 10 11 12 13 14 15 16 17 18 19 20 Enter Quantity" at bounding box center [562, 217] width 82 height 27
click at [674, 211] on button "Add to Cart" at bounding box center [694, 217] width 170 height 27
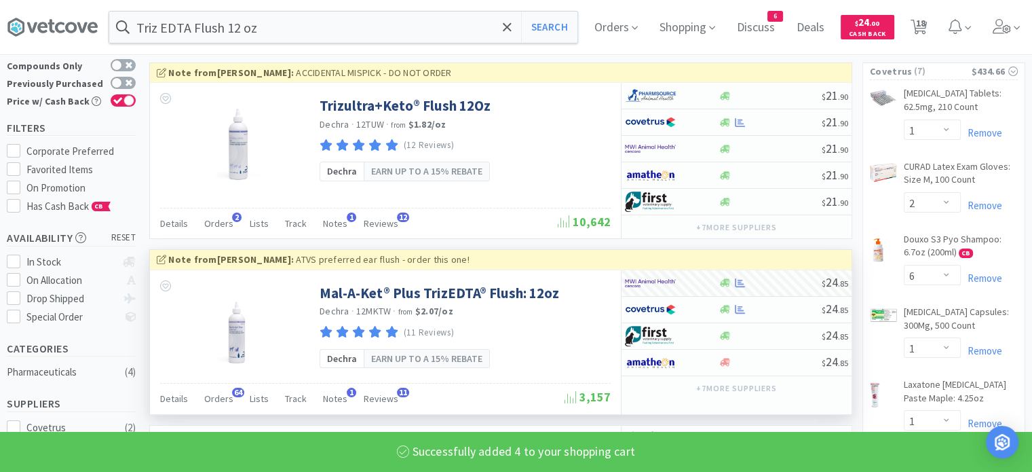
select select "4"
select select "2"
select select "1"
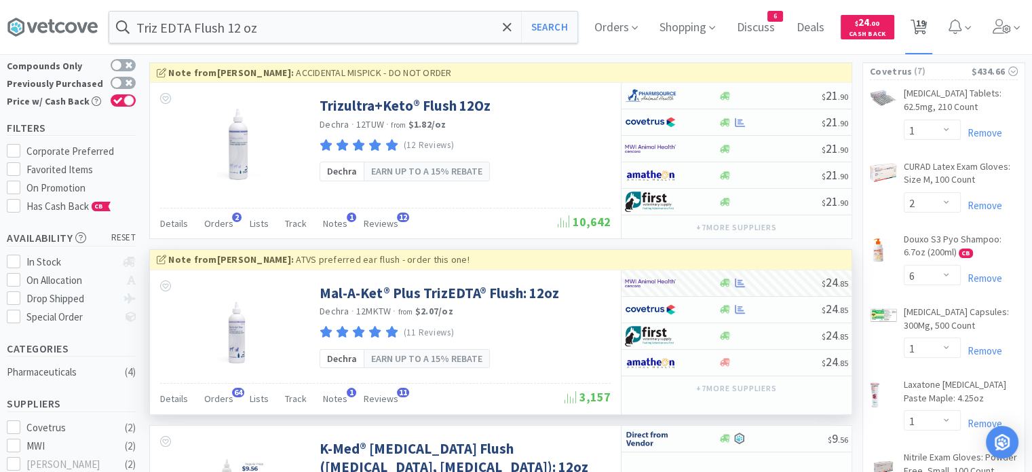
click at [925, 37] on span "19" at bounding box center [919, 23] width 9 height 54
select select "1"
select select "2"
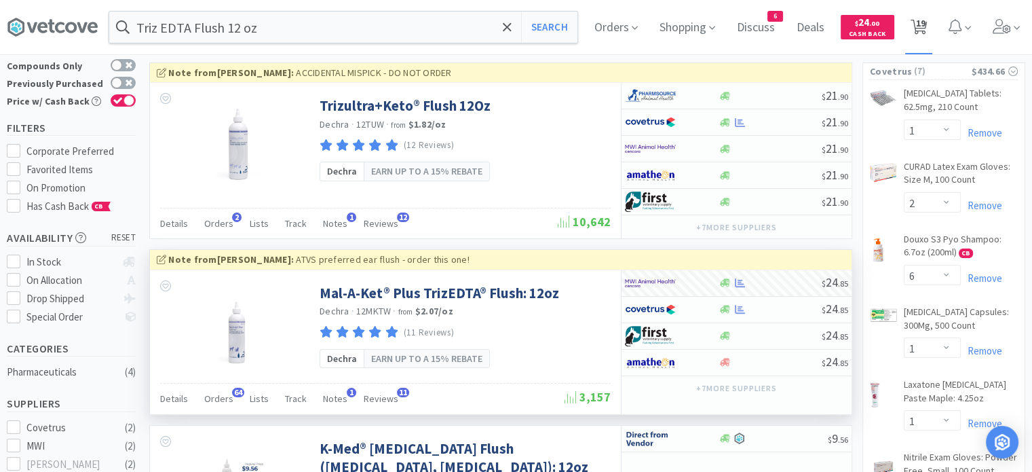
select select "5"
select select "10"
select select "1"
select select "2"
select select "6"
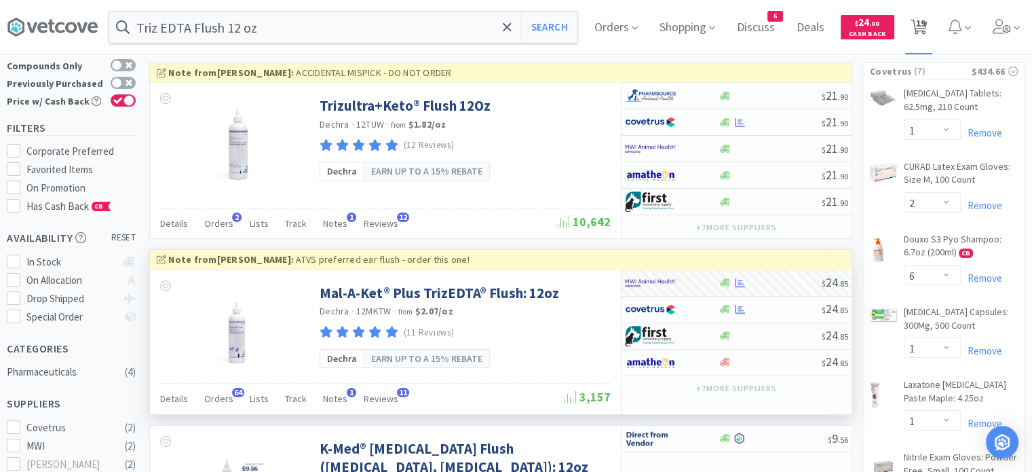
select select "1"
select select "10"
select select "3"
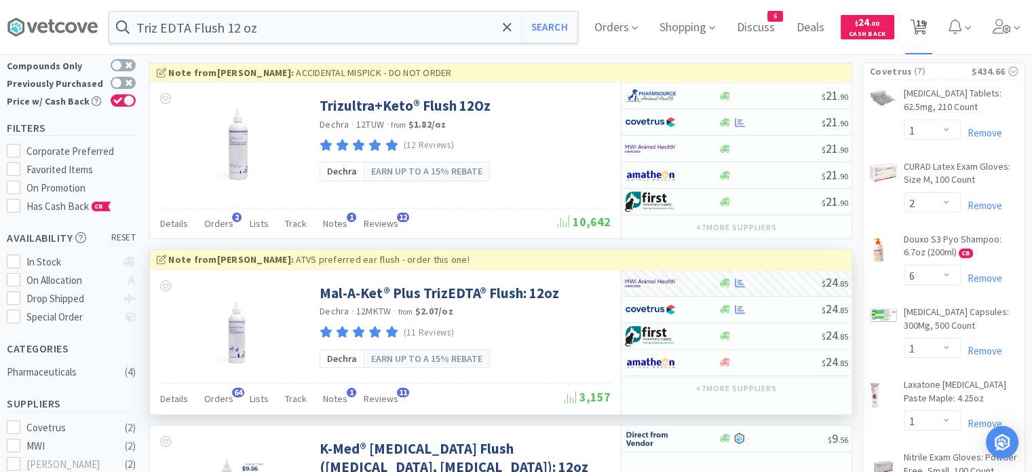
select select "2"
select select "4"
select select "2"
select select "1"
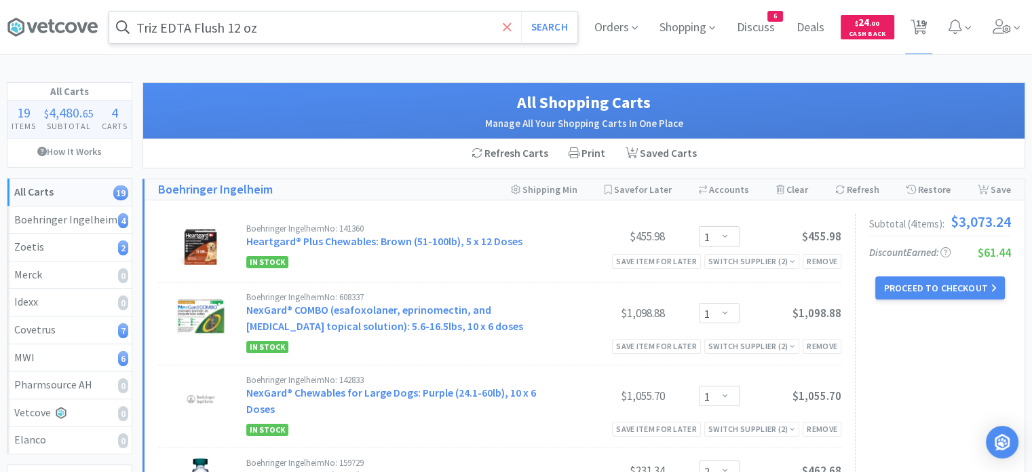
click at [505, 23] on icon at bounding box center [507, 27] width 9 height 14
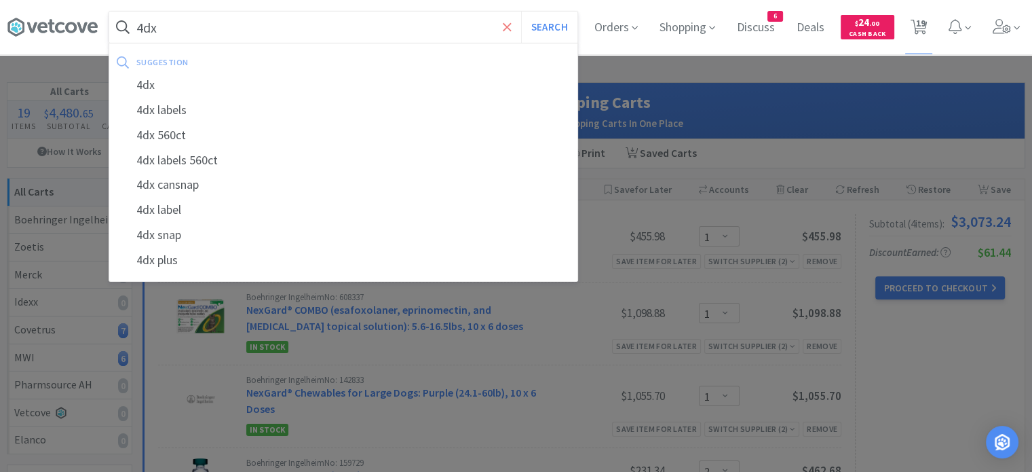
type input "4dx"
click at [521, 12] on button "Search" at bounding box center [549, 27] width 56 height 31
select select "1"
select select "2"
select select "6"
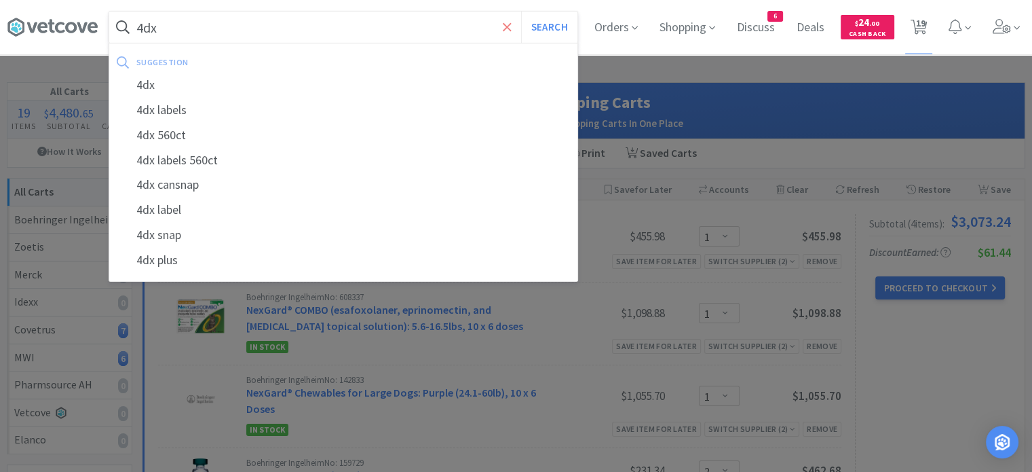
select select "1"
select select "10"
select select "3"
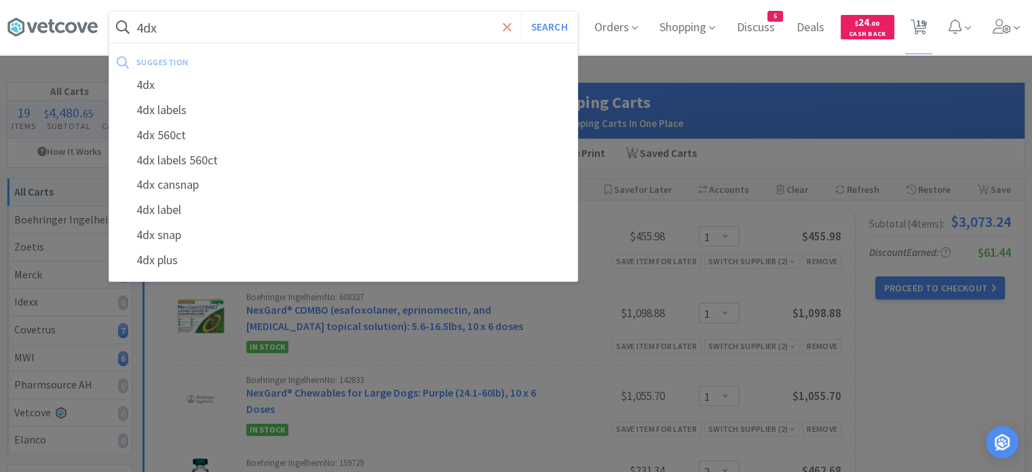
select select "2"
select select "4"
select select "2"
select select "1"
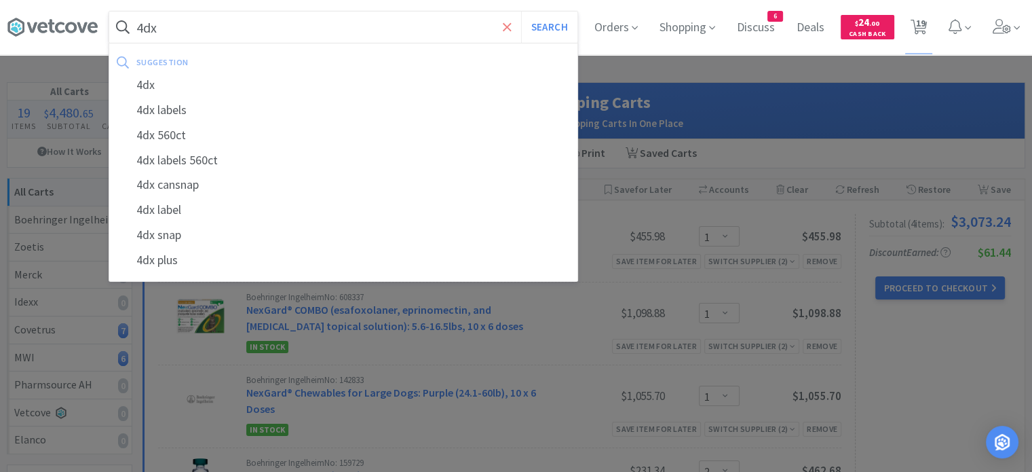
select select "1"
select select "2"
select select "5"
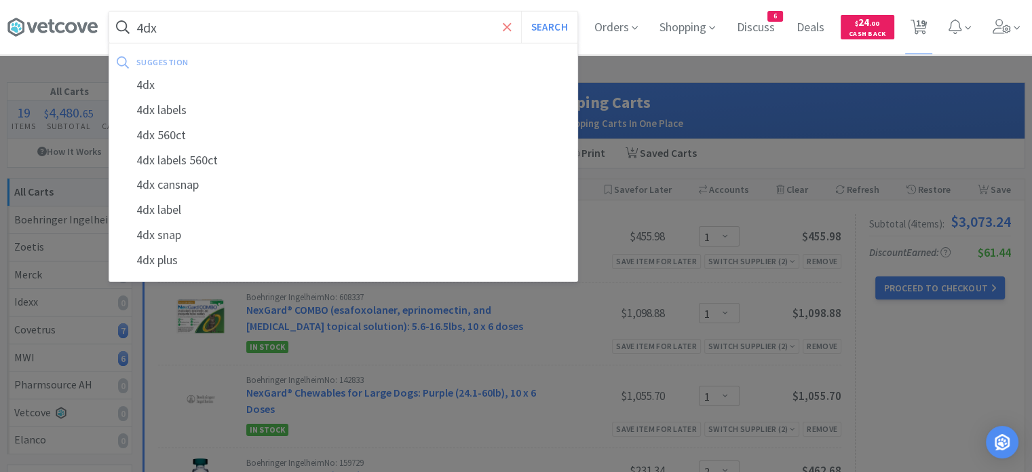
select select "10"
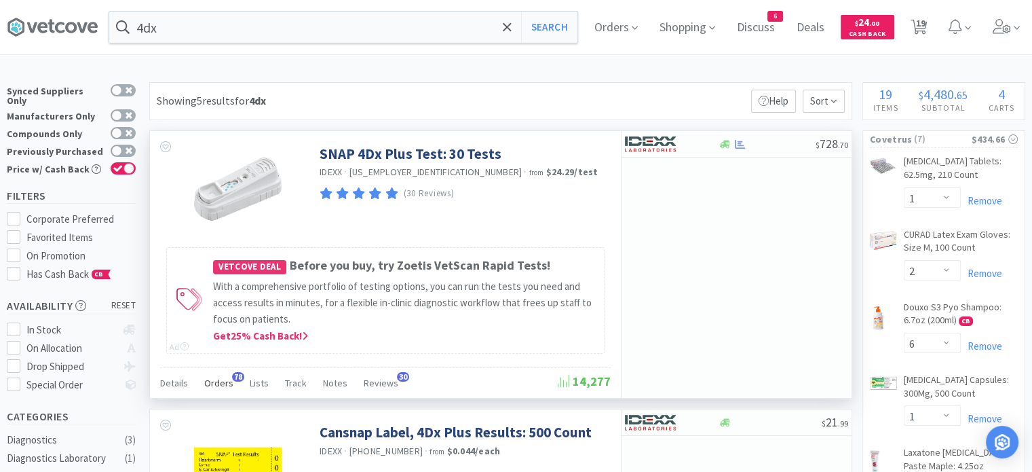
click at [225, 383] on span "Orders" at bounding box center [218, 383] width 29 height 12
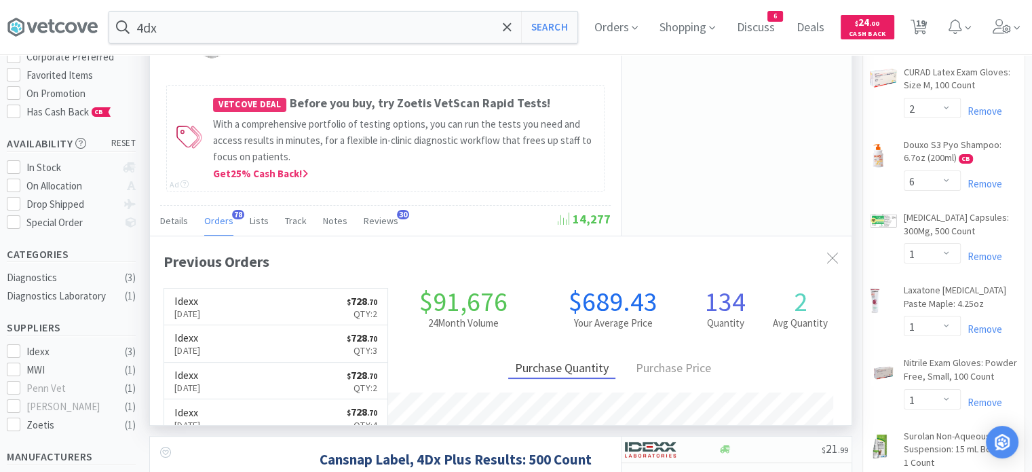
scroll to position [364, 702]
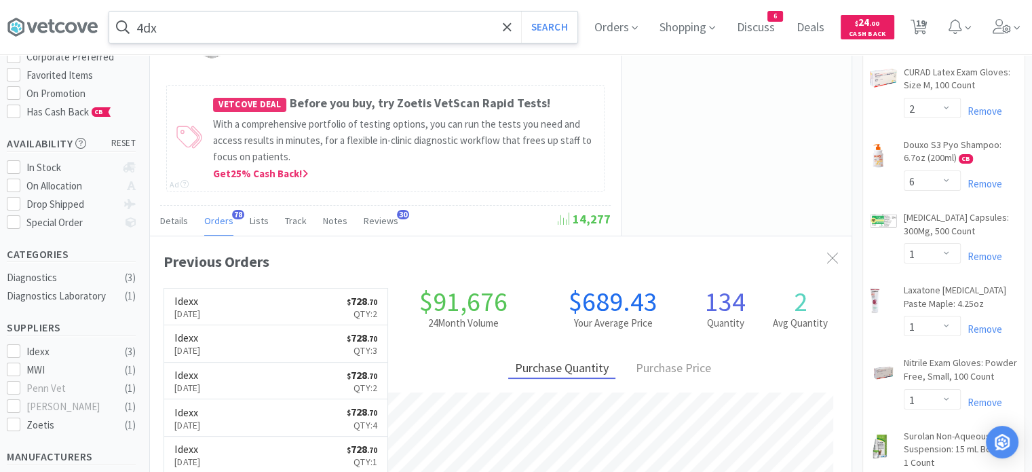
click at [399, 17] on input "4dx" at bounding box center [343, 27] width 468 height 31
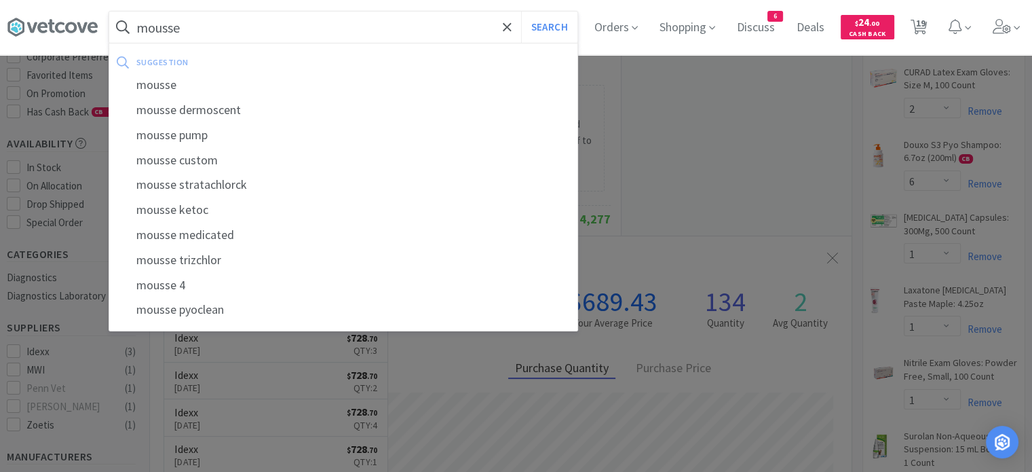
type input "mousse"
click at [521, 12] on button "Search" at bounding box center [549, 27] width 56 height 31
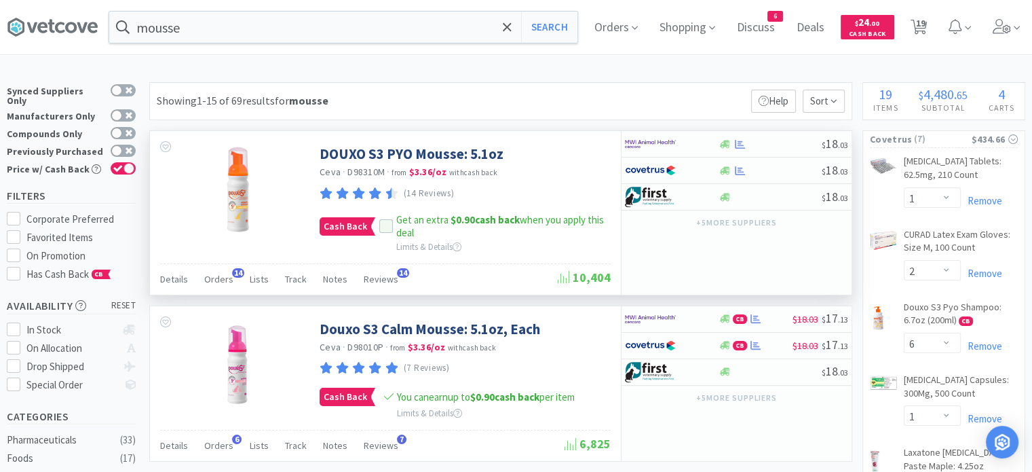
scroll to position [18, 0]
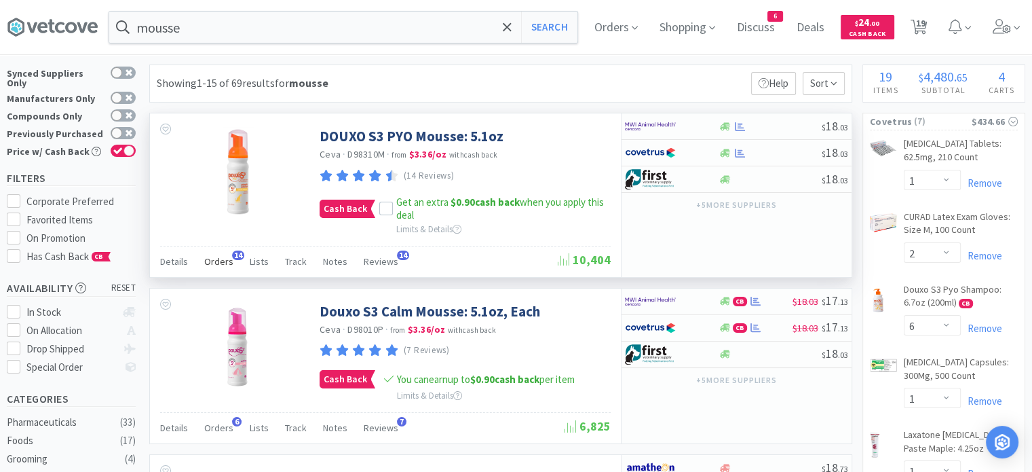
click at [223, 255] on span "Orders" at bounding box center [218, 261] width 29 height 12
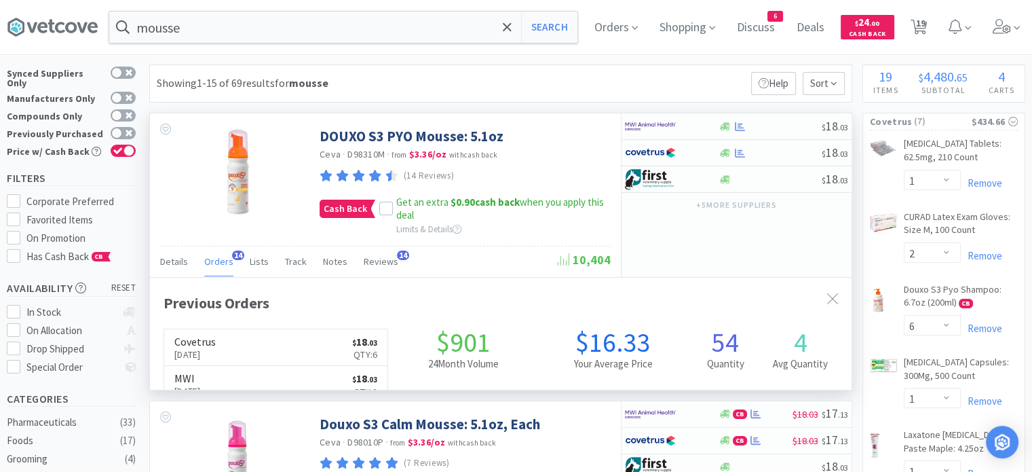
scroll to position [364, 702]
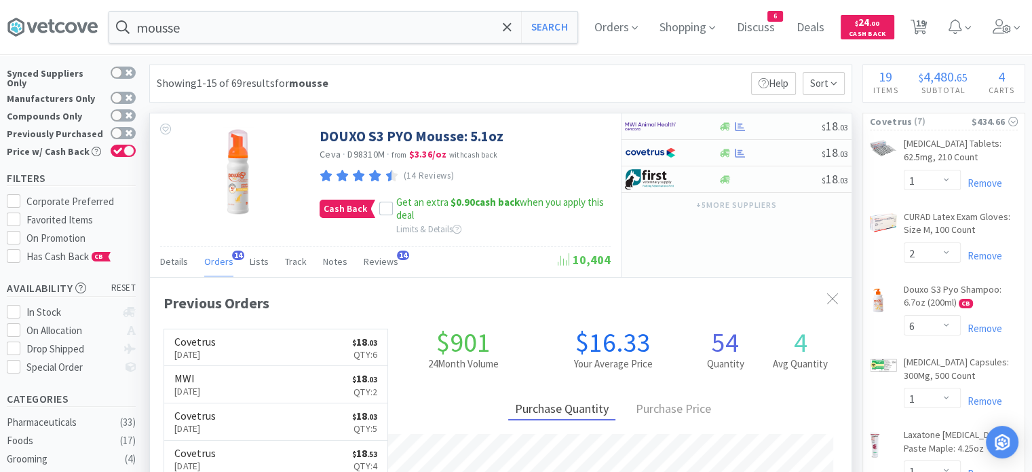
click at [223, 255] on span "Orders" at bounding box center [218, 261] width 29 height 12
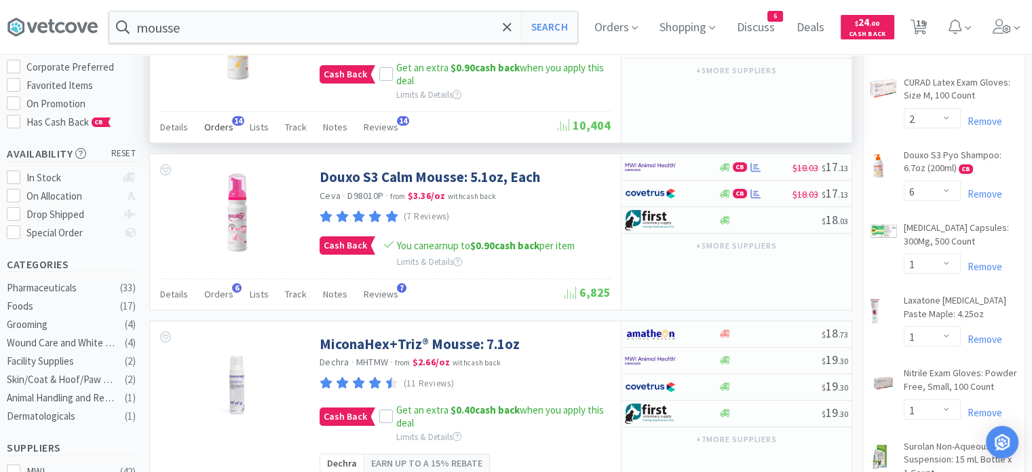
scroll to position [164, 0]
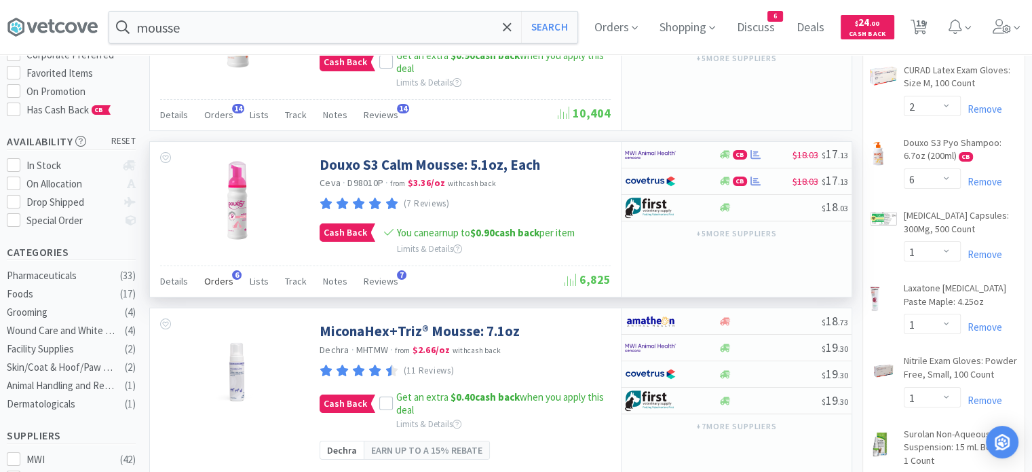
click at [216, 290] on div "Orders 6" at bounding box center [218, 283] width 29 height 26
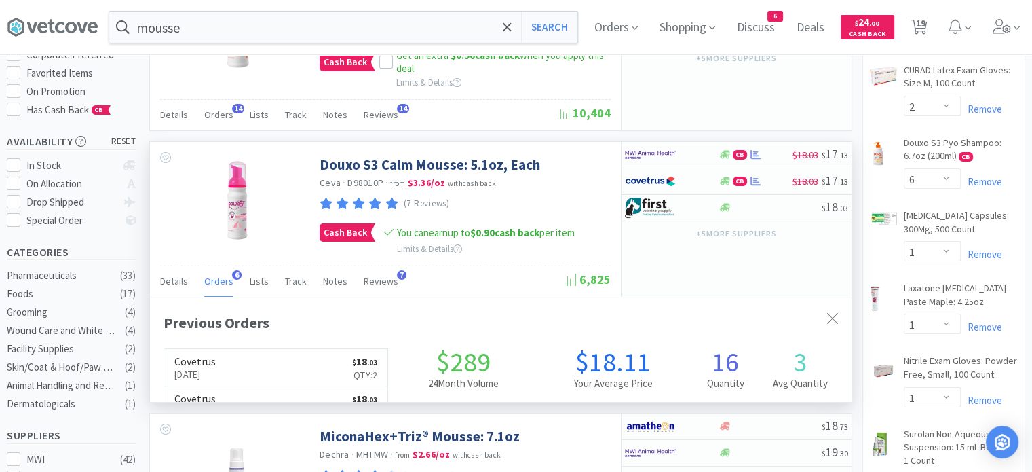
scroll to position [347, 702]
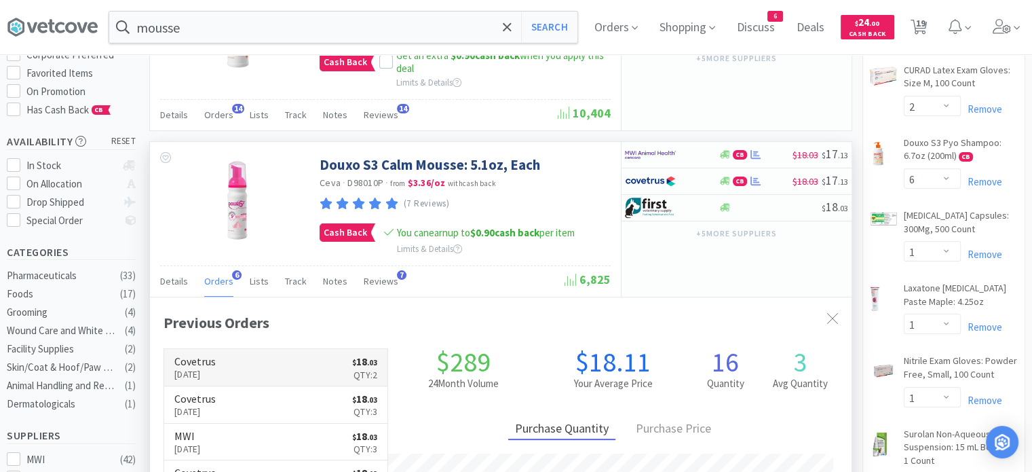
click at [269, 376] on link "Covetrus [DATE] $ 18 . 03 Qty: 2" at bounding box center [275, 367] width 223 height 37
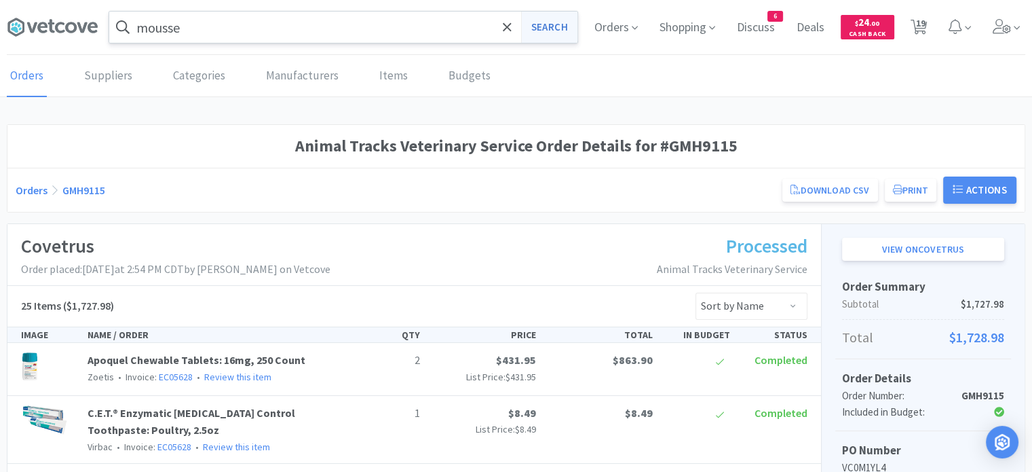
click at [546, 20] on button "Search" at bounding box center [549, 27] width 56 height 31
select select "1"
select select "2"
select select "6"
select select "1"
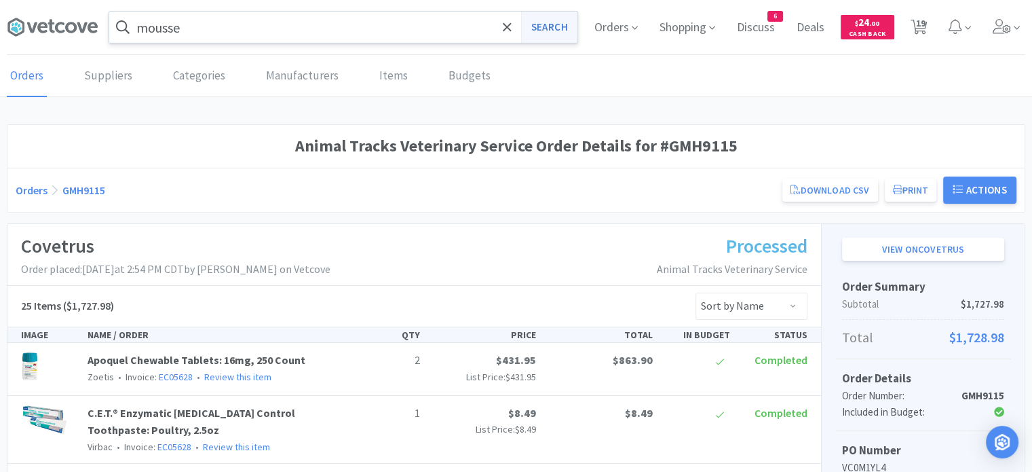
select select "1"
select select "10"
select select "3"
select select "2"
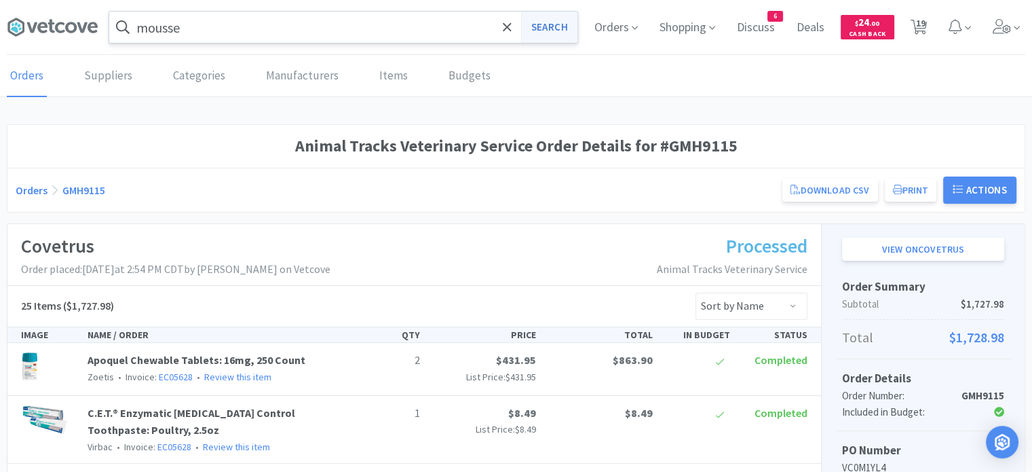
select select "4"
select select "2"
select select "1"
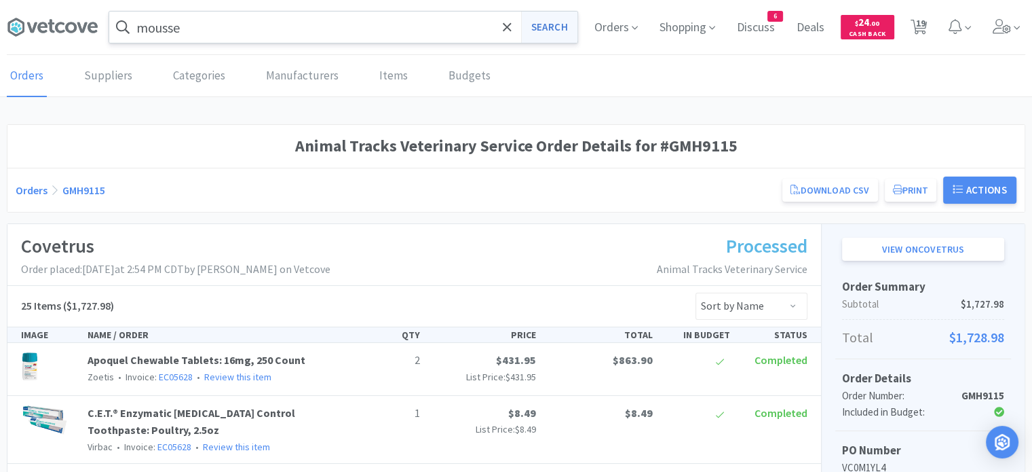
select select "1"
select select "2"
select select "5"
select select "10"
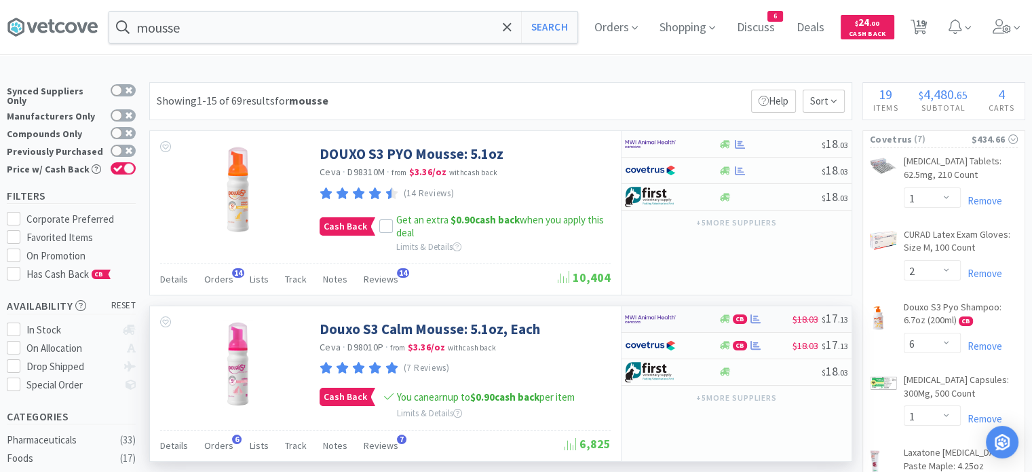
click at [765, 315] on div "CB" at bounding box center [755, 318] width 75 height 10
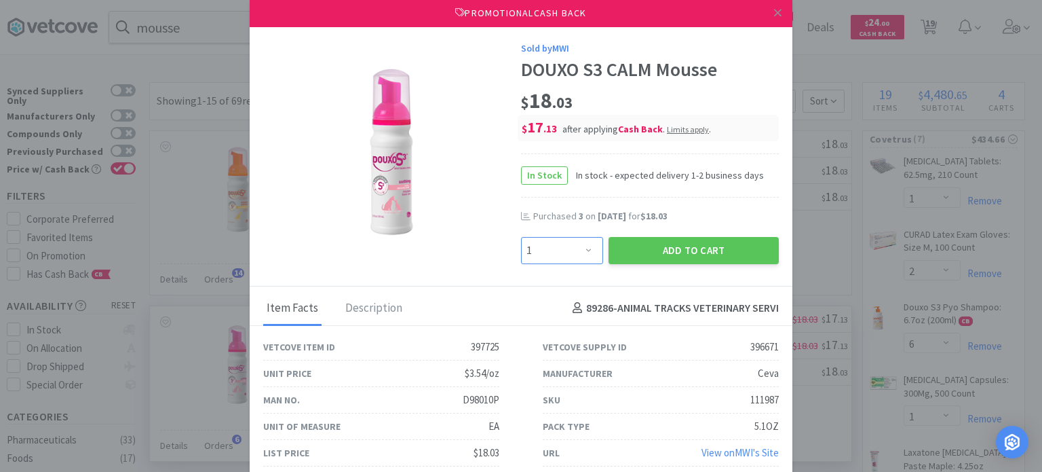
click at [575, 248] on select "Enter Quantity 1 2 3 4 5 6 7 8 9 10 11 12 13 14 15 16 17 18 19 20 Enter Quantity" at bounding box center [562, 250] width 82 height 27
select select "2"
click at [521, 237] on select "Enter Quantity 1 2 3 4 5 6 7 8 9 10 11 12 13 14 15 16 17 18 19 20 Enter Quantity" at bounding box center [562, 250] width 82 height 27
click at [713, 253] on button "Add to Cart" at bounding box center [694, 250] width 170 height 27
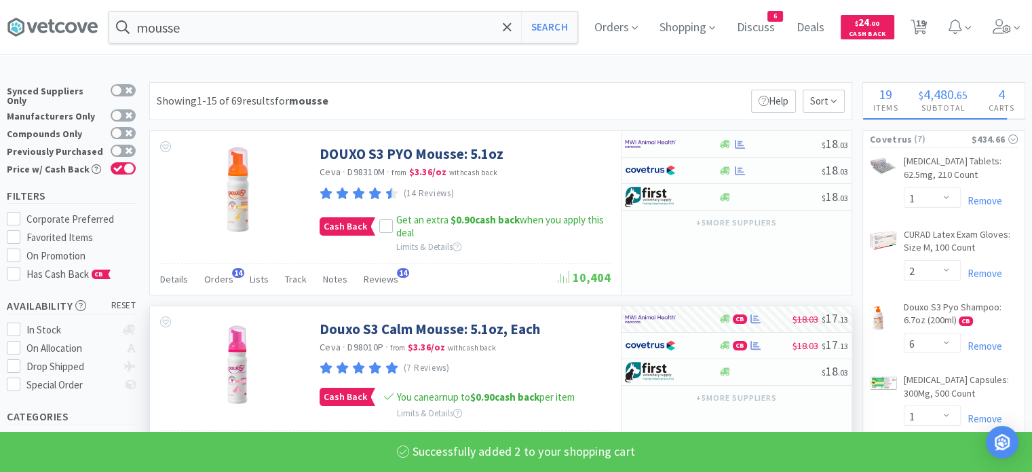
select select "2"
select select "4"
select select "2"
select select "1"
click at [925, 24] on span "20" at bounding box center [919, 23] width 9 height 54
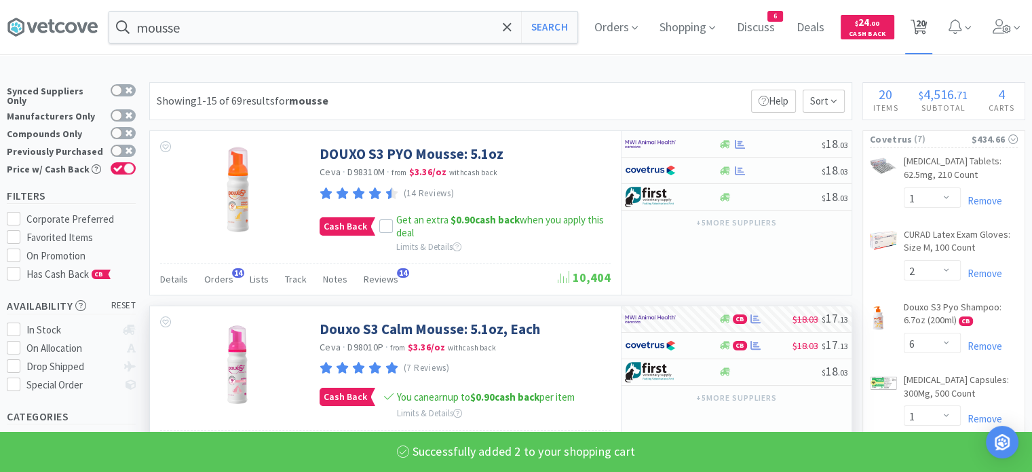
select select "1"
select select "2"
select select "5"
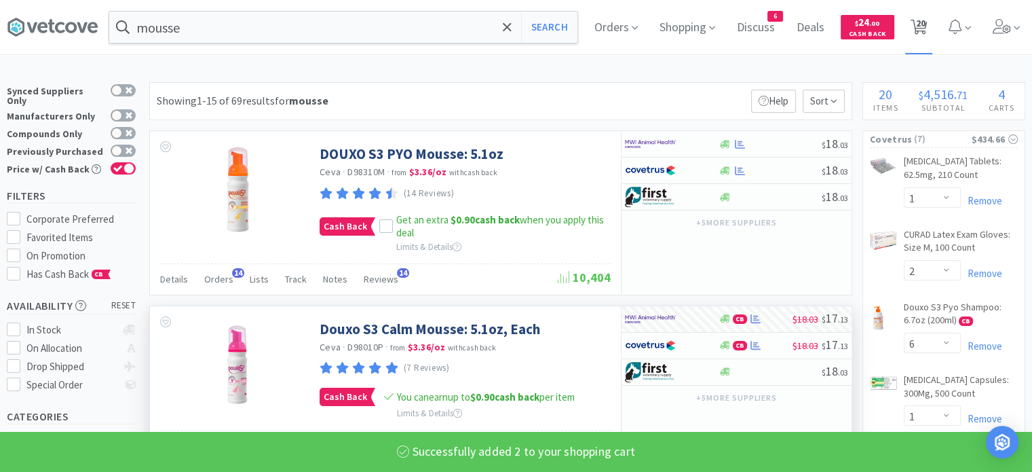
select select "10"
select select "1"
select select "2"
select select "6"
select select "1"
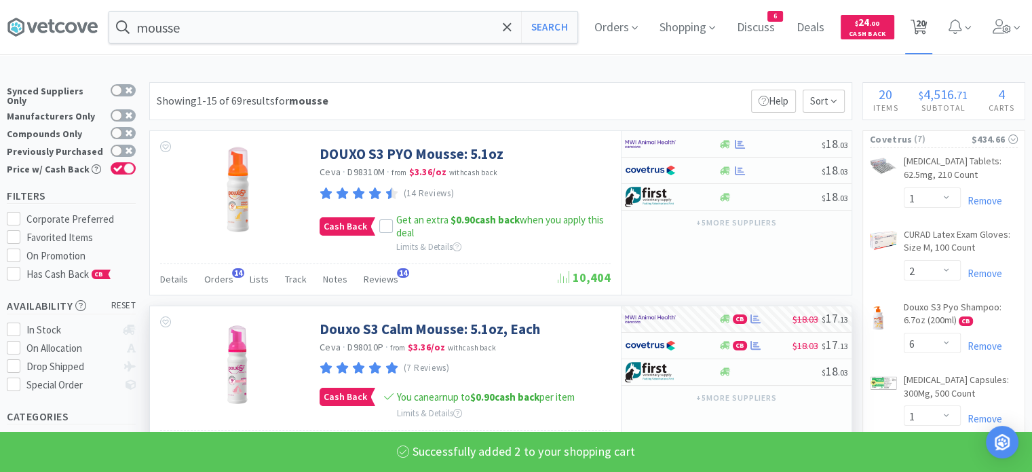
select select "1"
select select "10"
select select "3"
select select "2"
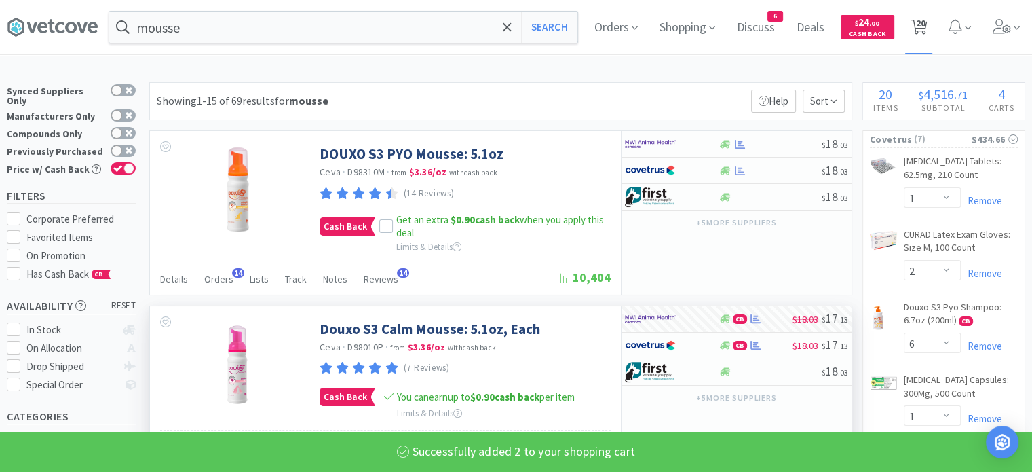
select select "2"
select select "4"
select select "2"
select select "1"
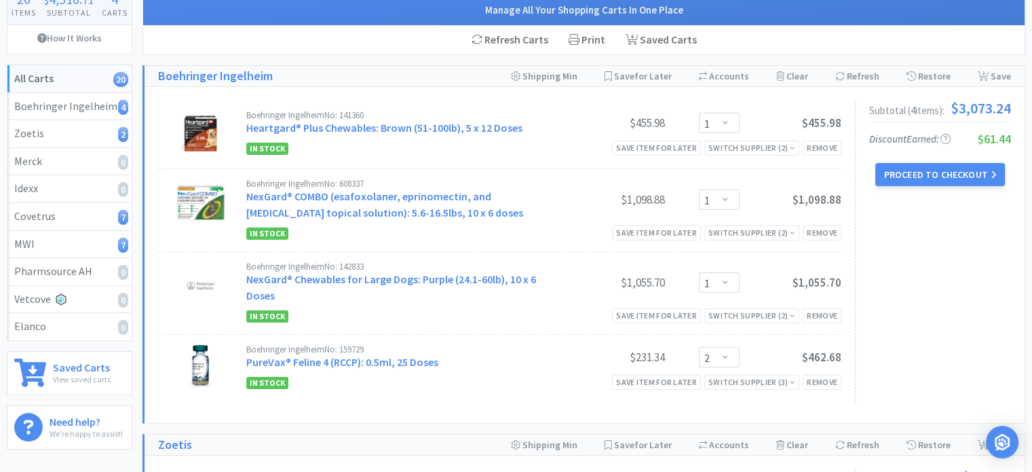
scroll to position [114, 0]
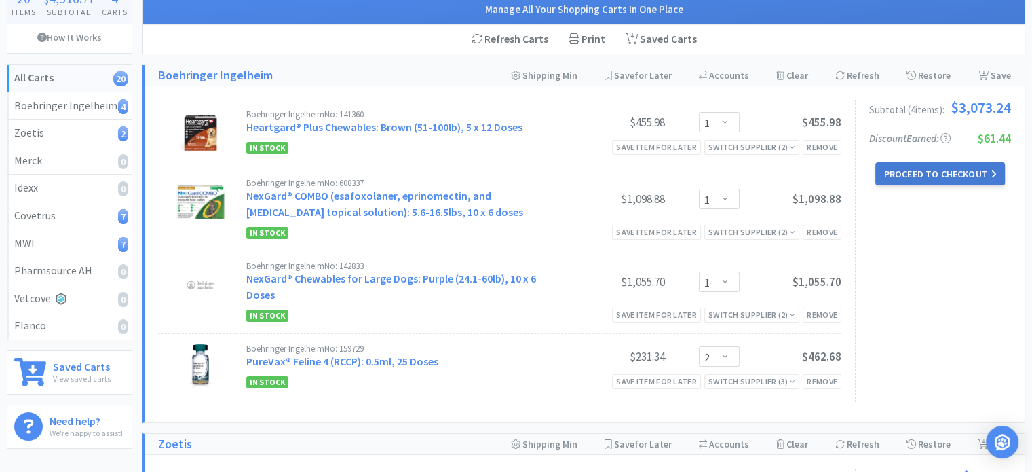
click at [919, 180] on button "Proceed to Checkout" at bounding box center [939, 173] width 129 height 23
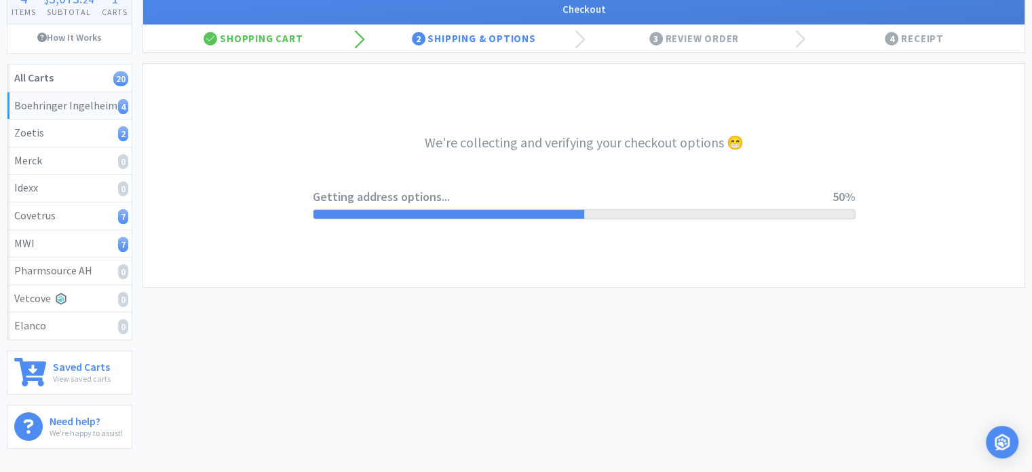
select select "invoice"
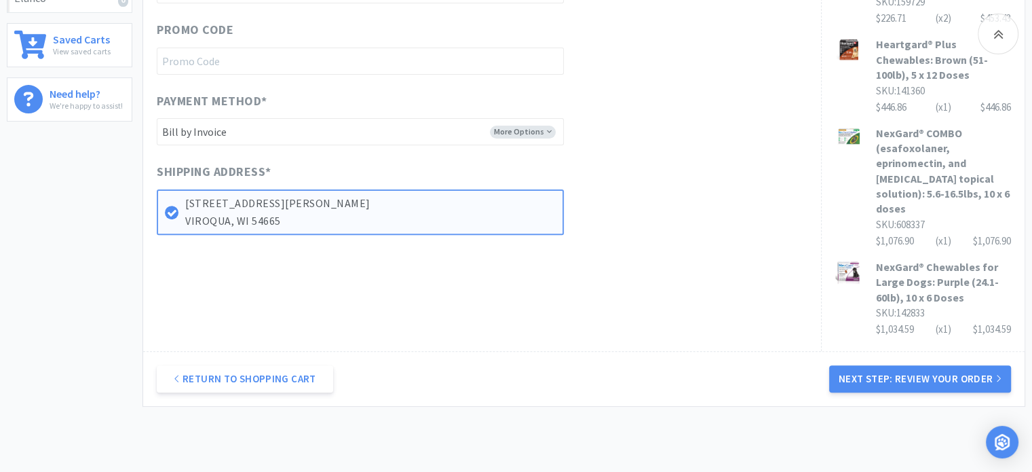
scroll to position [463, 0]
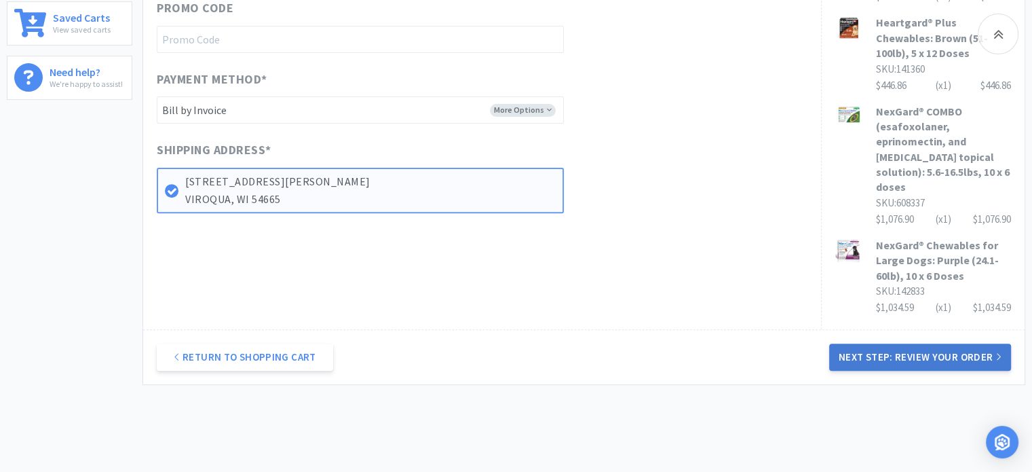
click at [905, 353] on button "Next Step: Review Your Order" at bounding box center [920, 356] width 182 height 27
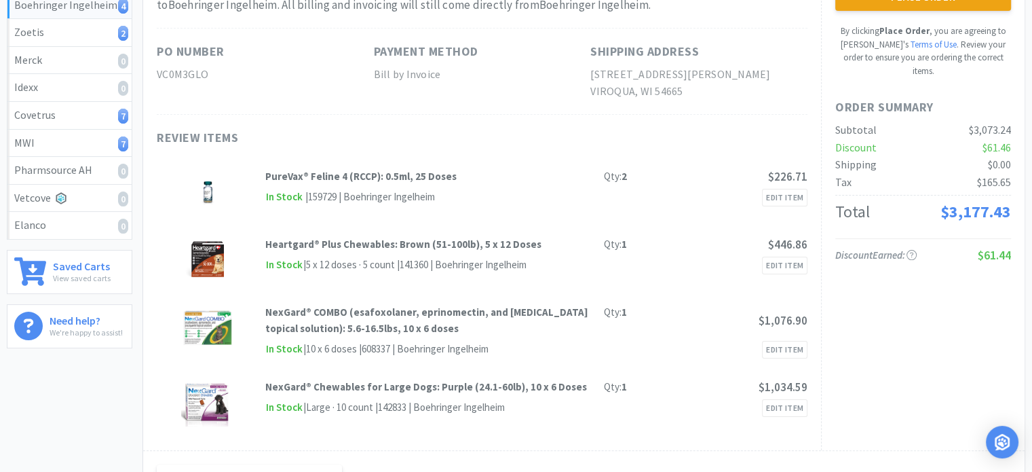
scroll to position [0, 0]
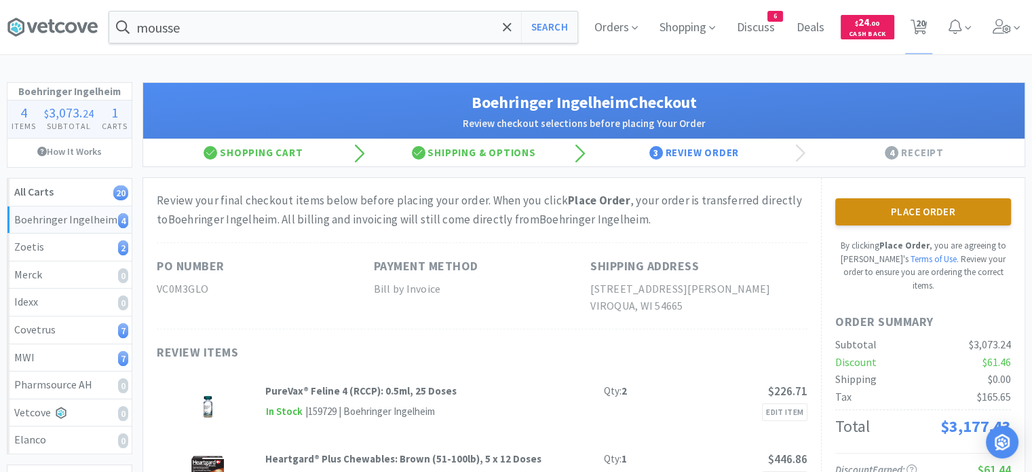
click at [902, 215] on button "Place Order" at bounding box center [923, 211] width 176 height 27
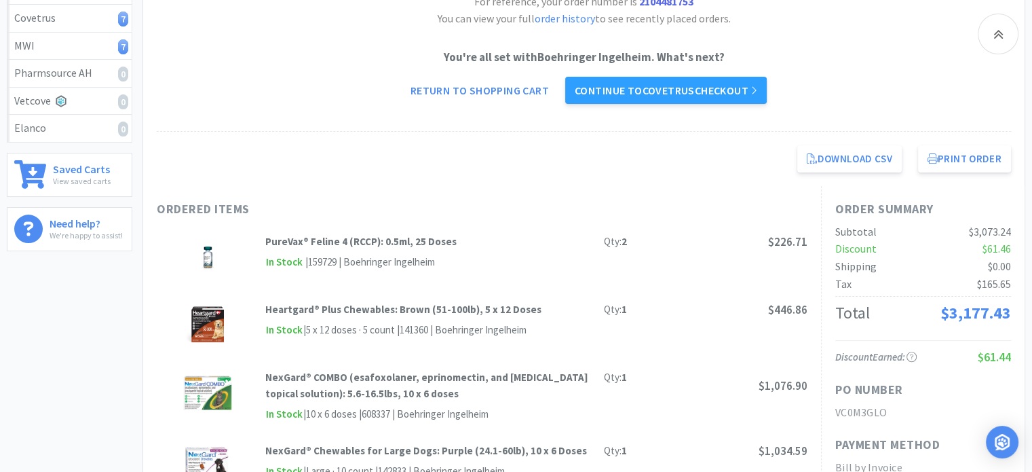
scroll to position [311, 0]
click at [729, 86] on link "Continue to Covetrus checkout" at bounding box center [666, 90] width 202 height 27
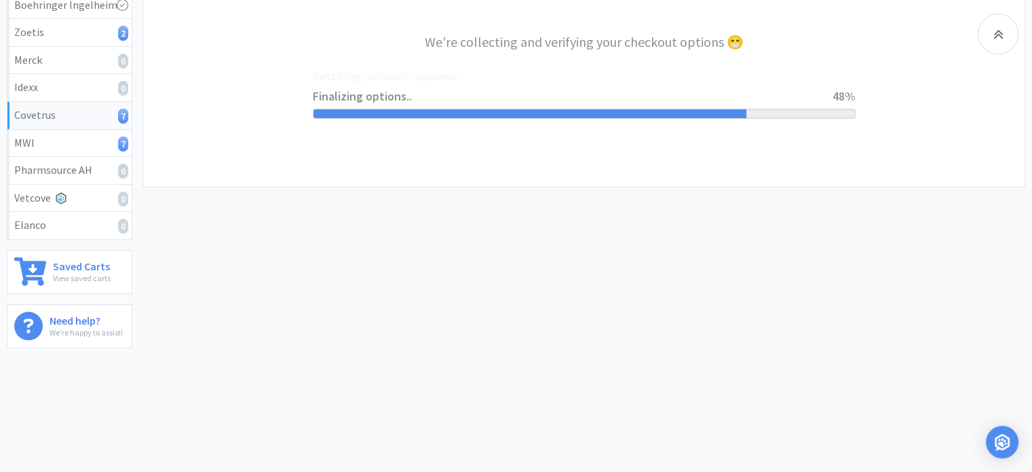
select select "ACCOUNT"
select select "cvt-standard-net"
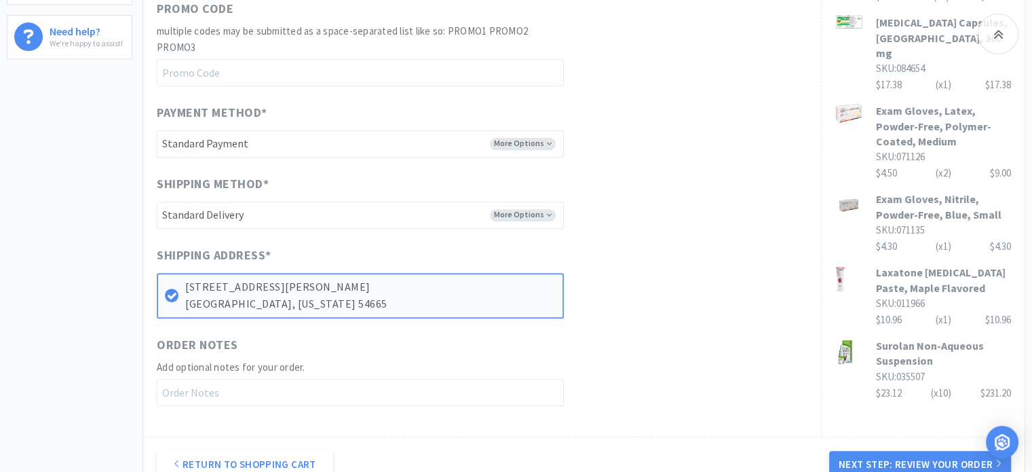
scroll to position [505, 0]
click at [928, 463] on button "Next Step: Review Your Order" at bounding box center [920, 462] width 182 height 27
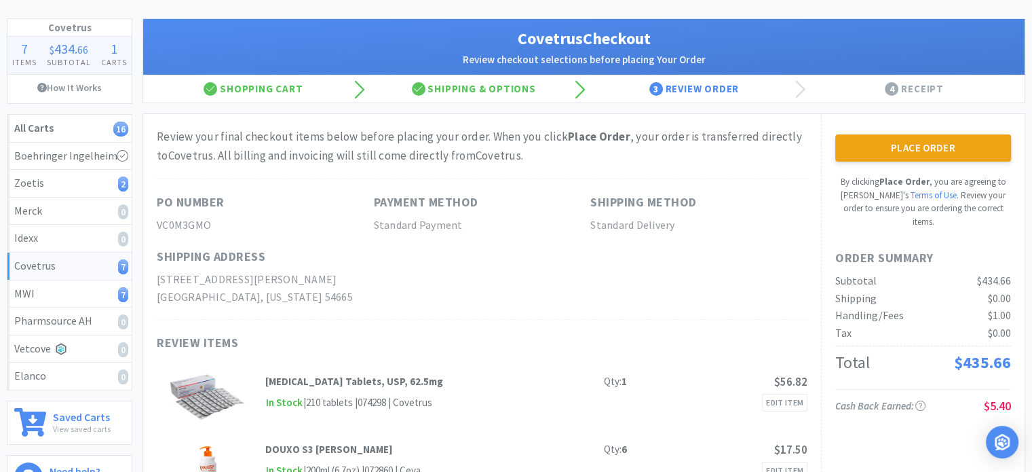
scroll to position [73, 0]
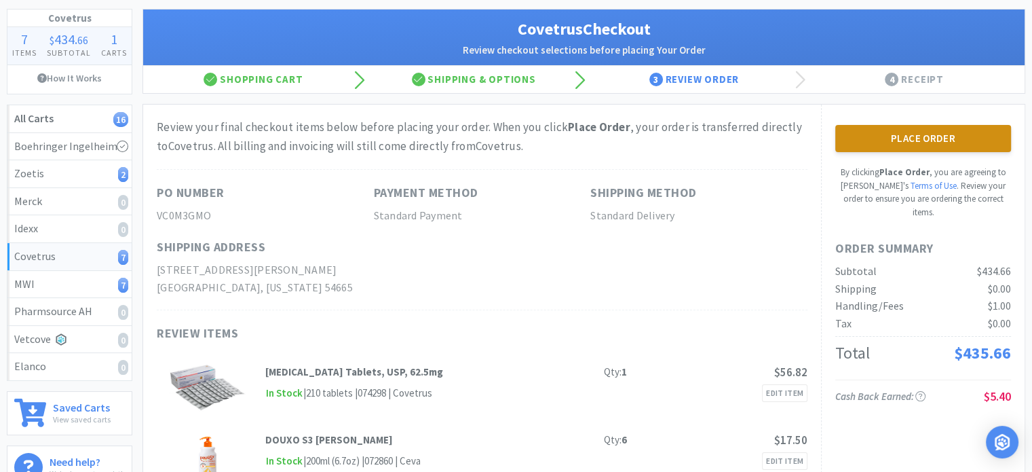
click at [907, 138] on button "Place Order" at bounding box center [923, 138] width 176 height 27
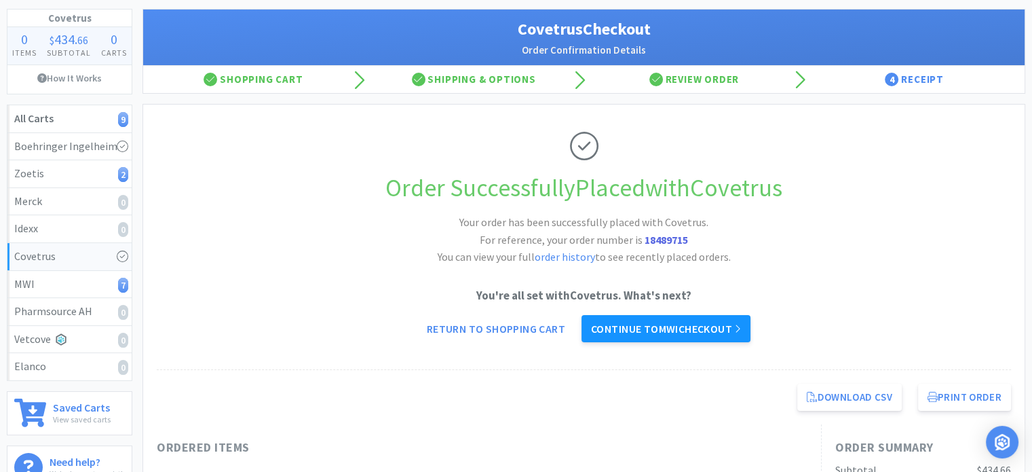
click at [667, 328] on link "Continue to MWI checkout" at bounding box center [665, 328] width 169 height 27
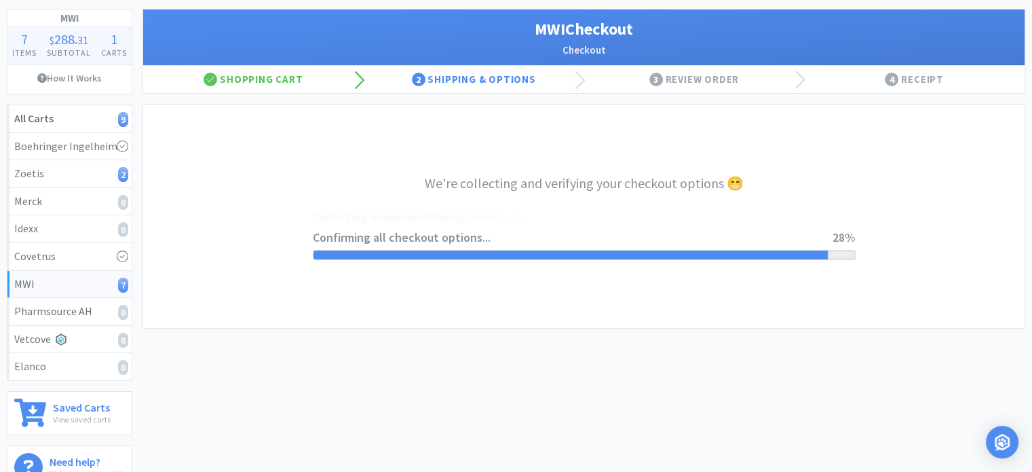
select select "STD_"
select select "SRC"
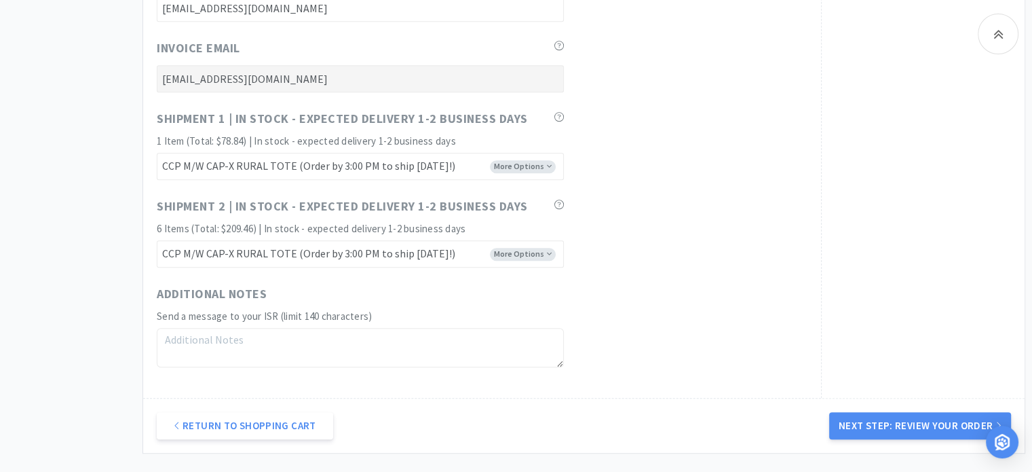
scroll to position [880, 0]
click at [877, 423] on button "Next Step: Review Your Order" at bounding box center [920, 423] width 182 height 27
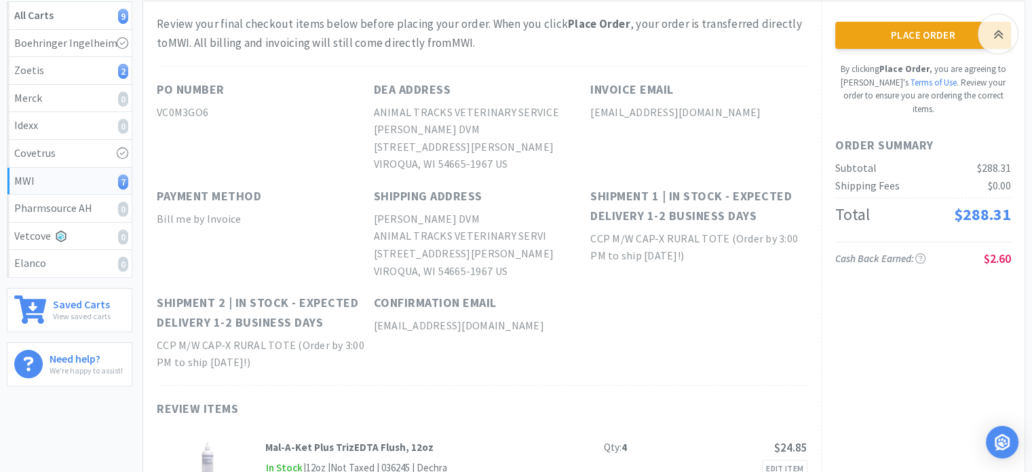
scroll to position [163, 0]
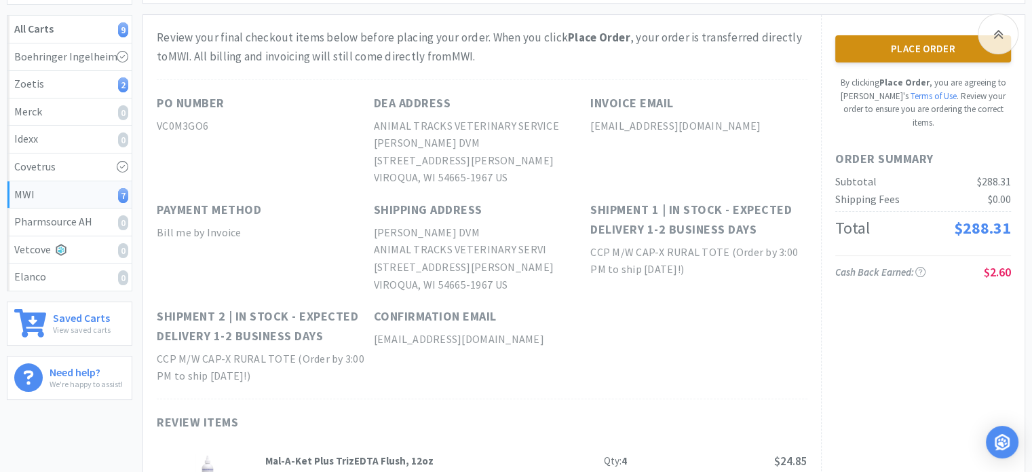
click at [900, 52] on button "Place Order" at bounding box center [923, 48] width 176 height 27
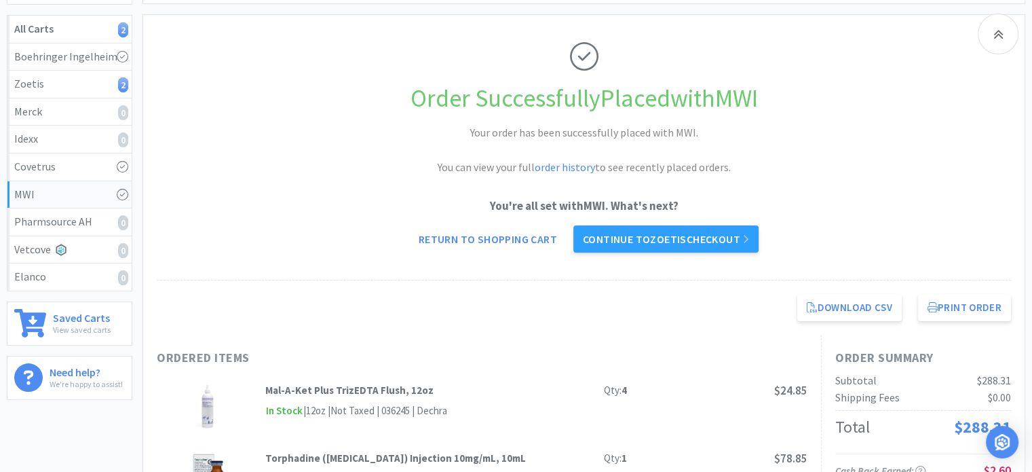
scroll to position [216, 0]
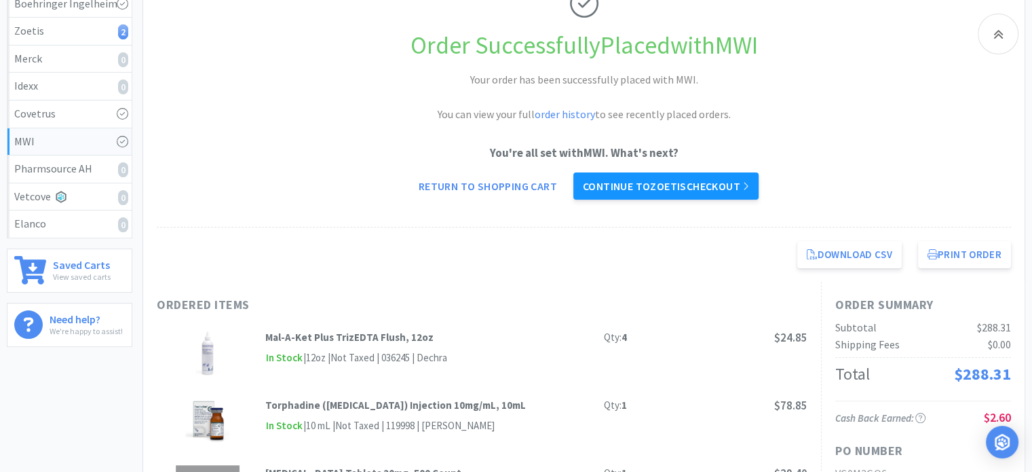
click at [708, 180] on link "Continue to Zoetis checkout" at bounding box center [665, 185] width 185 height 27
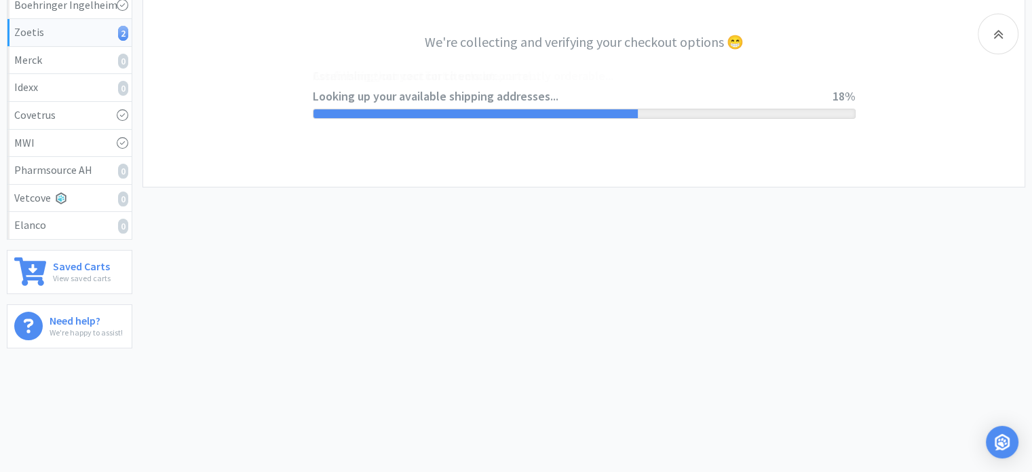
select select "invoice"
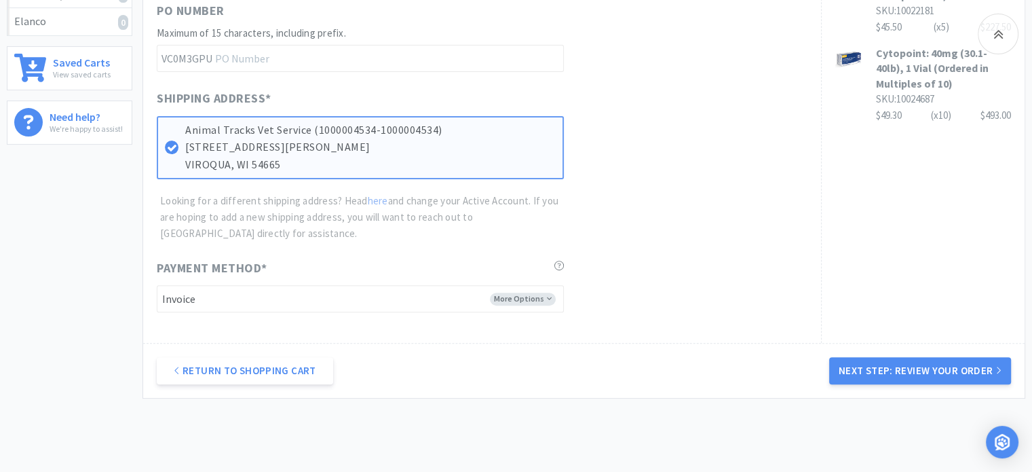
scroll to position [418, 0]
click at [911, 372] on button "Next Step: Review Your Order" at bounding box center [920, 370] width 182 height 27
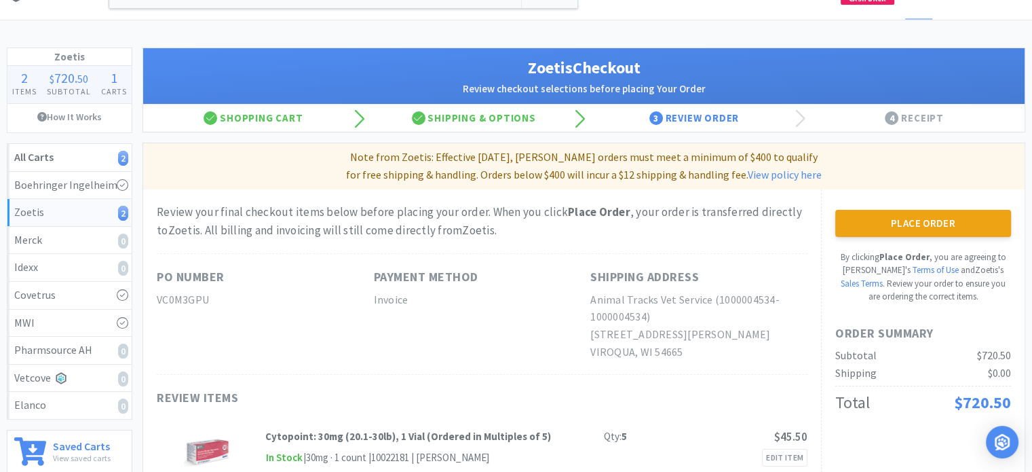
scroll to position [35, 0]
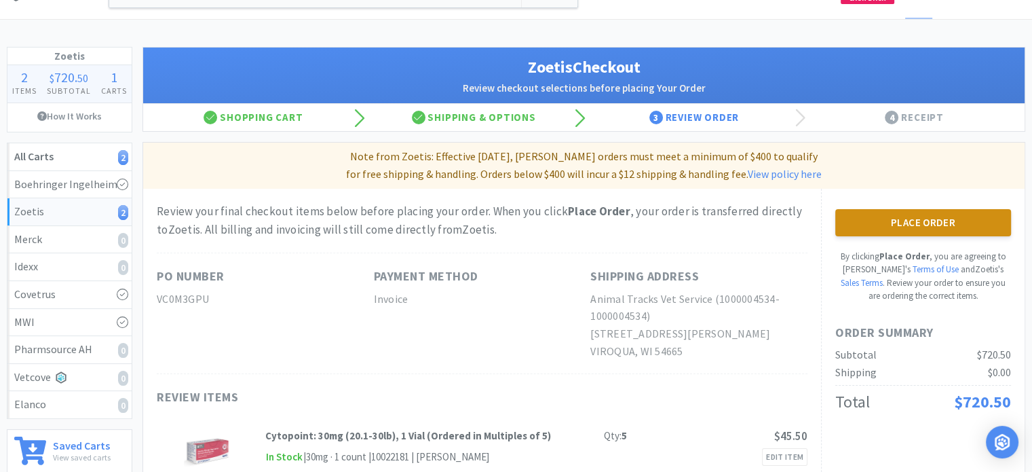
click at [893, 225] on button "Place Order" at bounding box center [923, 222] width 176 height 27
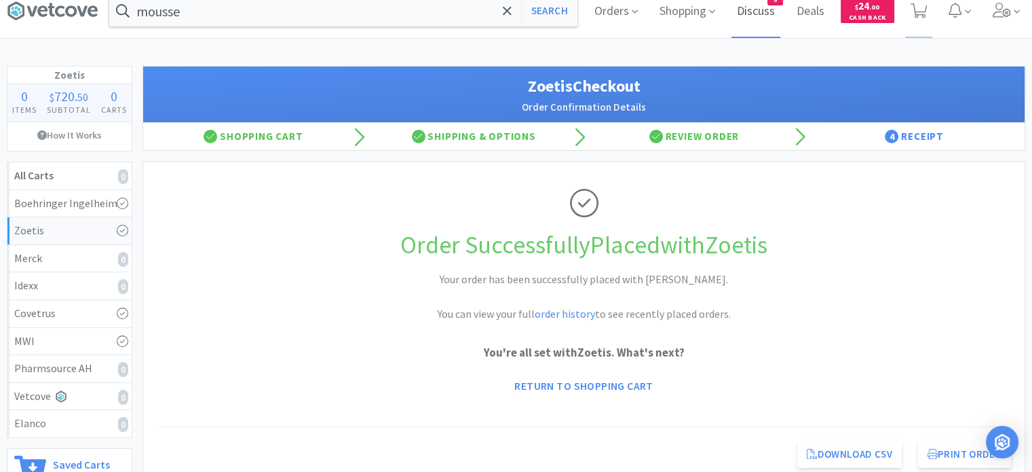
scroll to position [16, 0]
click at [606, 18] on span "Orders" at bounding box center [616, 11] width 54 height 54
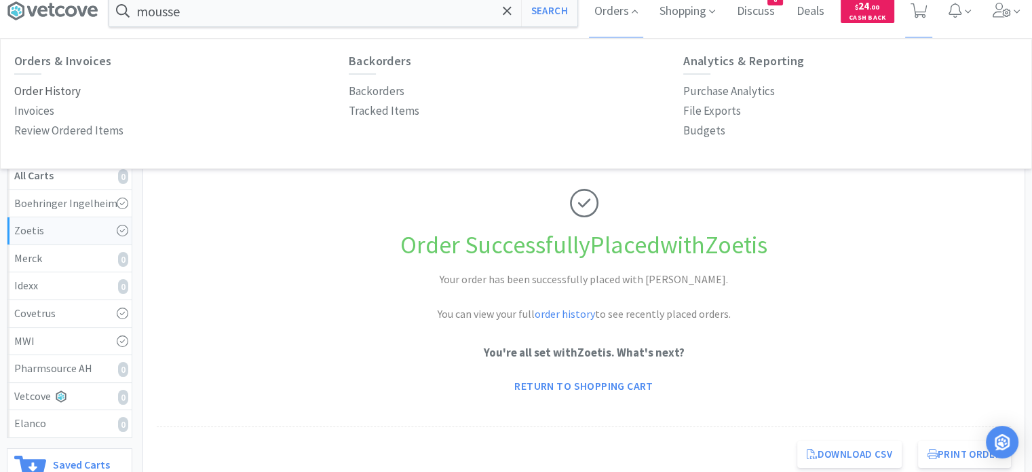
click at [38, 89] on p "Order History" at bounding box center [47, 91] width 66 height 18
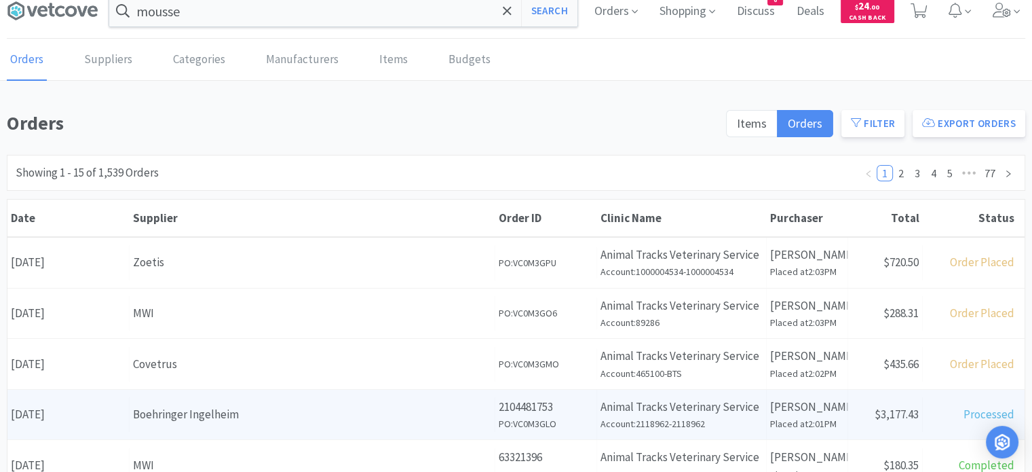
click at [207, 400] on div "Supplier Boehringer Ingelheim" at bounding box center [313, 414] width 366 height 35
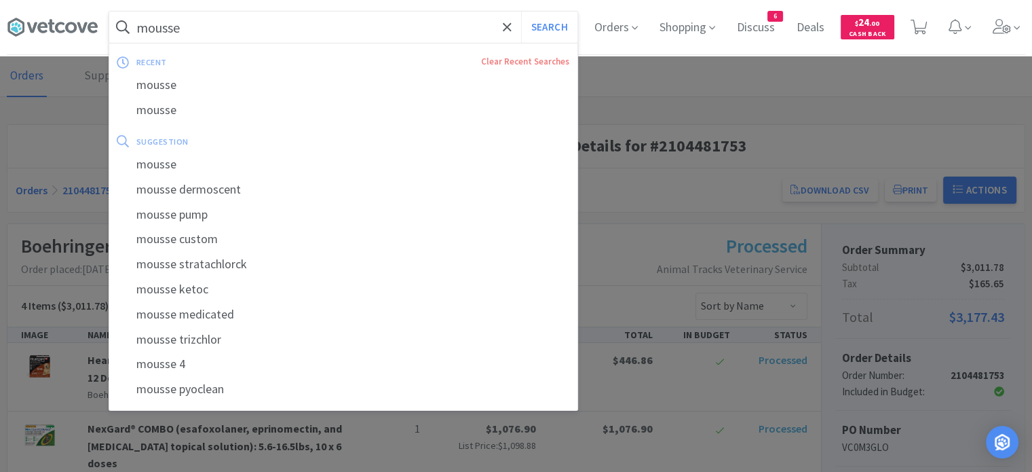
click at [388, 23] on input "mousse" at bounding box center [343, 27] width 468 height 31
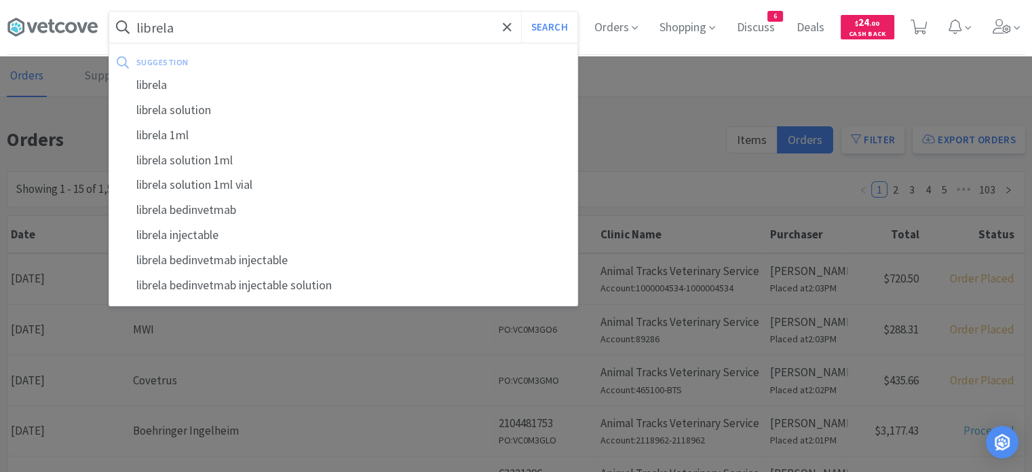
scroll to position [16, 0]
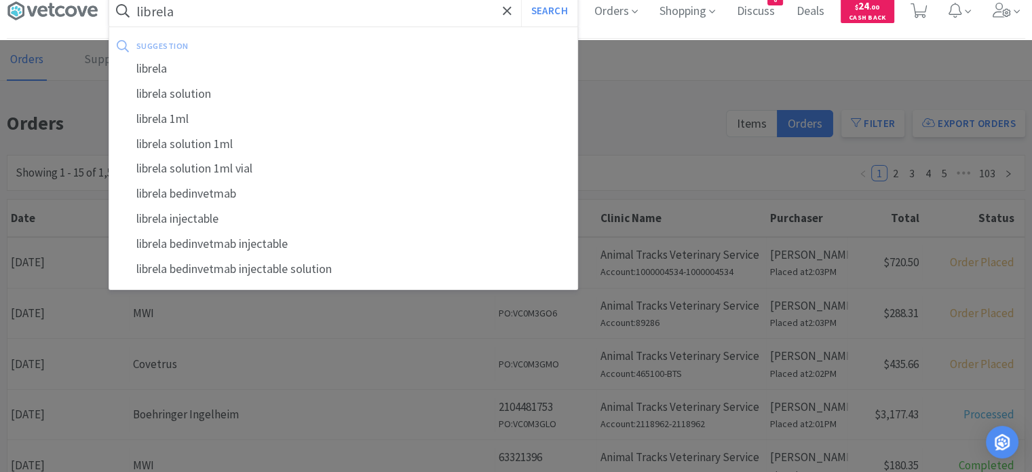
type input "librela"
click at [8, 55] on div at bounding box center [516, 236] width 1032 height 472
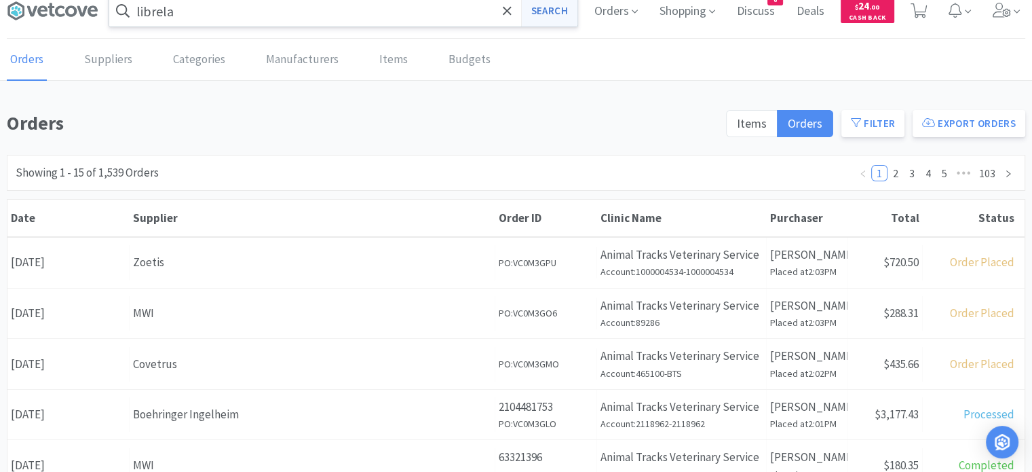
click at [535, 9] on button "Search" at bounding box center [549, 10] width 56 height 31
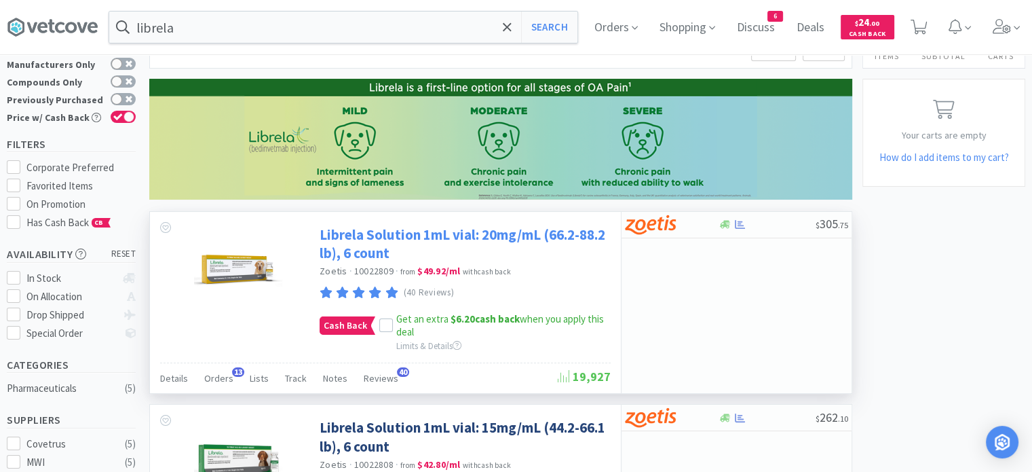
scroll to position [52, 0]
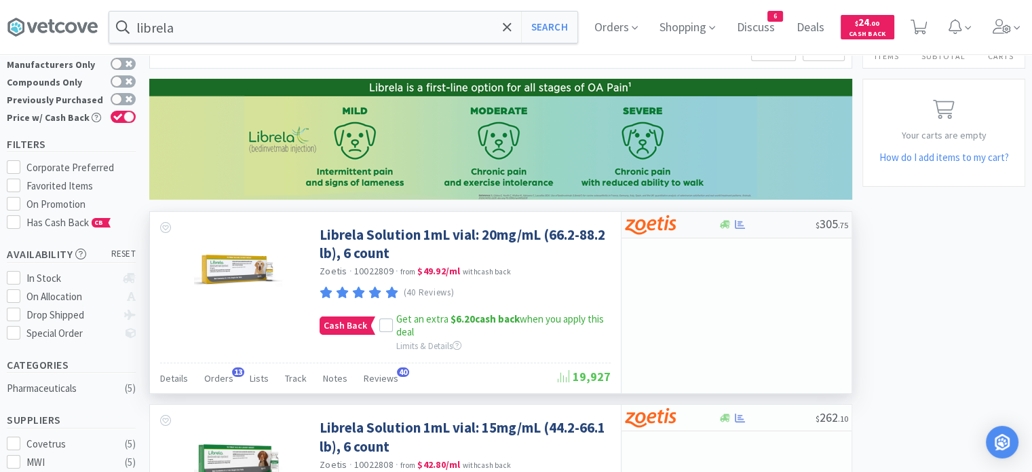
click at [797, 225] on div at bounding box center [767, 224] width 98 height 10
select select "1"
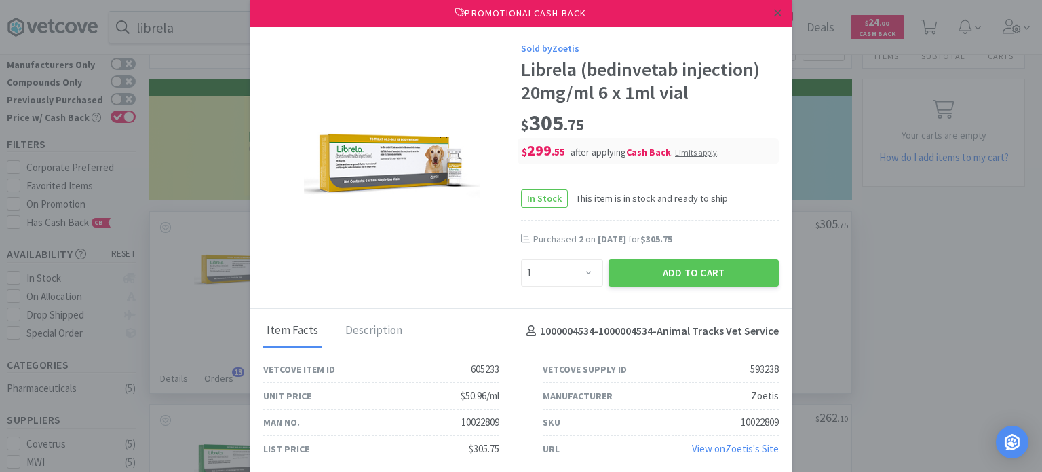
click at [774, 13] on icon at bounding box center [777, 13] width 7 height 12
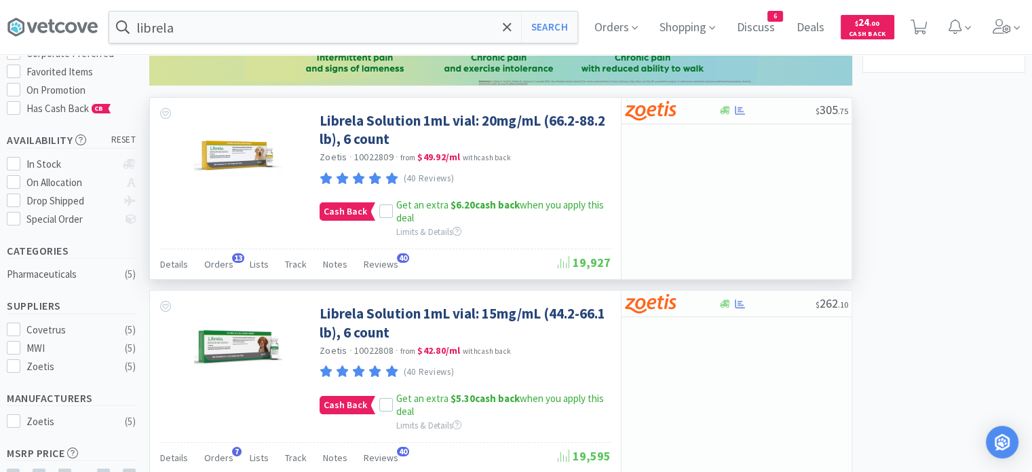
scroll to position [206, 0]
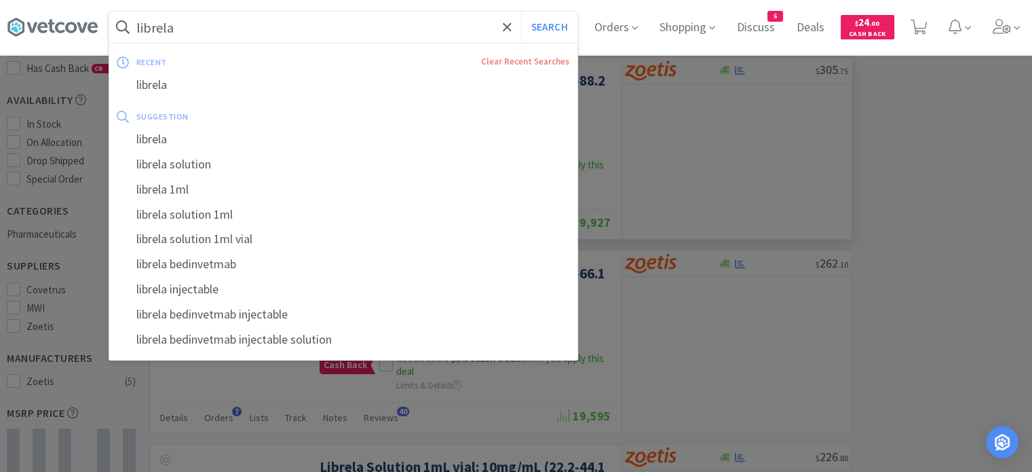
click at [439, 35] on input "librela" at bounding box center [343, 27] width 468 height 31
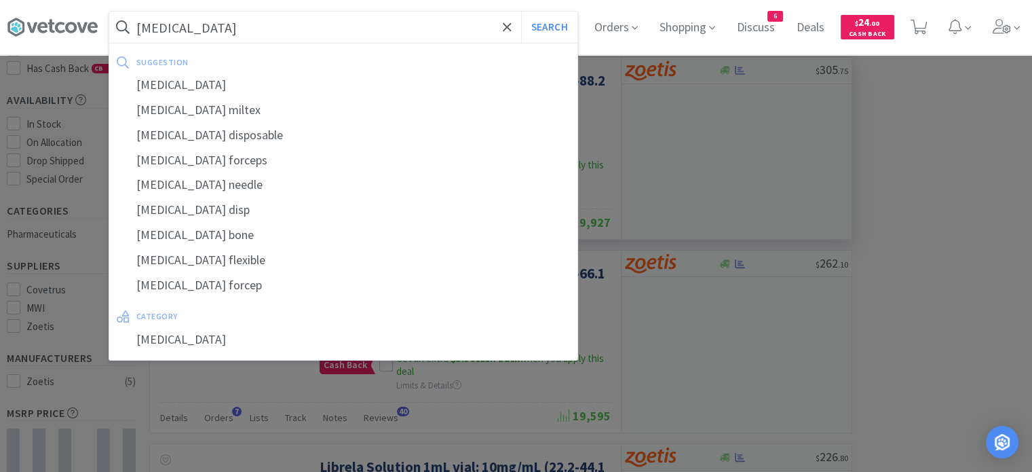
type input "[MEDICAL_DATA]"
click at [521, 12] on button "Search" at bounding box center [549, 27] width 56 height 31
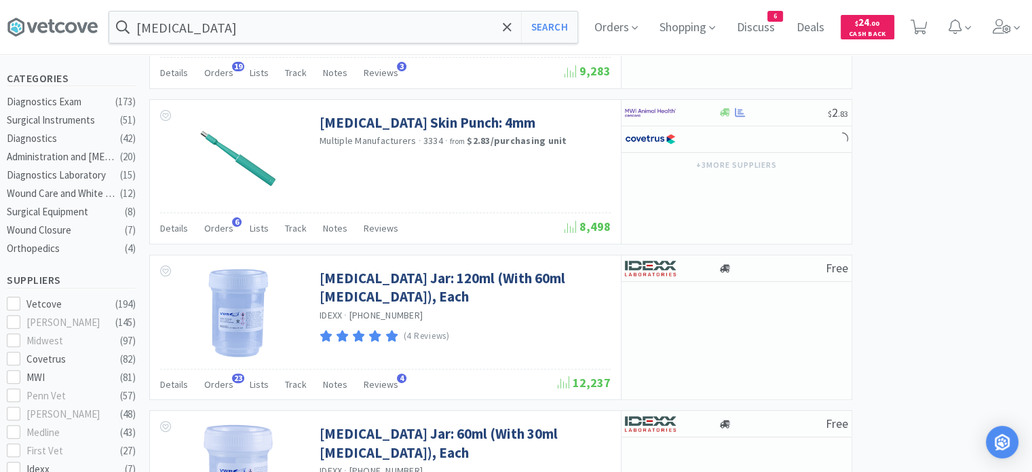
scroll to position [499, 0]
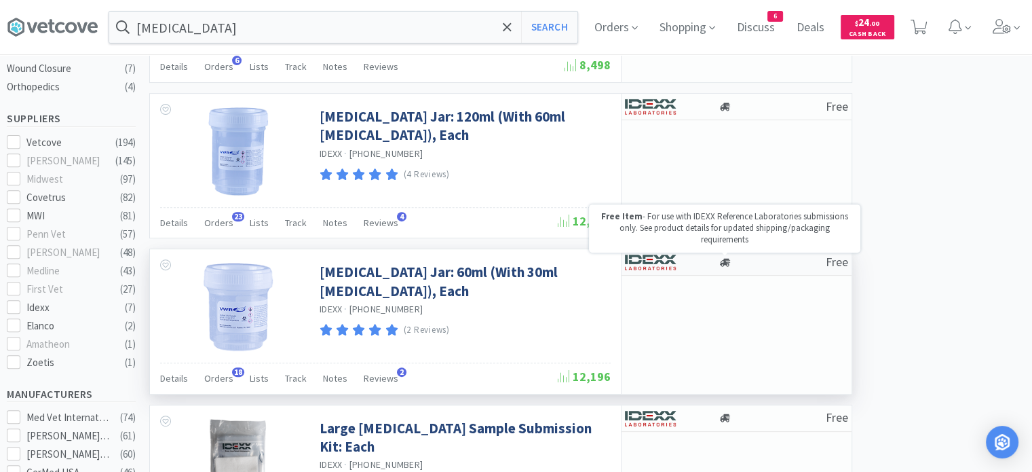
click at [724, 265] on icon at bounding box center [725, 262] width 10 height 10
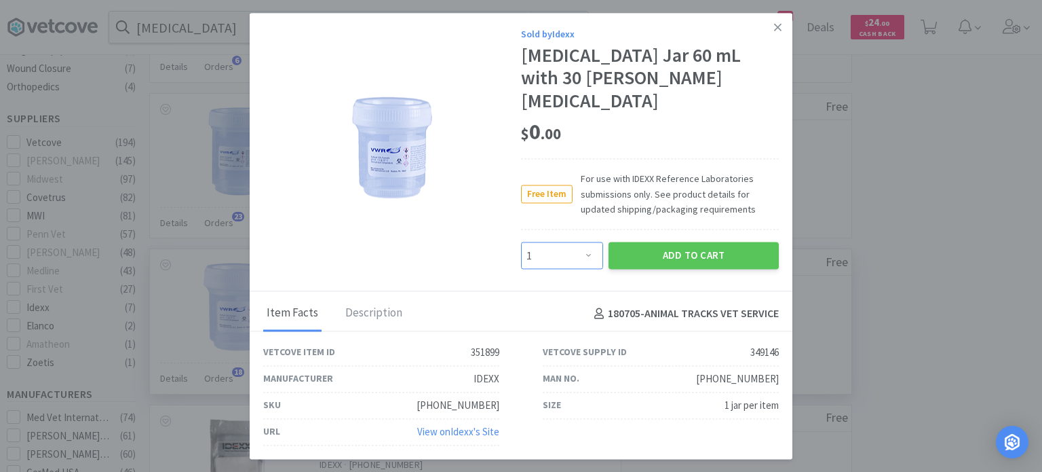
click at [564, 247] on select "Enter Quantity 1 2 3 4 5 6 7 8 9 10 11 12 13 14 15 16 17 18 19 20 Enter Quantity" at bounding box center [562, 255] width 82 height 27
select select "2"
click at [521, 242] on select "Enter Quantity 1 2 3 4 5 6 7 8 9 10 11 12 13 14 15 16 17 18 19 20 Enter Quantity" at bounding box center [562, 255] width 82 height 27
click at [666, 251] on button "Add to Cart" at bounding box center [694, 255] width 170 height 27
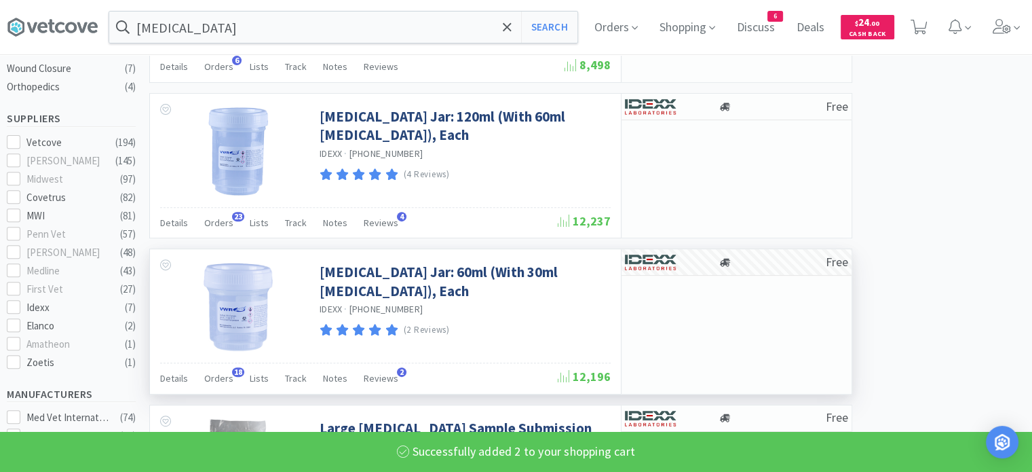
select select "2"
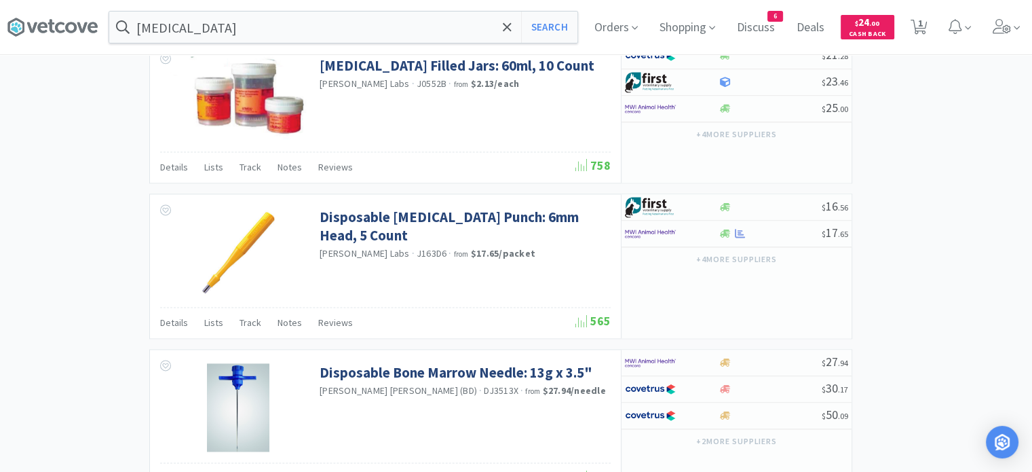
scroll to position [1787, 0]
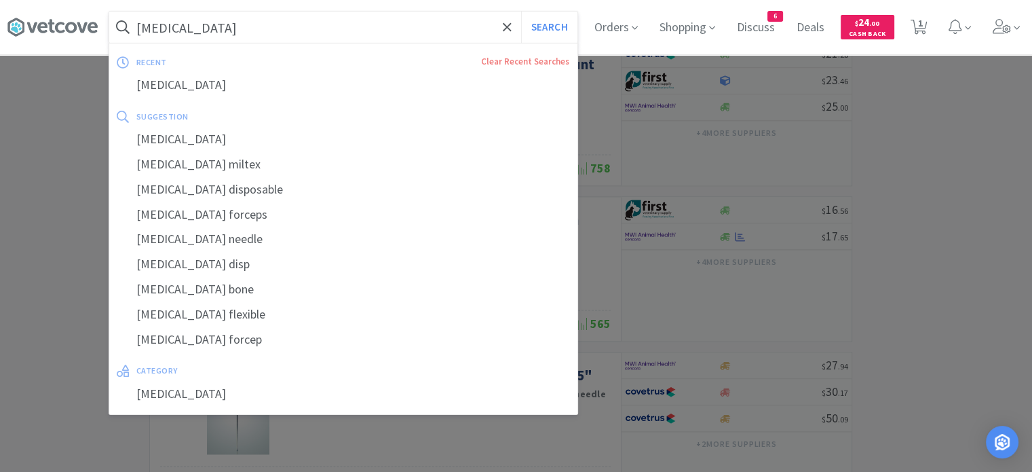
click at [449, 18] on input "[MEDICAL_DATA]" at bounding box center [343, 27] width 468 height 31
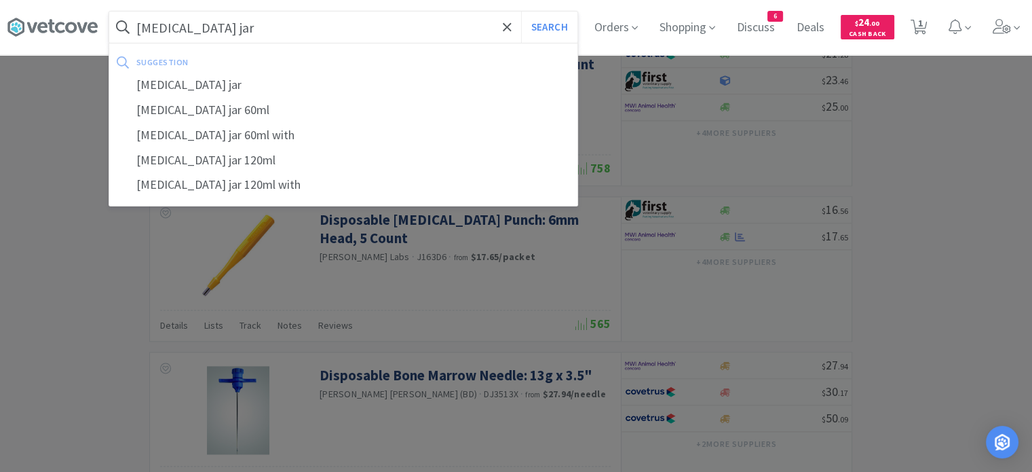
type input "[MEDICAL_DATA] jar"
click at [521, 12] on button "Search" at bounding box center [549, 27] width 56 height 31
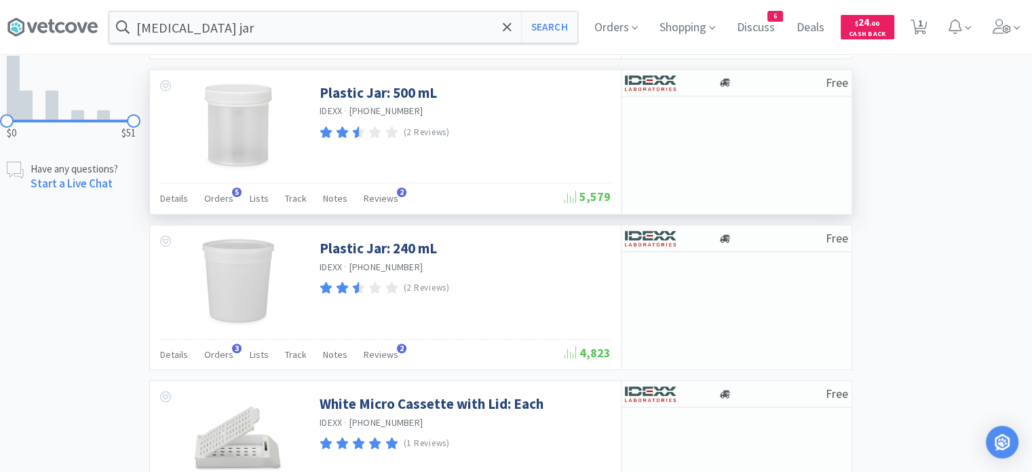
scroll to position [846, 0]
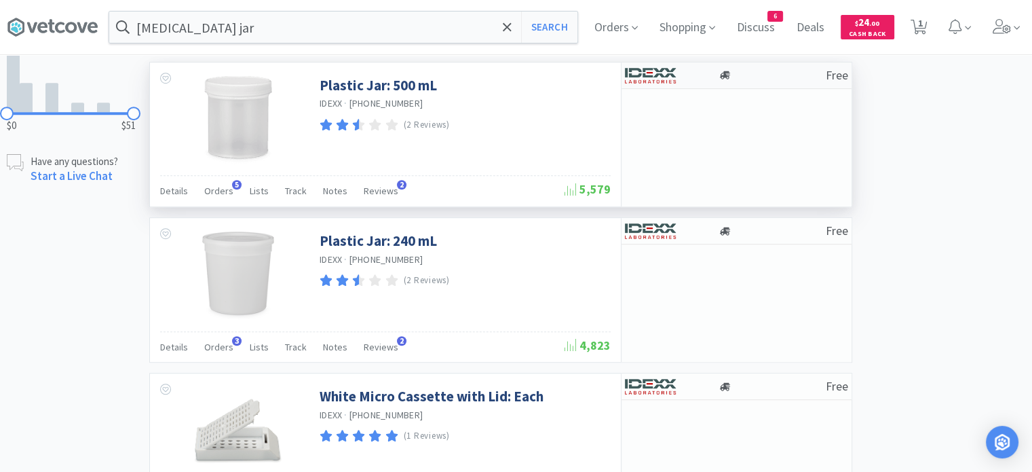
click at [784, 70] on div at bounding box center [772, 75] width 108 height 10
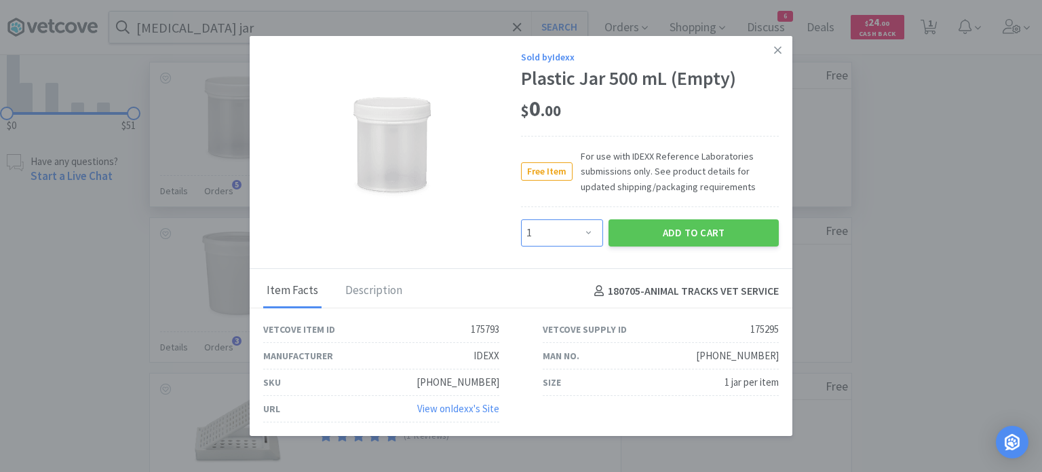
click at [537, 231] on select "Enter Quantity 1 2 3 4 5 6 7 8 9 10 11 12 13 14 15 16 17 18 19 20 Enter Quantity" at bounding box center [562, 232] width 82 height 27
select select "2"
click at [521, 220] on select "Enter Quantity 1 2 3 4 5 6 7 8 9 10 11 12 13 14 15 16 17 18 19 20 Enter Quantity" at bounding box center [562, 232] width 82 height 27
click at [649, 233] on button "Add to Cart" at bounding box center [694, 232] width 170 height 27
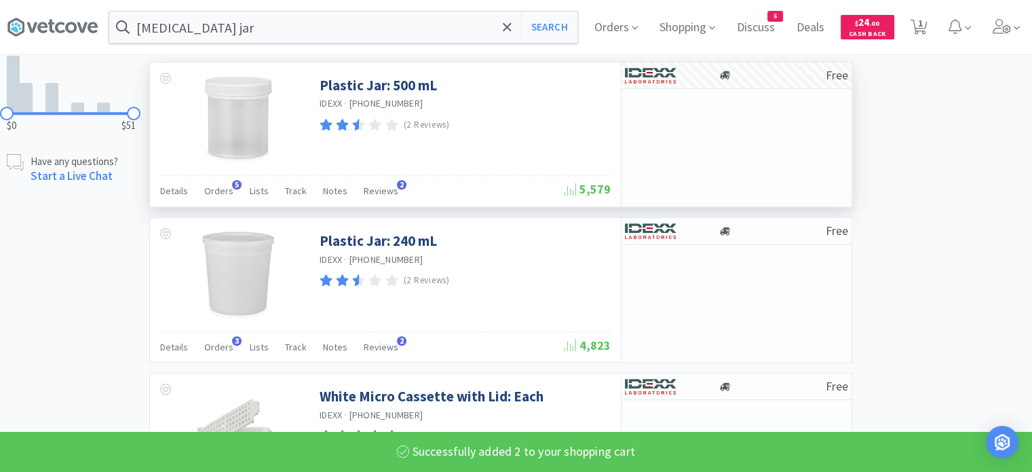
select select "2"
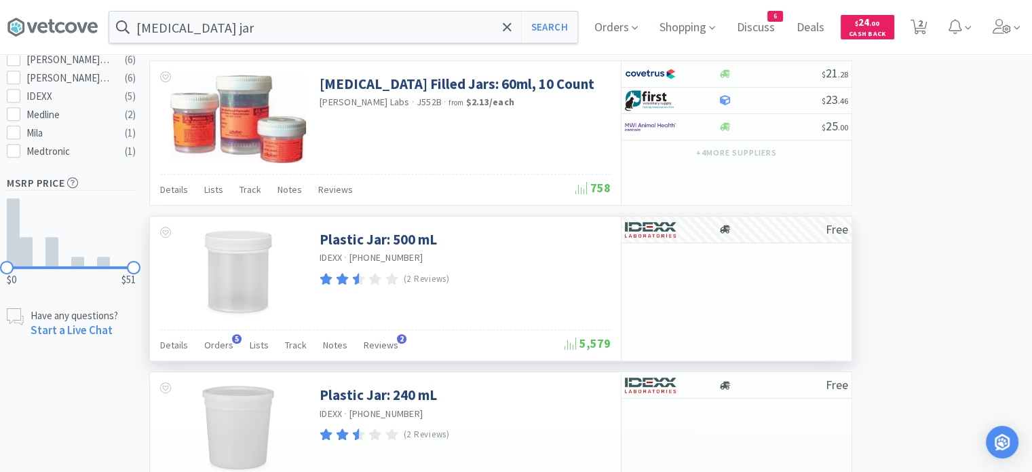
scroll to position [691, 0]
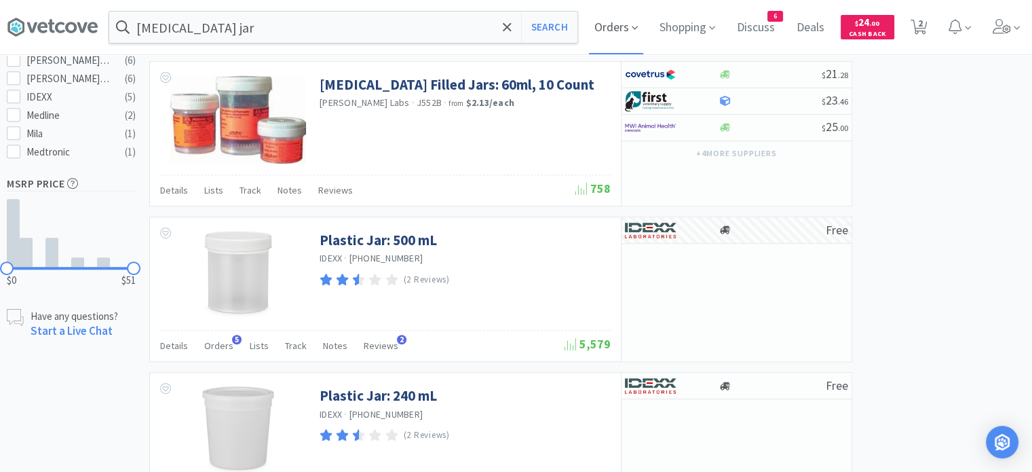
click at [624, 33] on span "Orders" at bounding box center [616, 27] width 54 height 54
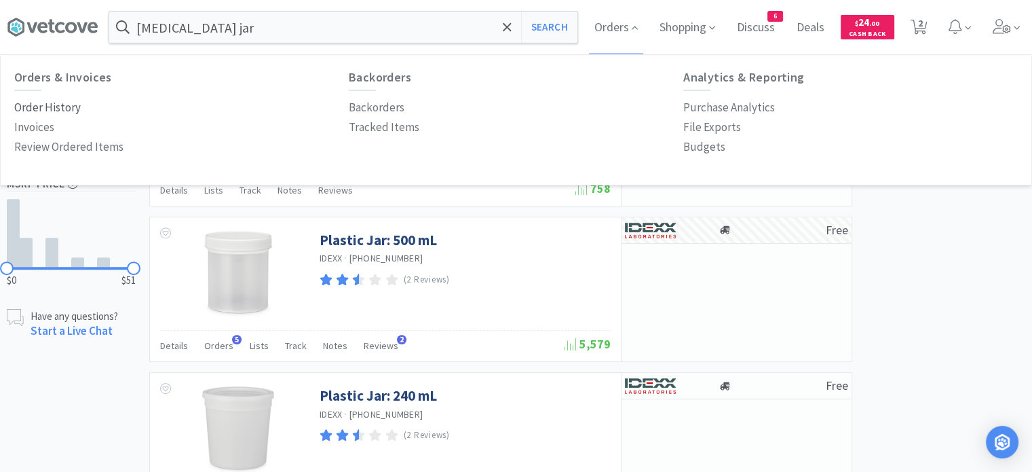
click at [59, 116] on p "Order History" at bounding box center [47, 107] width 66 height 18
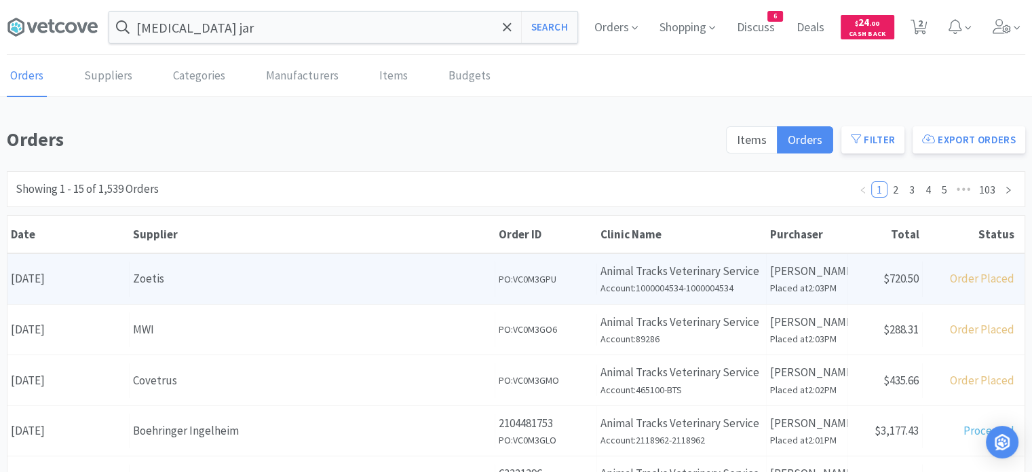
click at [345, 266] on div "Supplier Zoetis" at bounding box center [313, 278] width 366 height 35
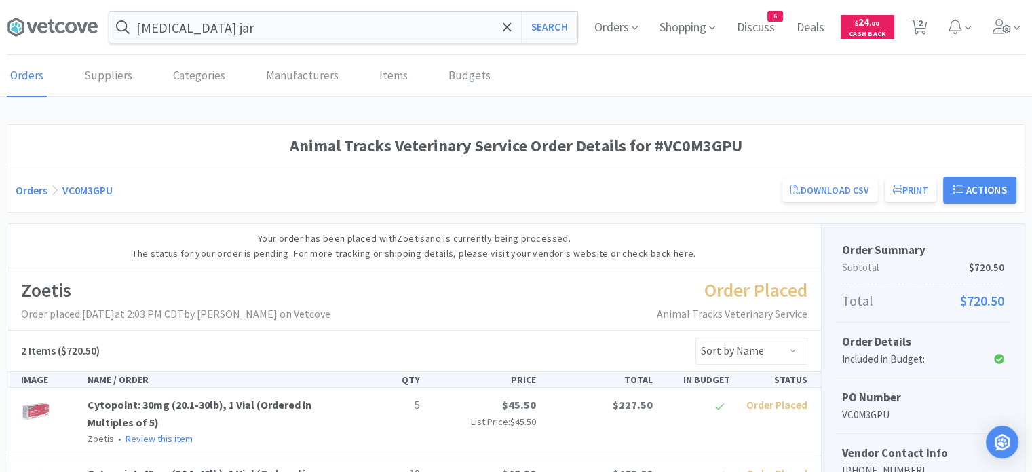
click at [31, 195] on link "Orders" at bounding box center [32, 190] width 32 height 14
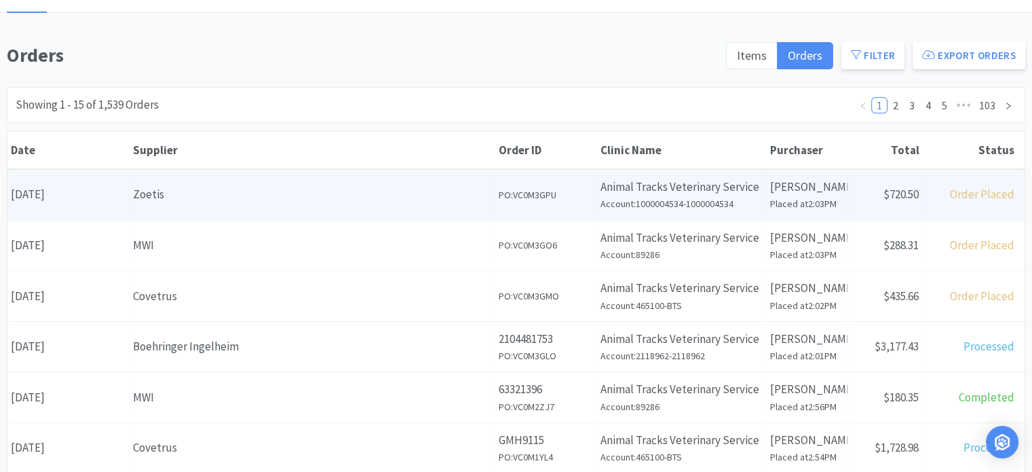
scroll to position [85, 0]
click at [204, 265] on div "Date [DATE] Supplier MWI Order ID PO: VC0M3GO6 Clinic Name Animal Tracks Veteri…" at bounding box center [515, 244] width 1017 height 50
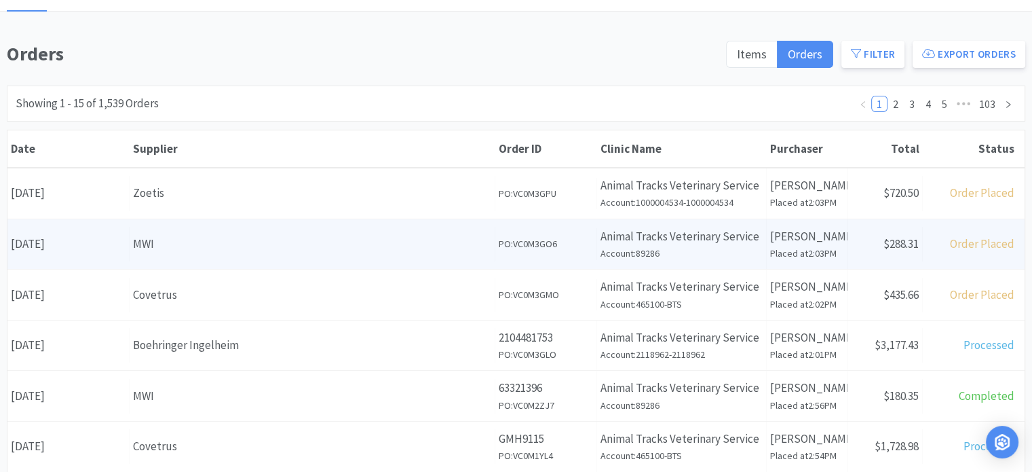
click at [208, 254] on div "Supplier MWI" at bounding box center [313, 244] width 366 height 35
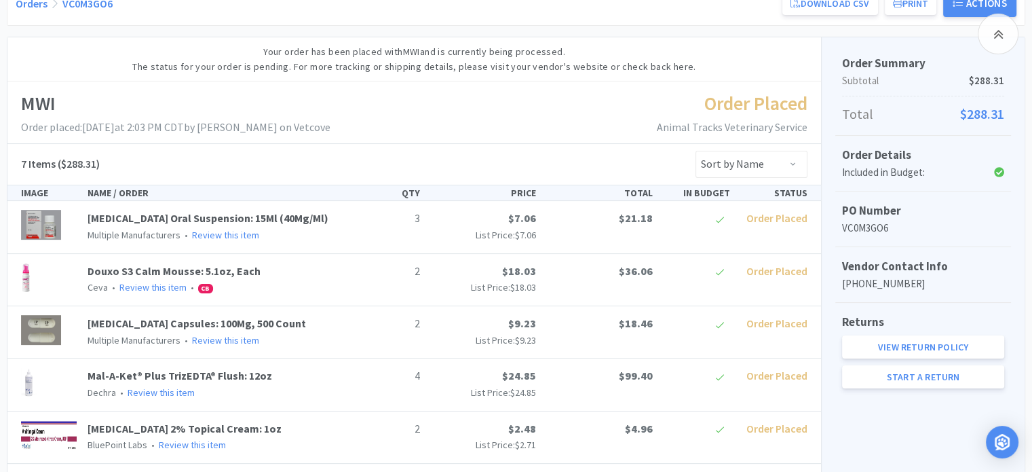
scroll to position [182, 0]
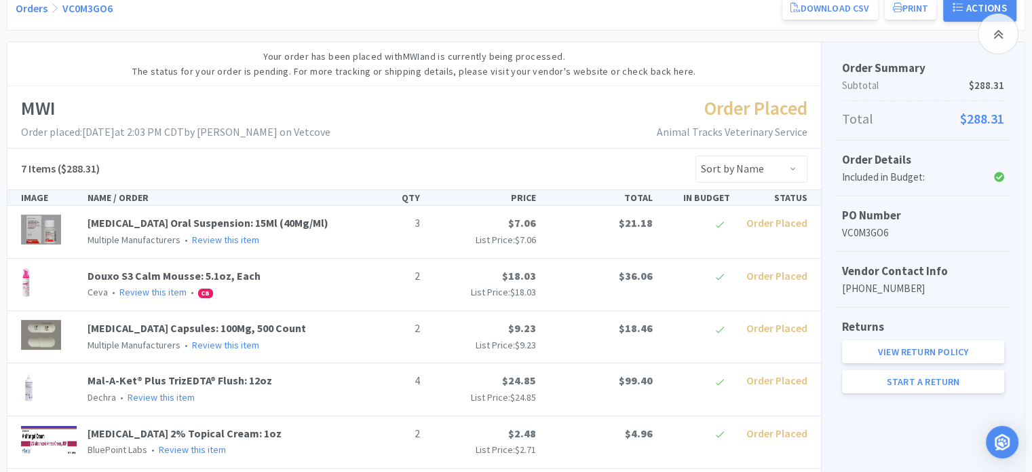
click at [31, 7] on link "Orders" at bounding box center [32, 8] width 32 height 14
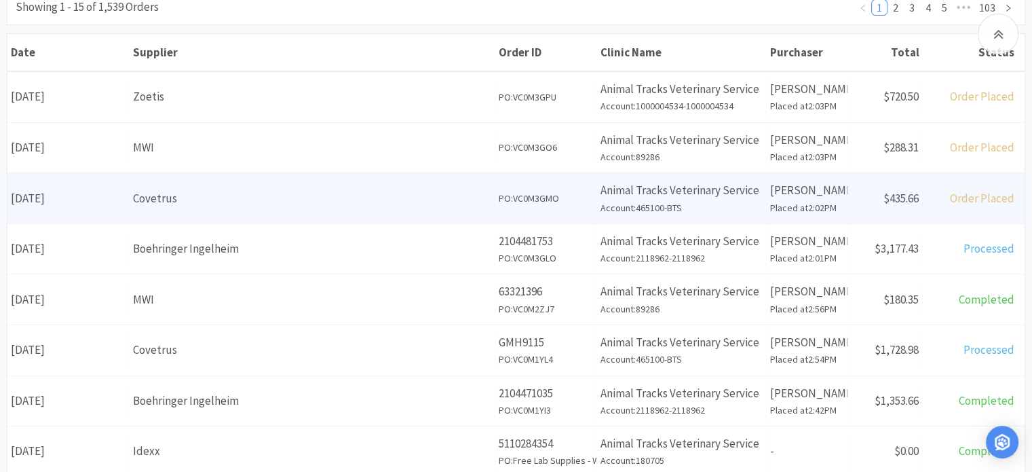
click at [313, 186] on div "Supplier Covetrus" at bounding box center [313, 198] width 366 height 35
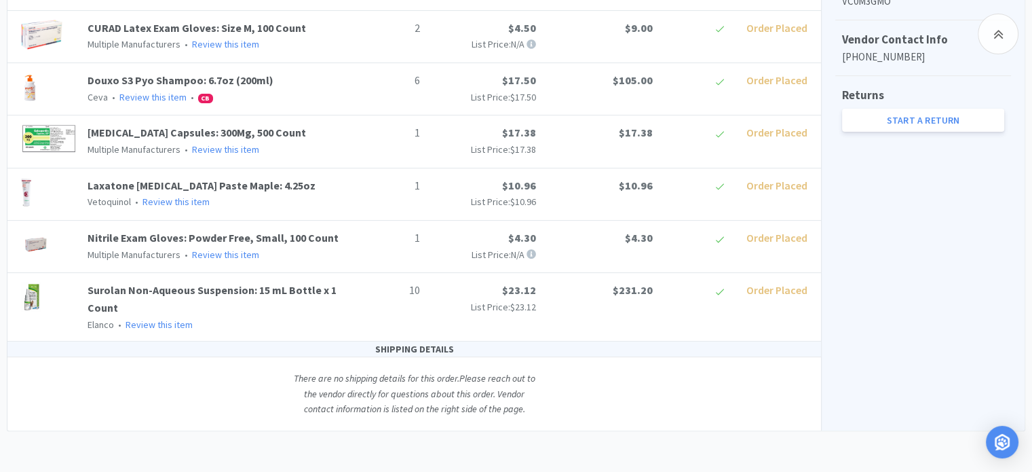
scroll to position [442, 0]
click at [875, 143] on div "Order Summary Subtotal $434.66 Fees $1.00 Total $435.66 Order Details Included …" at bounding box center [923, 112] width 204 height 636
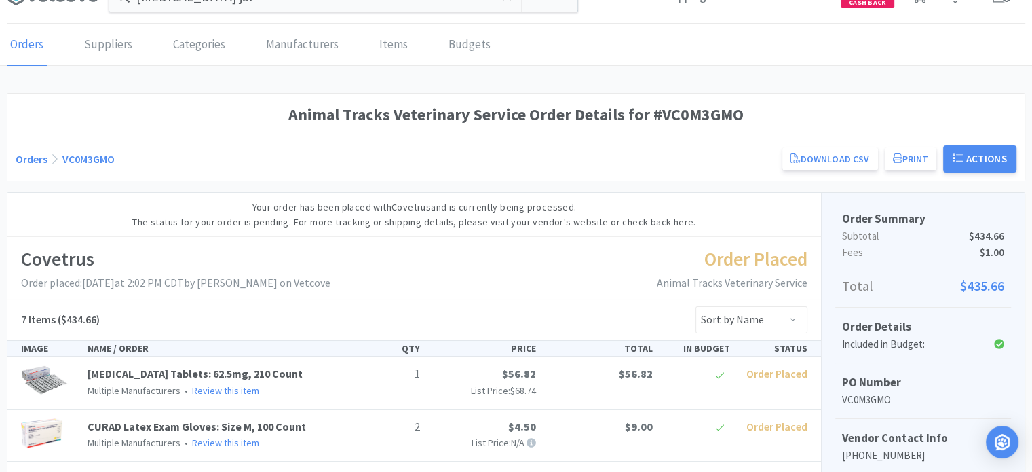
scroll to position [0, 0]
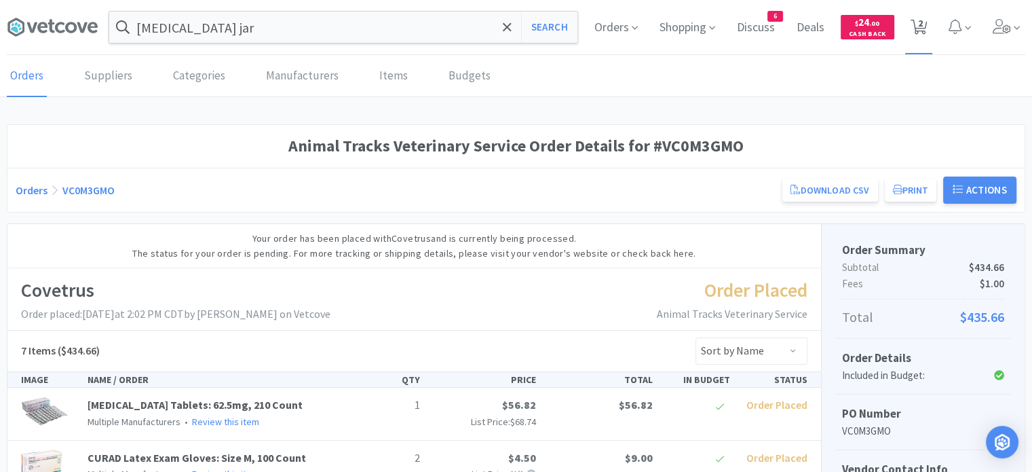
click at [920, 26] on span "2" at bounding box center [920, 23] width 5 height 54
select select "2"
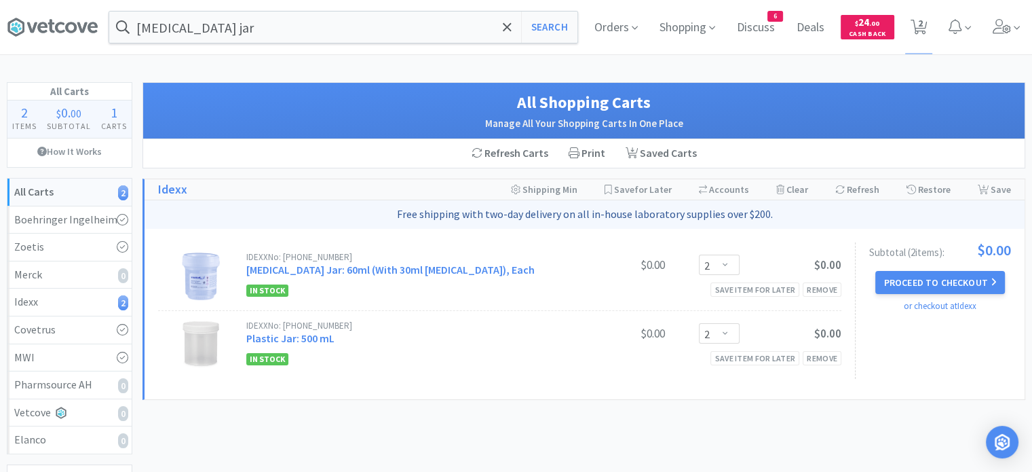
click at [808, 56] on div "[MEDICAL_DATA] jar Search Orders Shopping Discuss Discuss 6 Deals Deals $ 24 . …" at bounding box center [516, 286] width 1032 height 573
click at [803, 62] on div "[MEDICAL_DATA] jar Search Orders Shopping Discuss Discuss 6 Deals Deals $ 24 . …" at bounding box center [516, 286] width 1032 height 573
